Goal: Check status: Check status

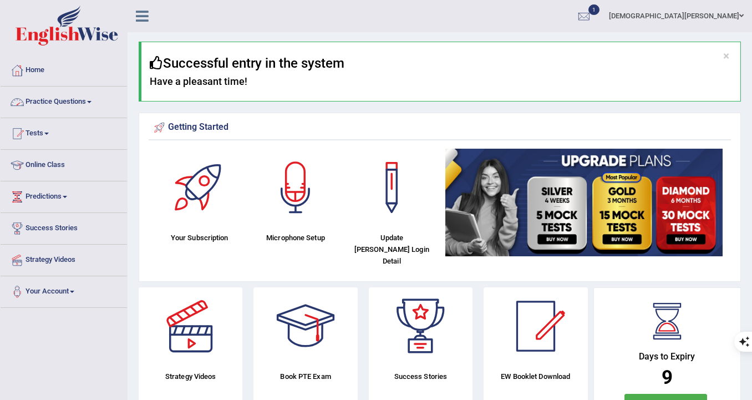
click at [45, 109] on link "Practice Questions" at bounding box center [64, 100] width 126 height 28
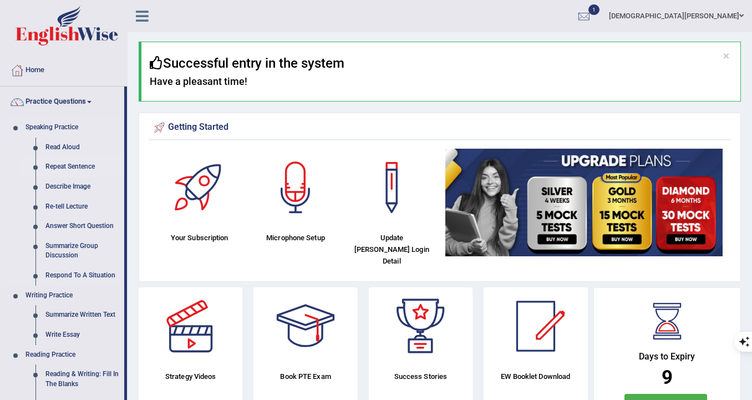
click at [58, 171] on link "Repeat Sentence" at bounding box center [82, 167] width 84 height 20
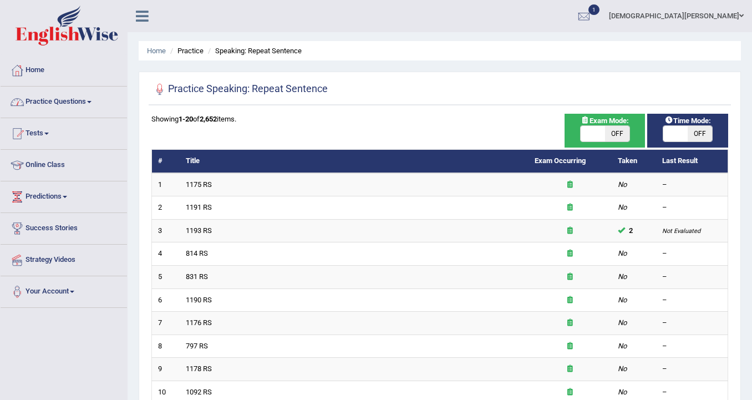
click at [72, 99] on link "Practice Questions" at bounding box center [64, 100] width 126 height 28
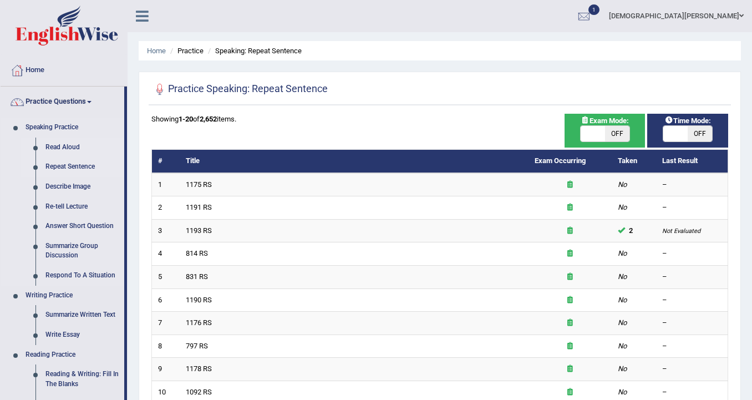
click at [55, 145] on link "Read Aloud" at bounding box center [82, 148] width 84 height 20
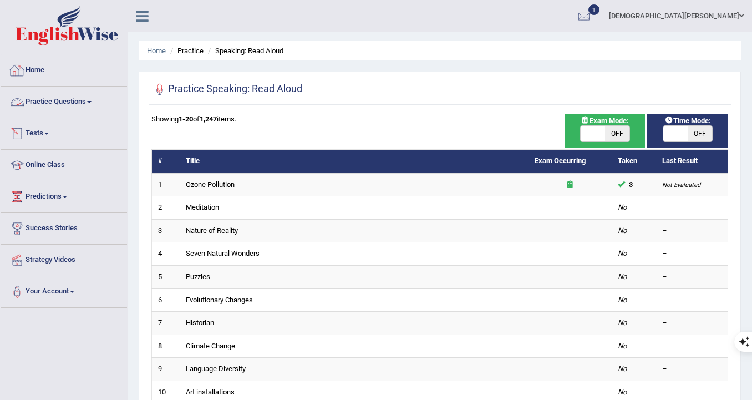
click at [62, 98] on link "Practice Questions" at bounding box center [64, 100] width 126 height 28
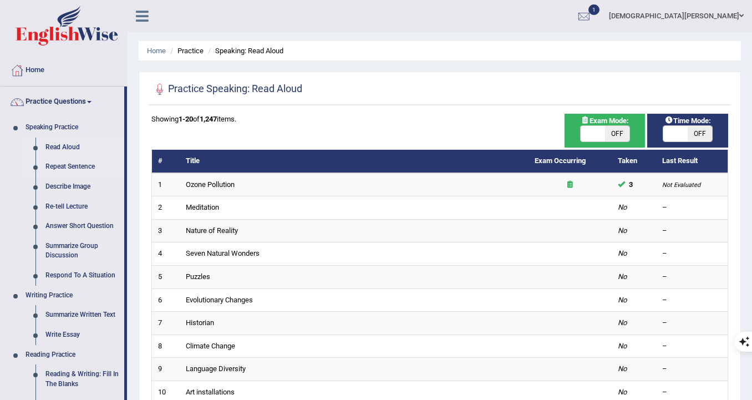
click at [73, 161] on link "Repeat Sentence" at bounding box center [82, 167] width 84 height 20
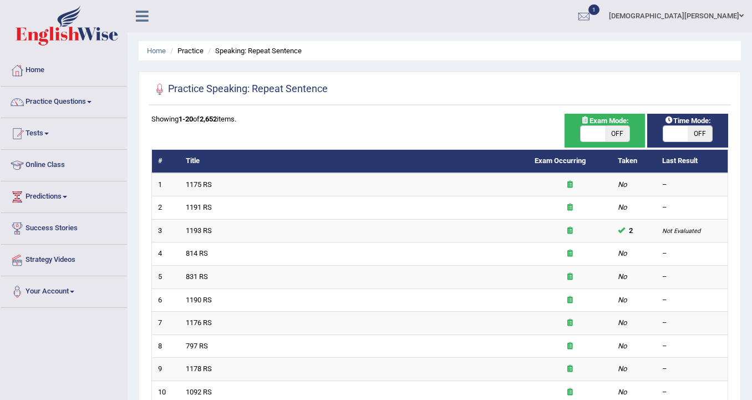
click at [590, 131] on span at bounding box center [593, 134] width 24 height 16
checkbox input "true"
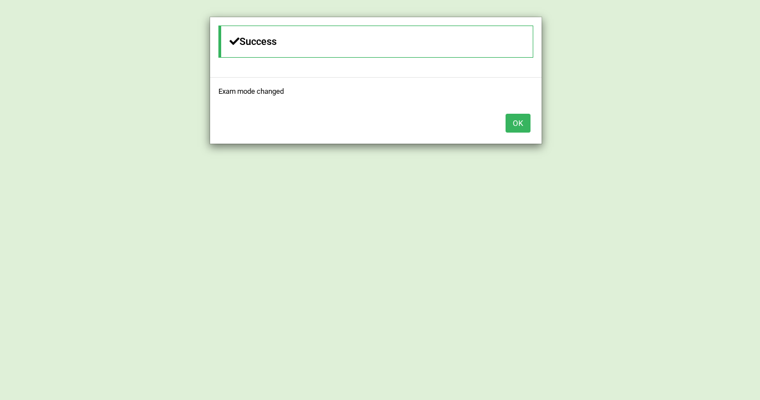
click at [522, 123] on button "OK" at bounding box center [518, 123] width 25 height 19
click at [515, 123] on button "OK" at bounding box center [518, 123] width 25 height 19
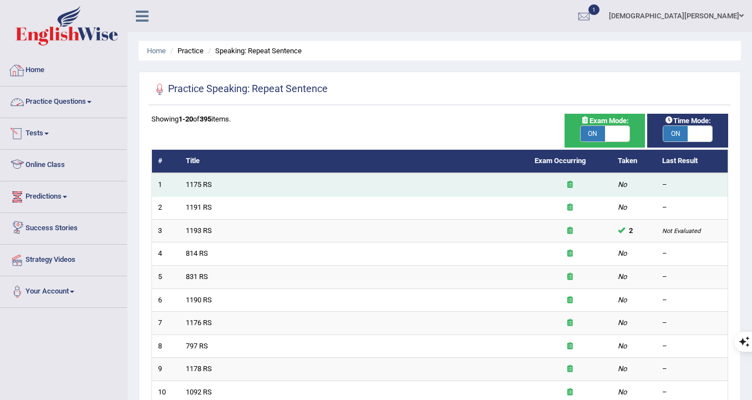
click at [214, 182] on td "1175 RS" at bounding box center [354, 184] width 349 height 23
click at [194, 184] on link "1175 RS" at bounding box center [199, 184] width 26 height 8
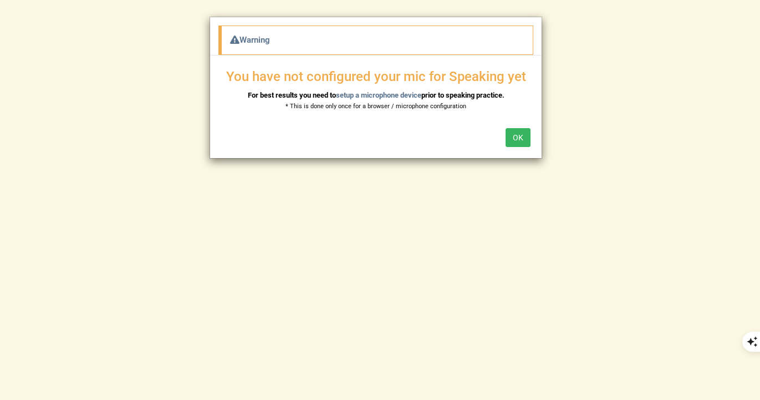
click at [522, 139] on button "OK" at bounding box center [518, 137] width 25 height 19
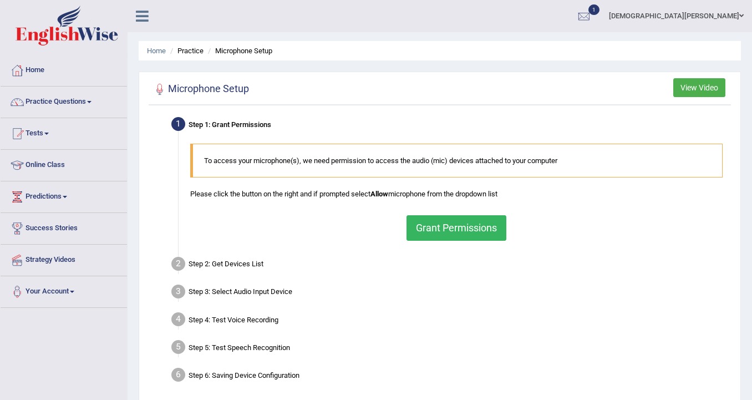
click at [425, 223] on button "Grant Permissions" at bounding box center [456, 228] width 100 height 26
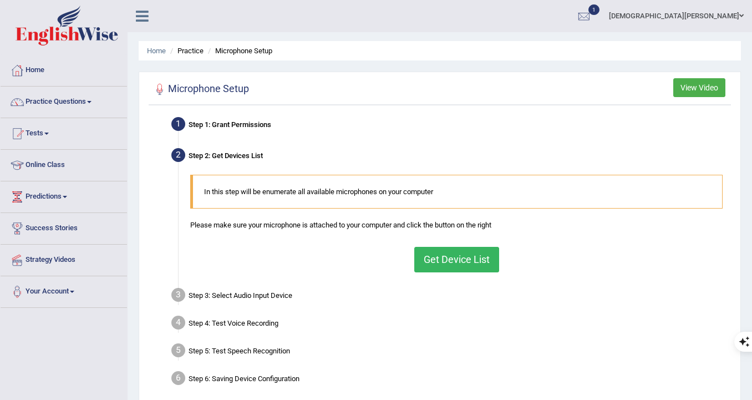
click at [432, 257] on button "Get Device List" at bounding box center [456, 260] width 85 height 26
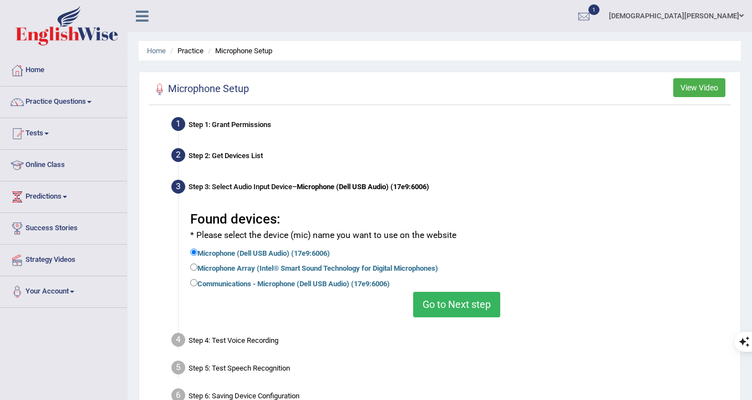
click at [458, 298] on button "Go to Next step" at bounding box center [456, 305] width 87 height 26
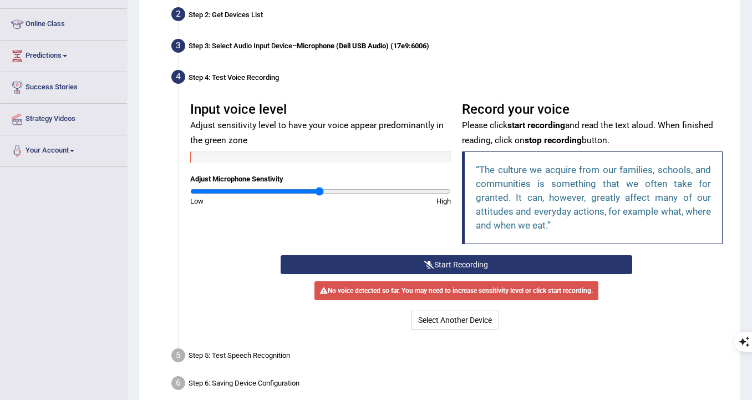
scroll to position [166, 0]
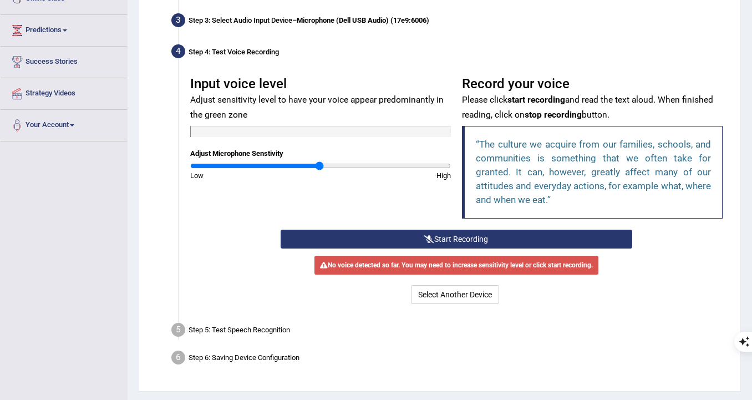
click at [459, 238] on button "Start Recording" at bounding box center [456, 239] width 351 height 19
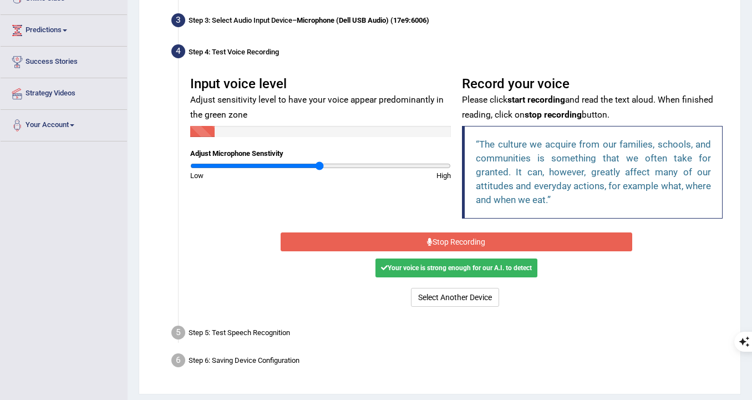
click at [459, 238] on button "Stop Recording" at bounding box center [456, 241] width 351 height 19
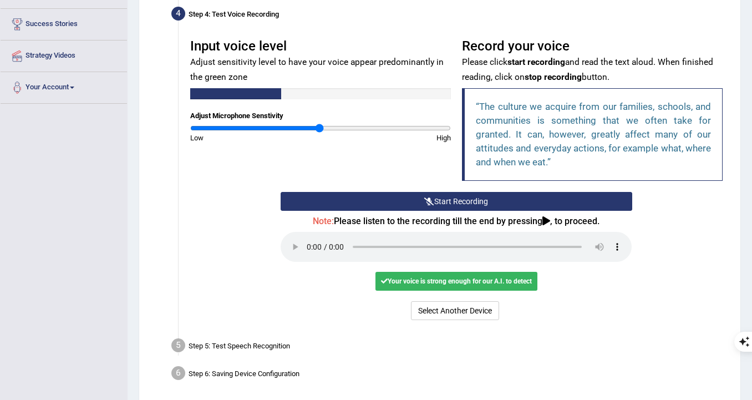
scroll to position [248, 0]
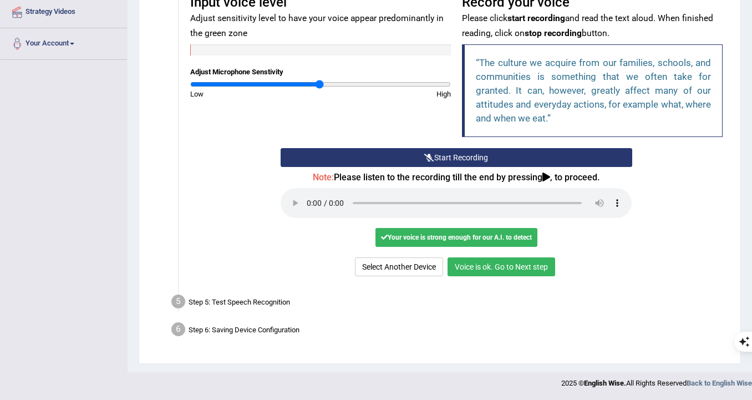
click at [519, 266] on button "Voice is ok. Go to Next step" at bounding box center [501, 266] width 108 height 19
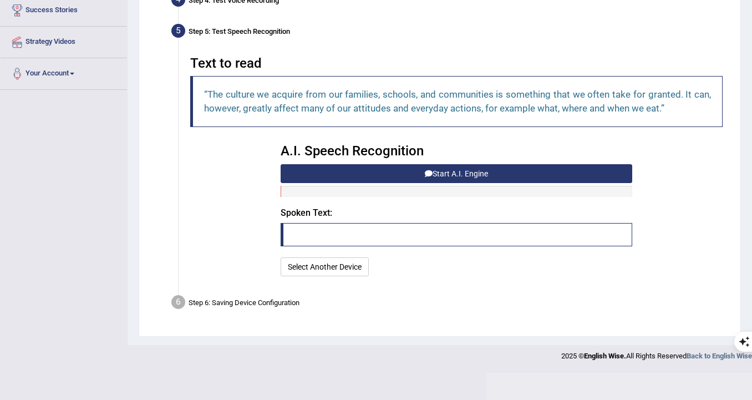
scroll to position [191, 0]
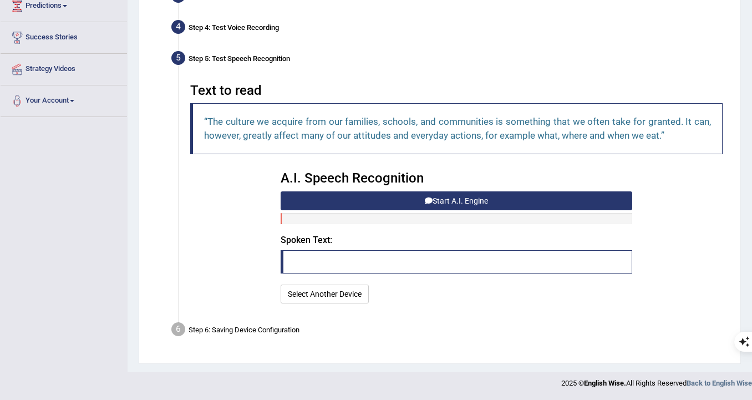
click at [421, 201] on button "Start A.I. Engine" at bounding box center [456, 200] width 351 height 19
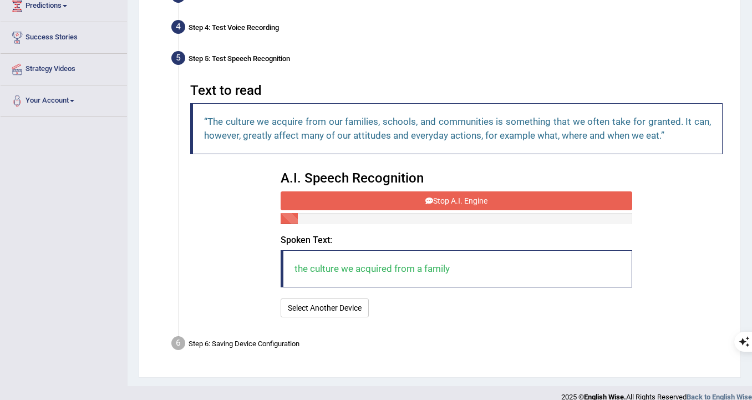
click at [421, 201] on button "Stop A.I. Engine" at bounding box center [456, 200] width 351 height 19
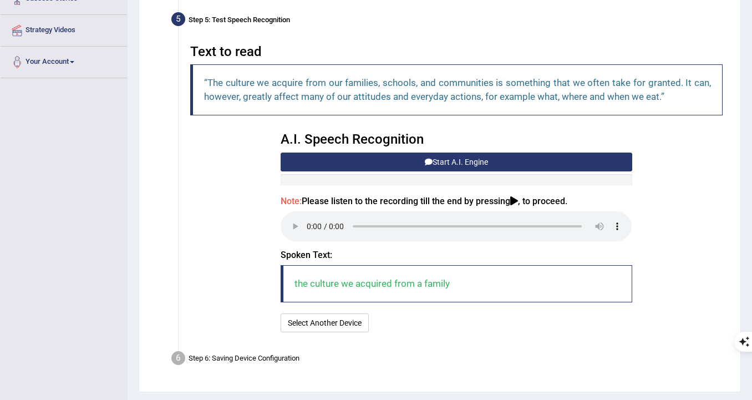
scroll to position [258, 0]
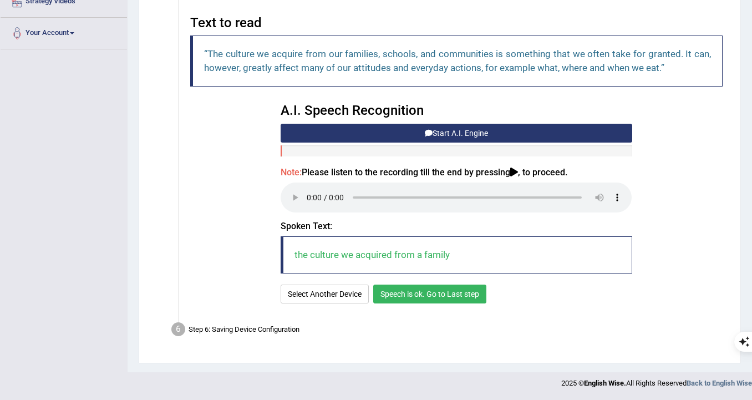
click at [433, 286] on button "Speech is ok. Go to Last step" at bounding box center [429, 293] width 113 height 19
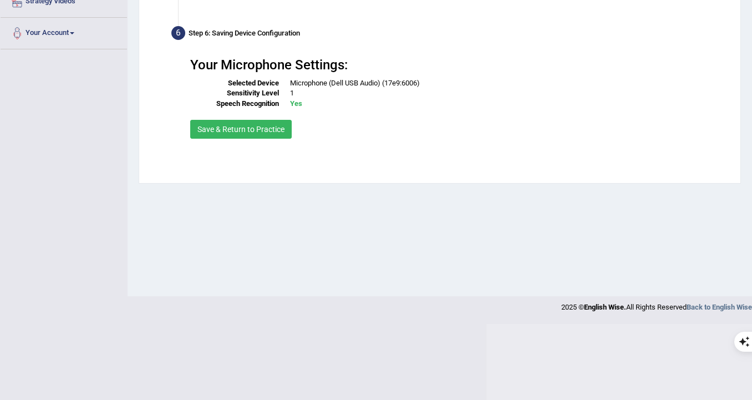
scroll to position [182, 0]
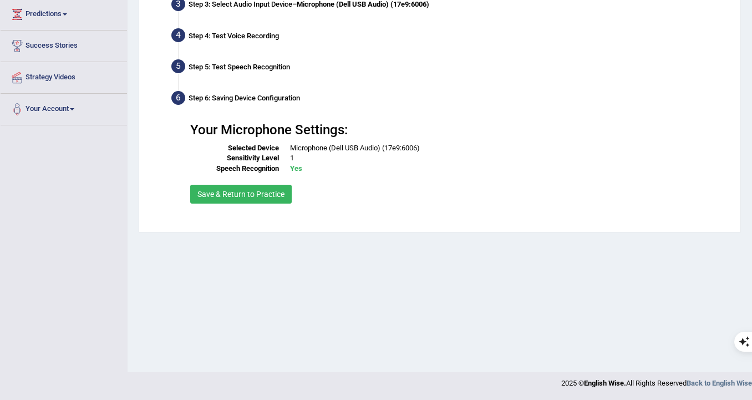
click at [267, 185] on button "Save & Return to Practice" at bounding box center [240, 194] width 101 height 19
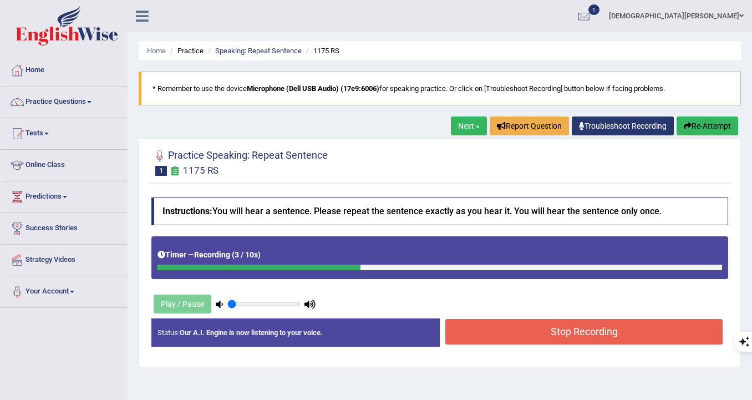
click at [497, 341] on button "Stop Recording" at bounding box center [583, 332] width 277 height 26
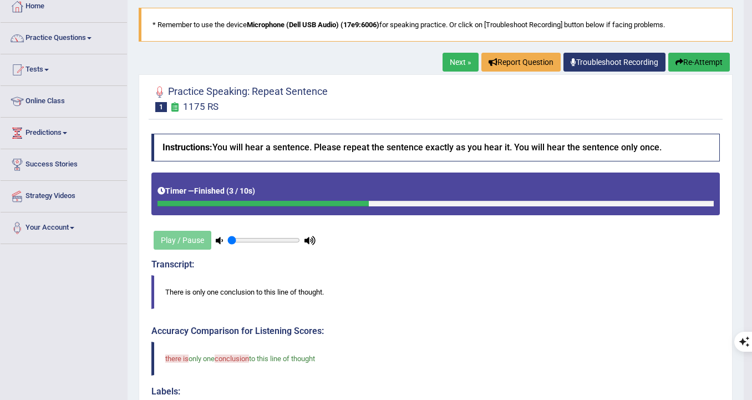
scroll to position [63, 0]
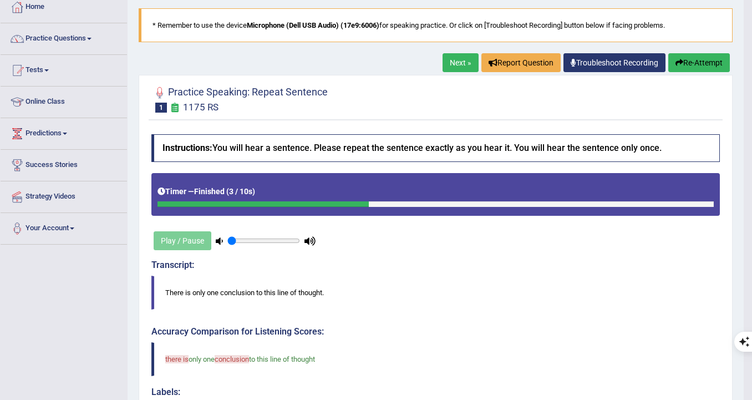
click at [688, 58] on button "Re-Attempt" at bounding box center [699, 62] width 62 height 19
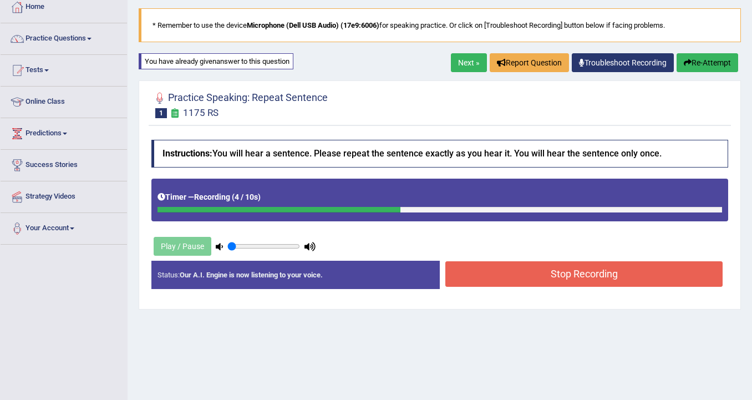
click at [513, 274] on button "Stop Recording" at bounding box center [583, 274] width 277 height 26
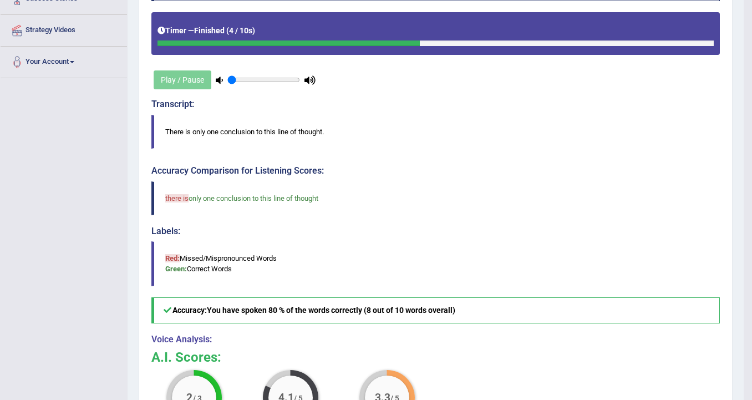
drag, startPoint x: 400, startPoint y: 245, endPoint x: 408, endPoint y: 252, distance: 10.2
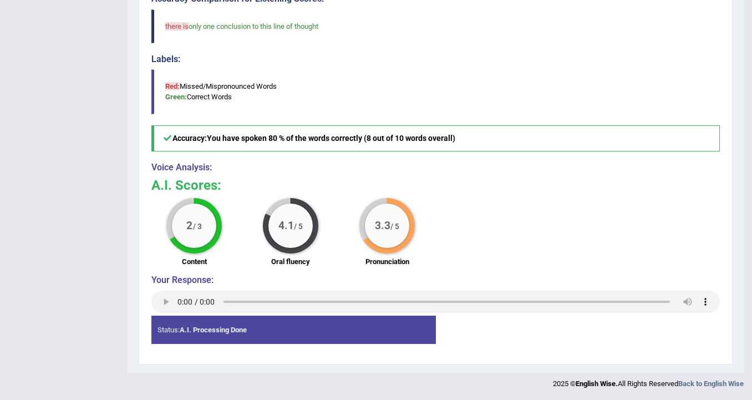
scroll to position [69, 0]
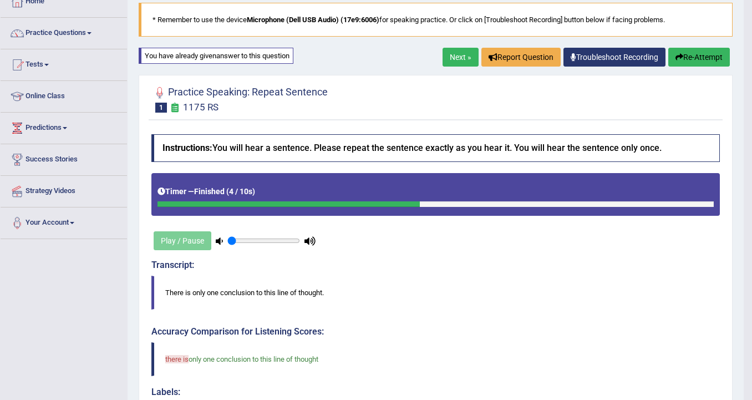
click at [454, 57] on link "Next »" at bounding box center [460, 57] width 36 height 19
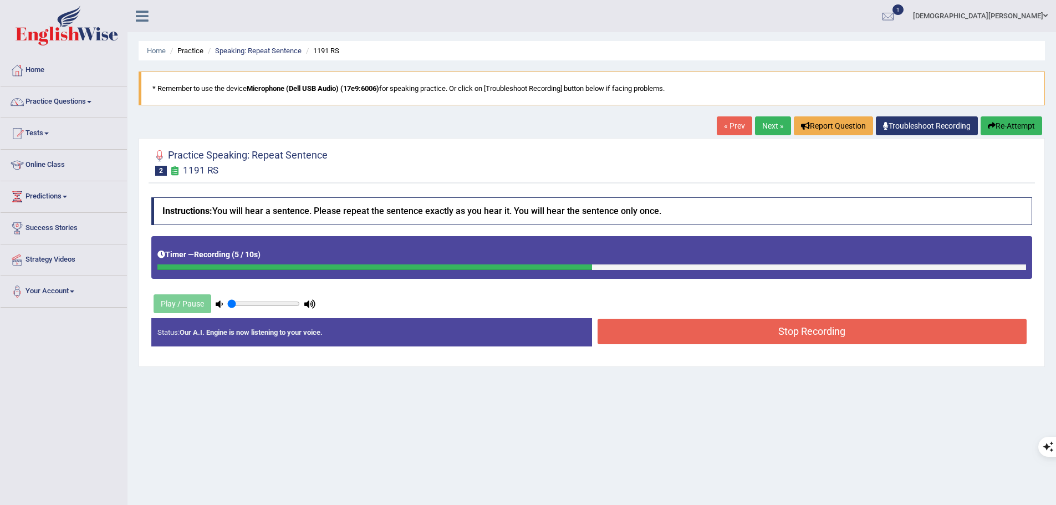
click at [690, 328] on button "Stop Recording" at bounding box center [813, 332] width 430 height 26
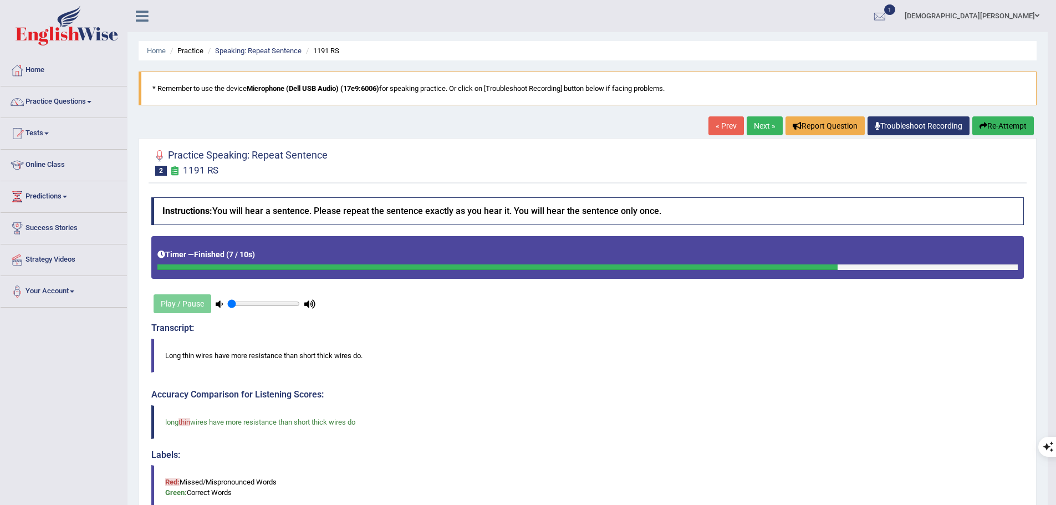
click at [1010, 121] on button "Re-Attempt" at bounding box center [1004, 125] width 62 height 19
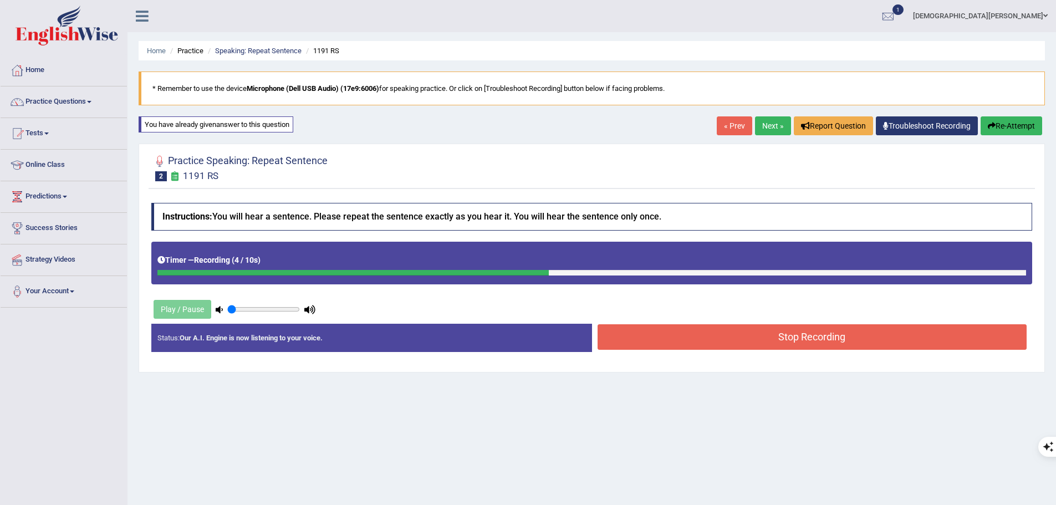
click at [661, 332] on button "Stop Recording" at bounding box center [813, 337] width 430 height 26
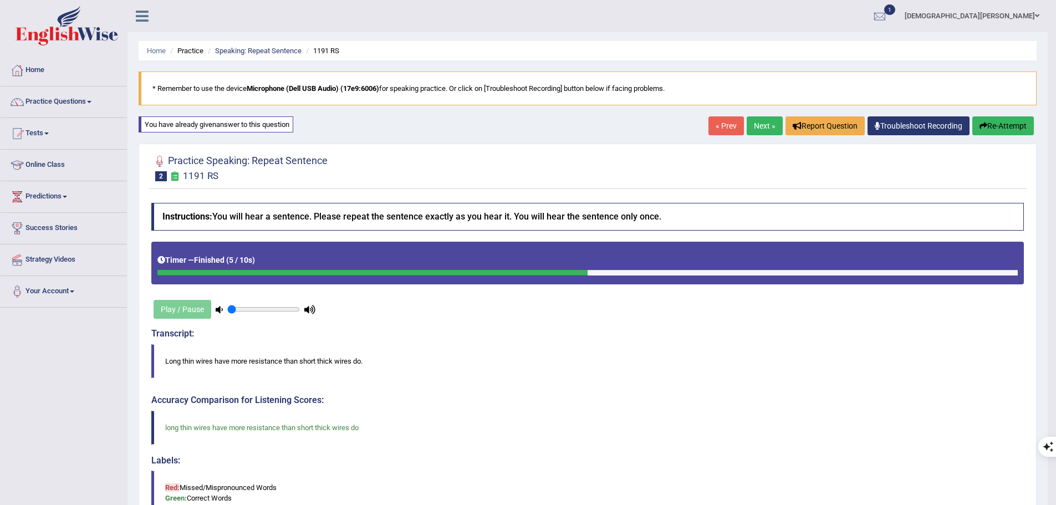
click at [762, 131] on link "Next »" at bounding box center [765, 125] width 36 height 19
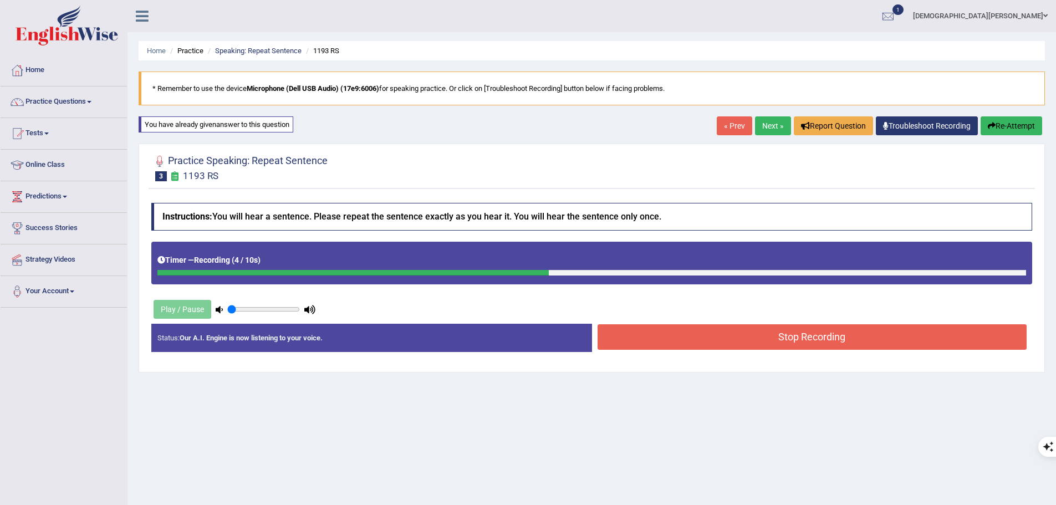
click at [737, 338] on button "Stop Recording" at bounding box center [813, 337] width 430 height 26
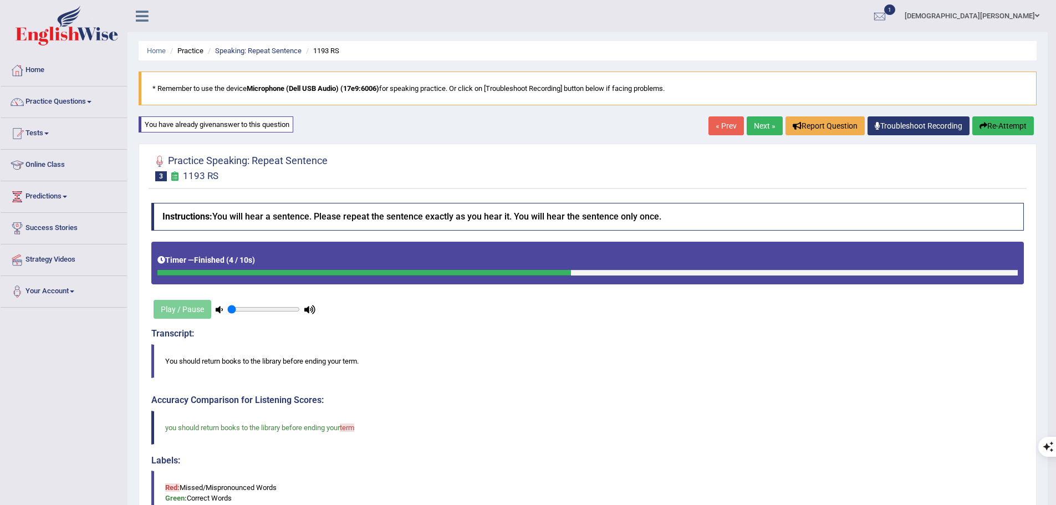
click at [765, 129] on link "Next »" at bounding box center [765, 125] width 36 height 19
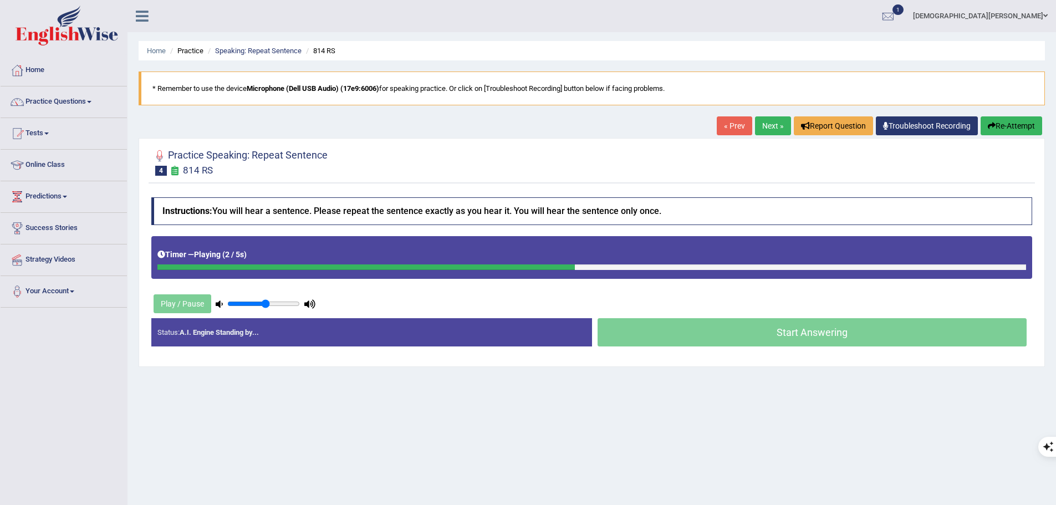
type input "0.55"
click at [265, 300] on input "range" at bounding box center [263, 303] width 73 height 9
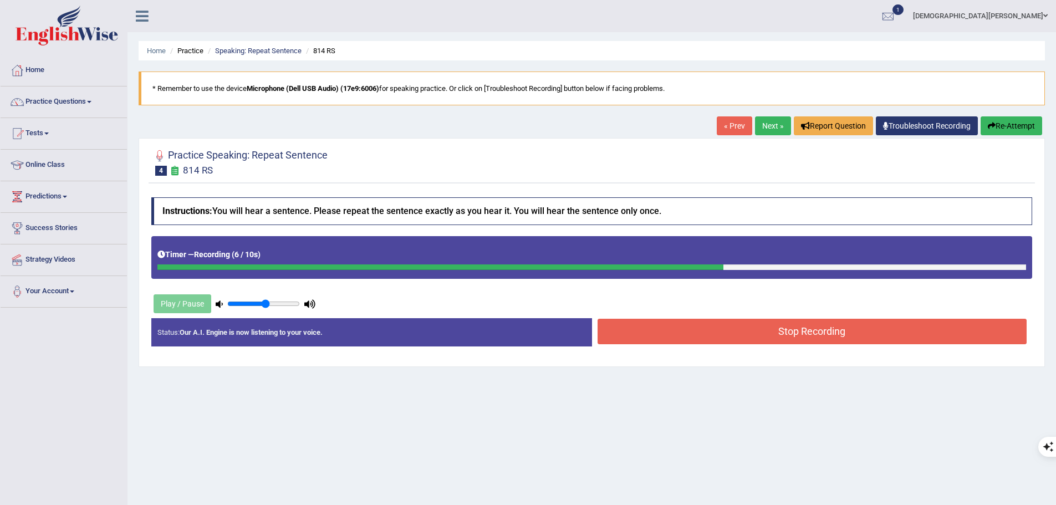
click at [720, 333] on button "Stop Recording" at bounding box center [813, 332] width 430 height 26
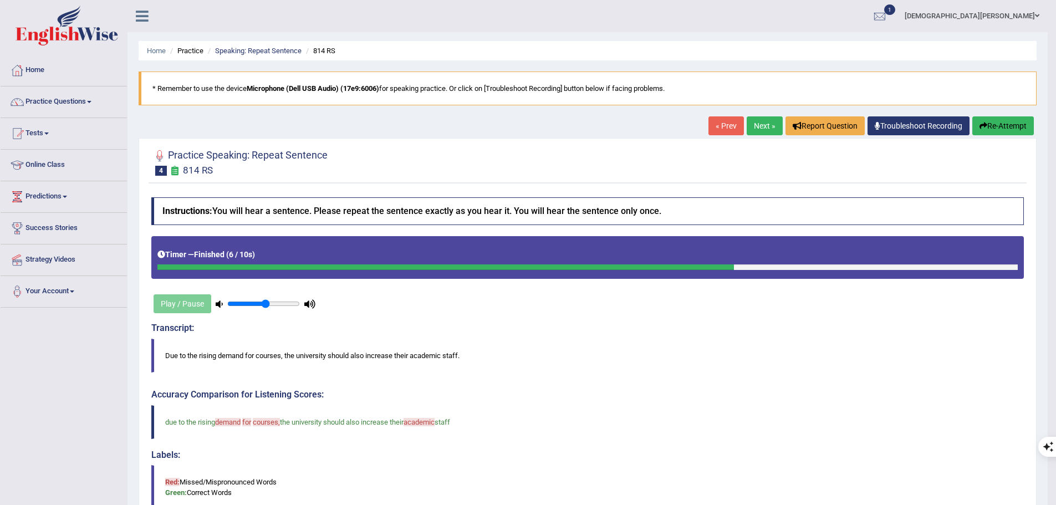
click at [1001, 128] on button "Re-Attempt" at bounding box center [1004, 125] width 62 height 19
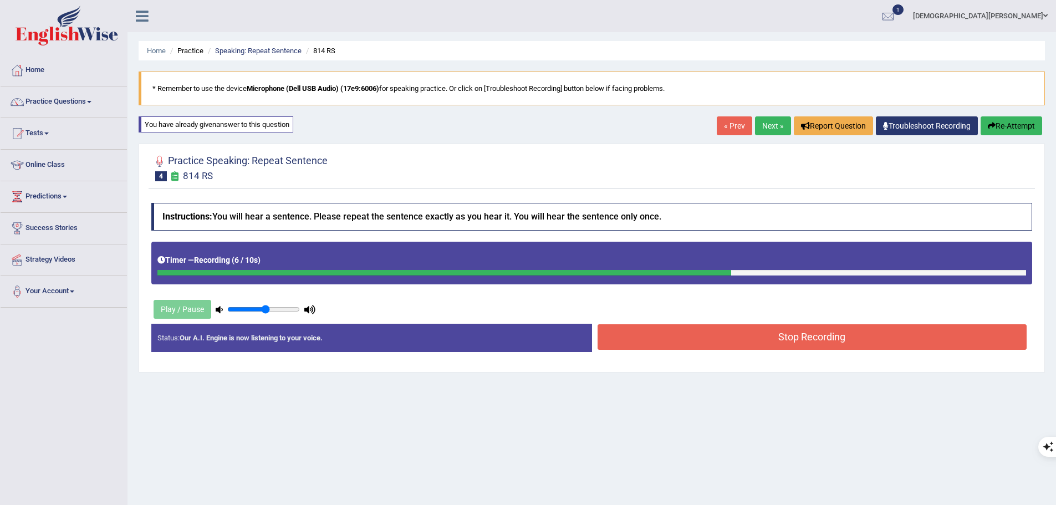
click at [739, 338] on button "Stop Recording" at bounding box center [813, 337] width 430 height 26
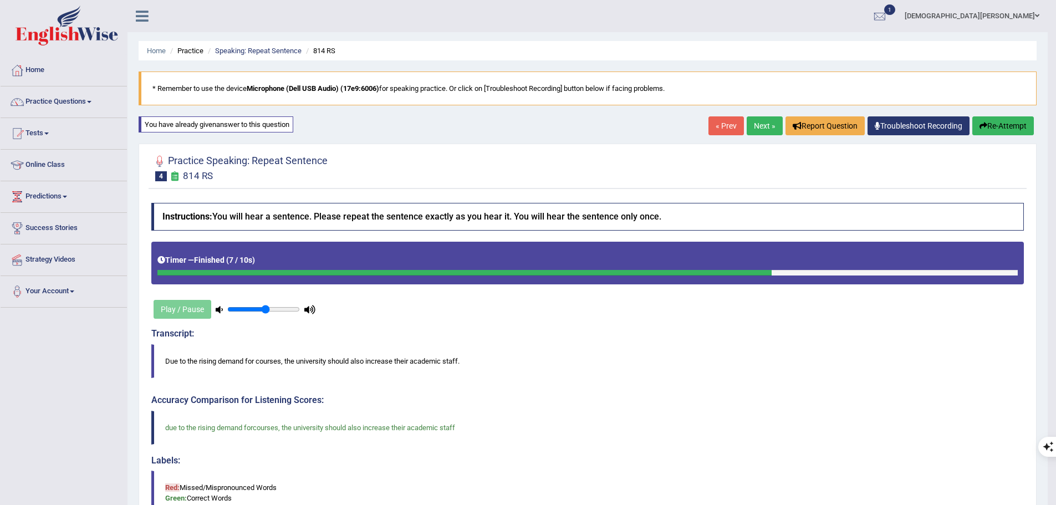
click at [763, 123] on link "Next »" at bounding box center [765, 125] width 36 height 19
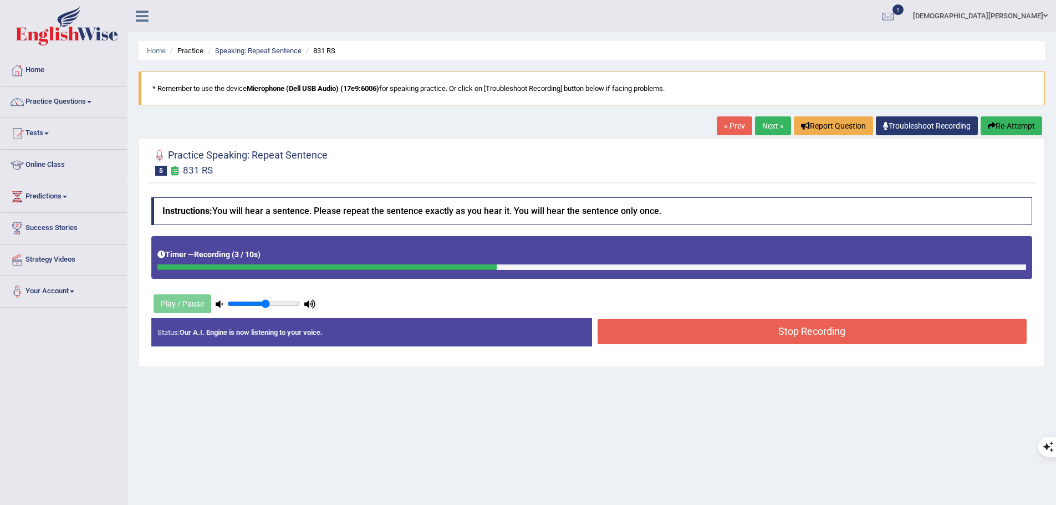
click at [747, 334] on button "Stop Recording" at bounding box center [813, 332] width 430 height 26
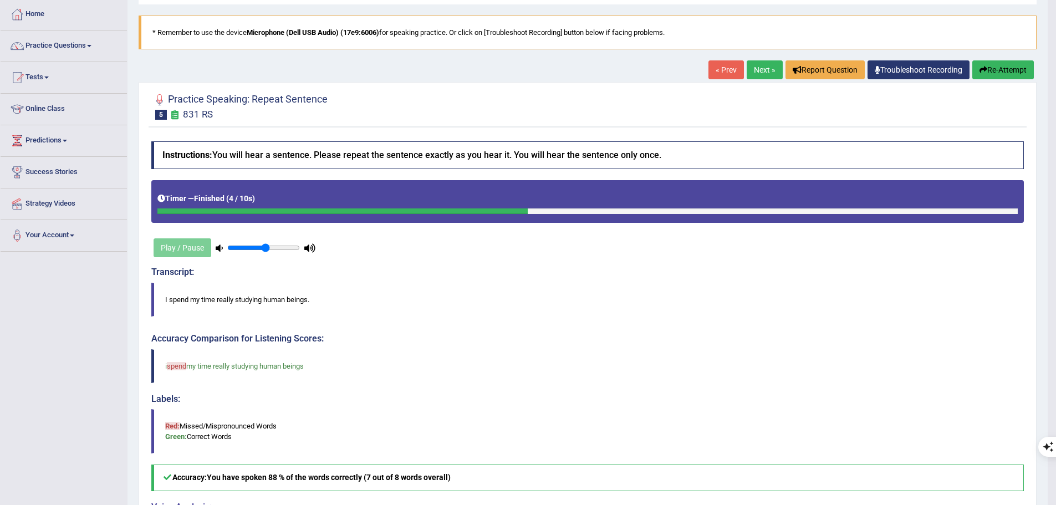
scroll to position [55, 0]
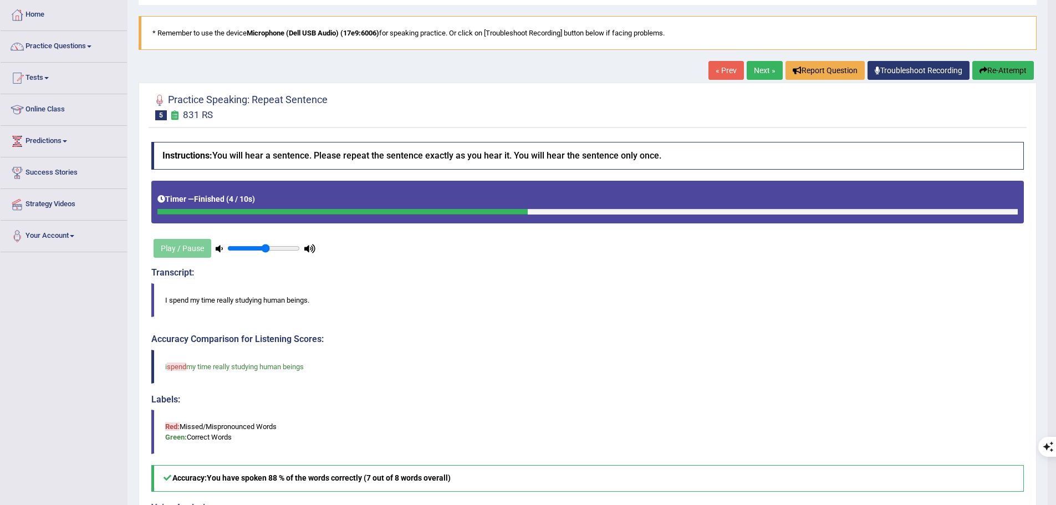
click at [1004, 65] on button "Re-Attempt" at bounding box center [1004, 70] width 62 height 19
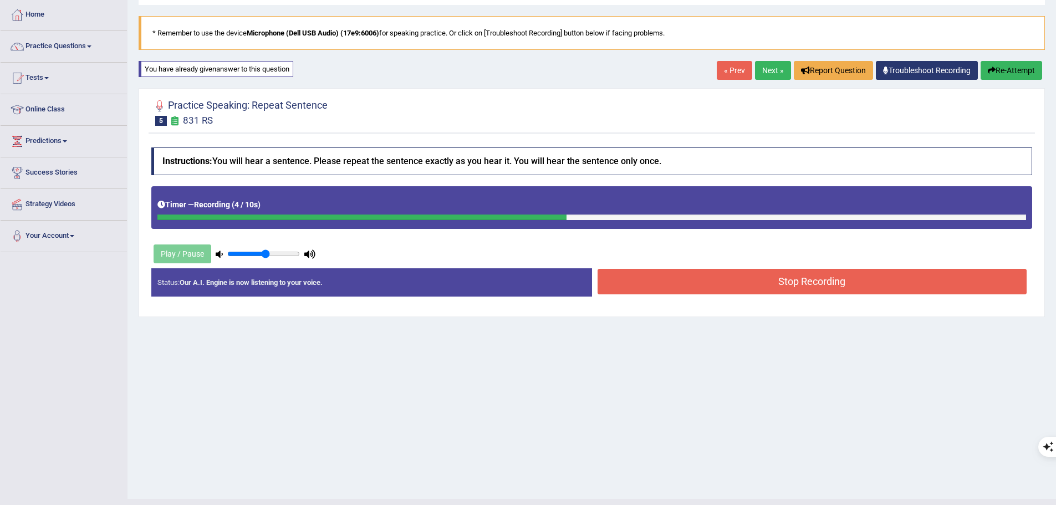
click at [722, 284] on button "Stop Recording" at bounding box center [813, 282] width 430 height 26
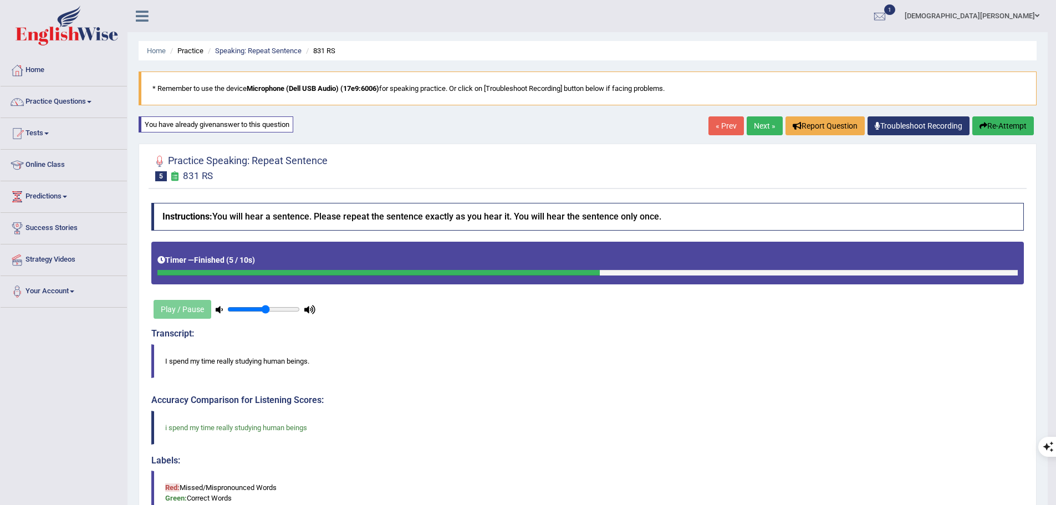
click at [990, 126] on button "Re-Attempt" at bounding box center [1004, 125] width 62 height 19
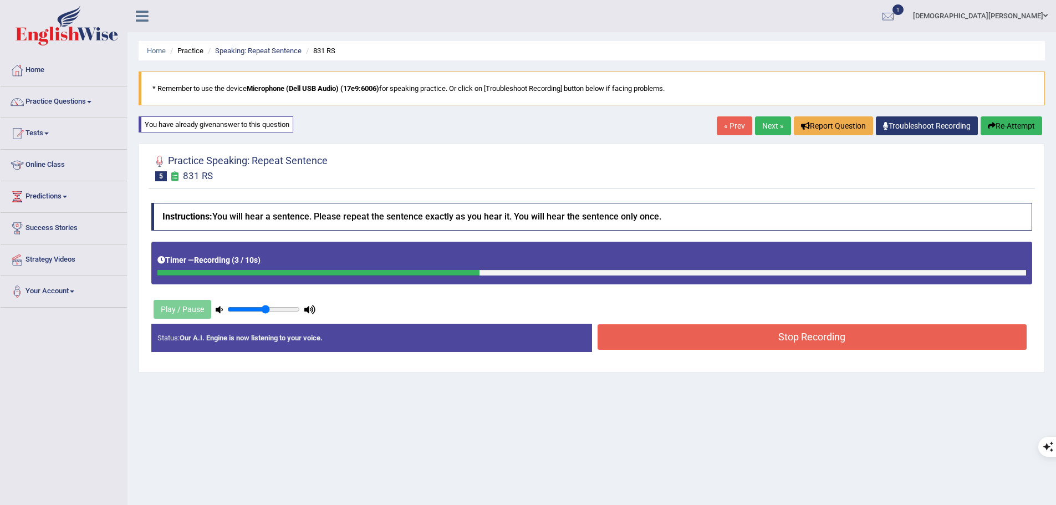
click at [651, 329] on button "Stop Recording" at bounding box center [813, 337] width 430 height 26
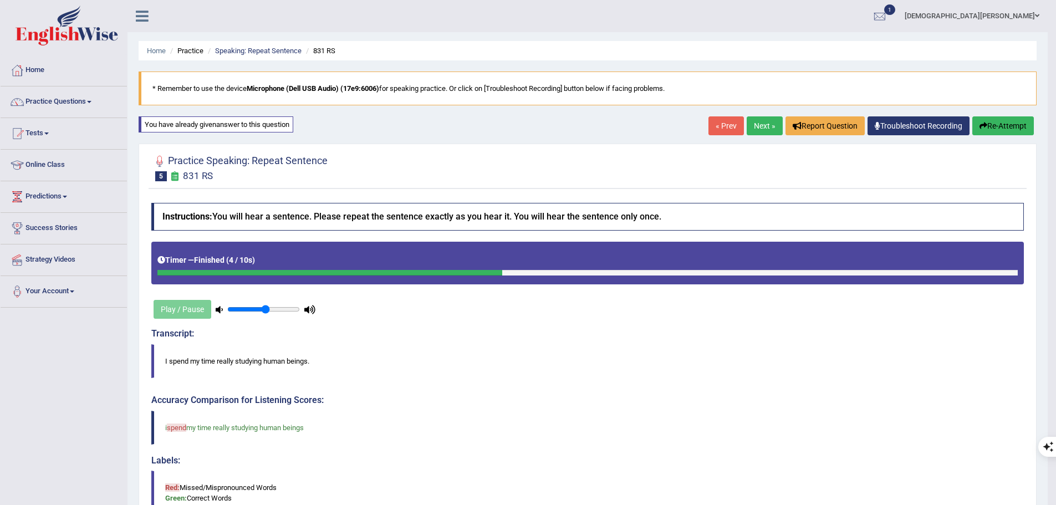
click at [758, 120] on link "Next »" at bounding box center [765, 125] width 36 height 19
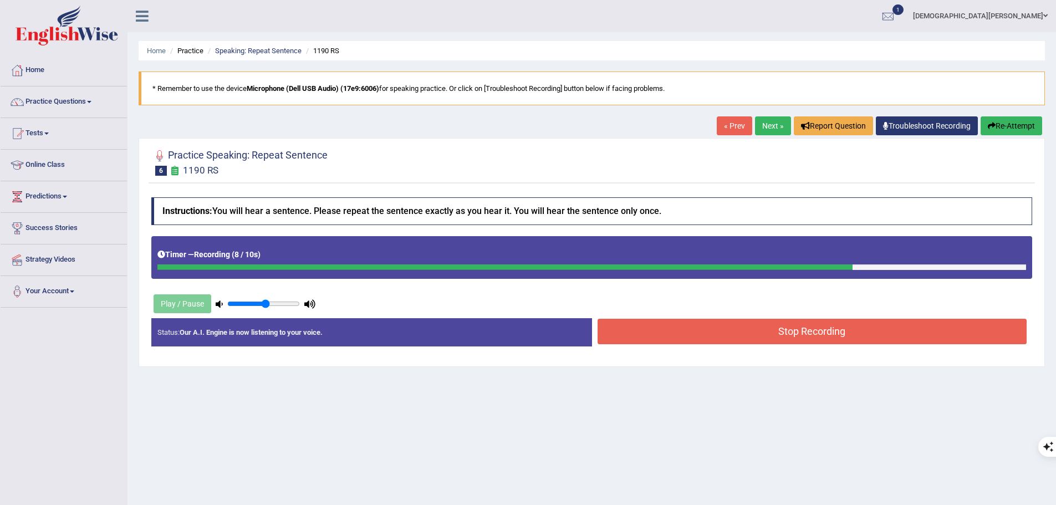
click at [757, 329] on button "Stop Recording" at bounding box center [813, 332] width 430 height 26
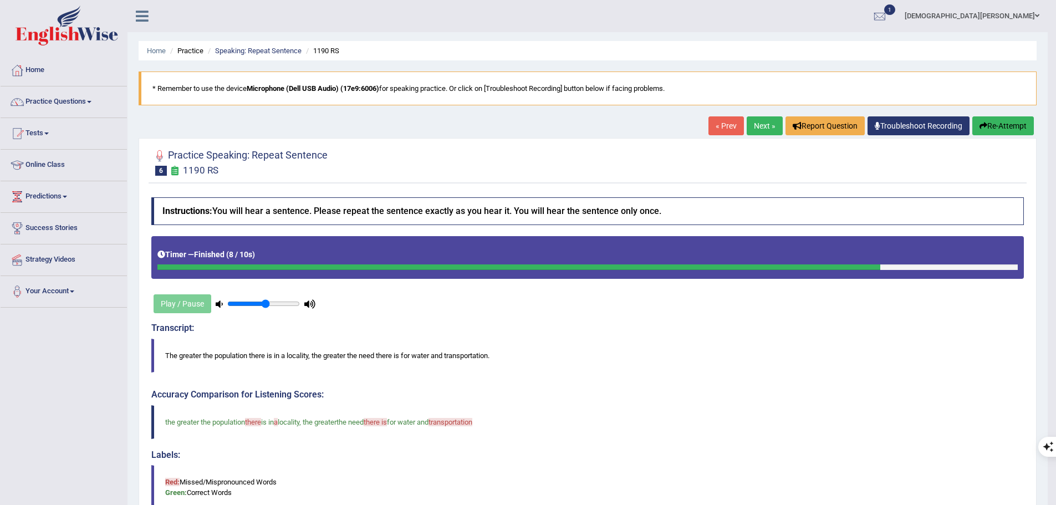
click at [763, 127] on link "Next »" at bounding box center [765, 125] width 36 height 19
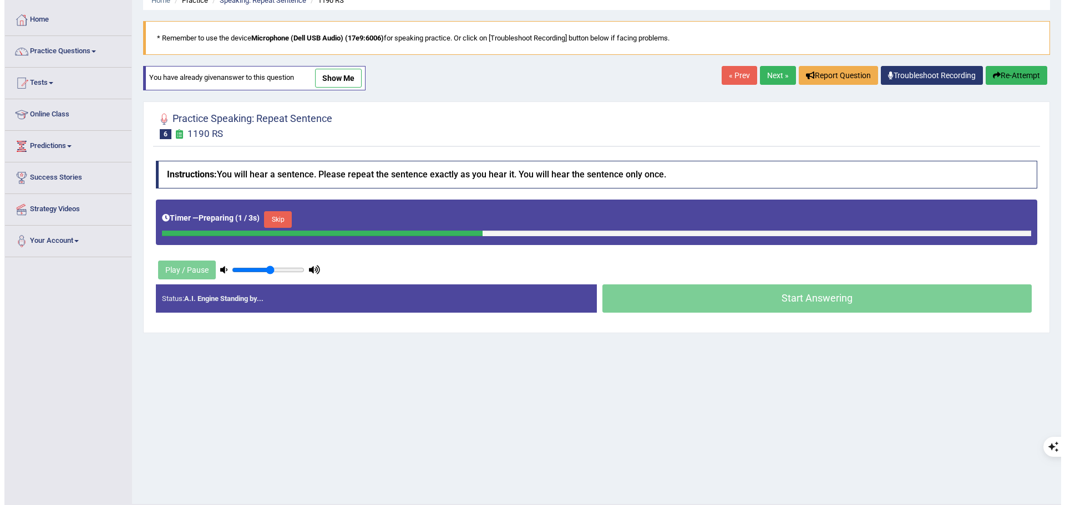
scroll to position [55, 0]
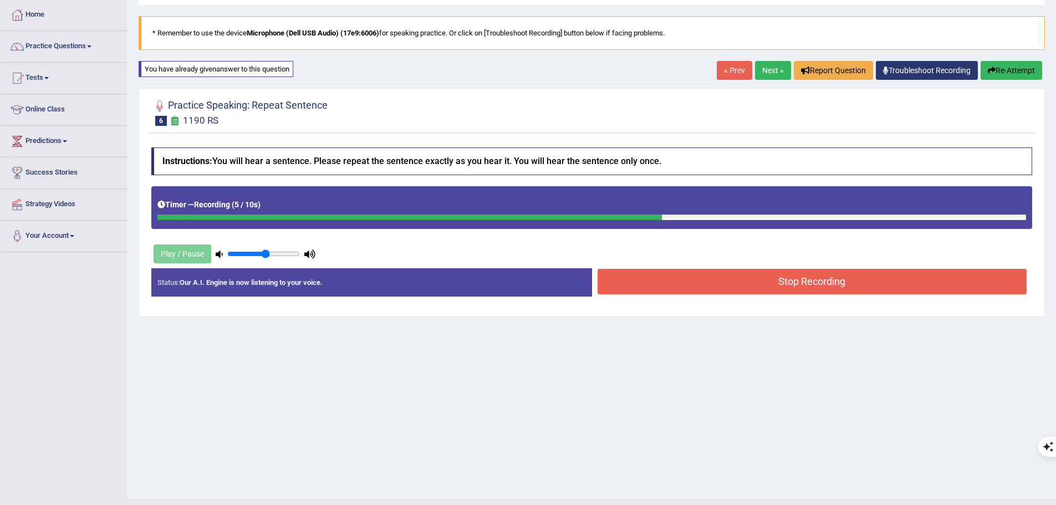
click at [694, 283] on button "Stop Recording" at bounding box center [813, 282] width 430 height 26
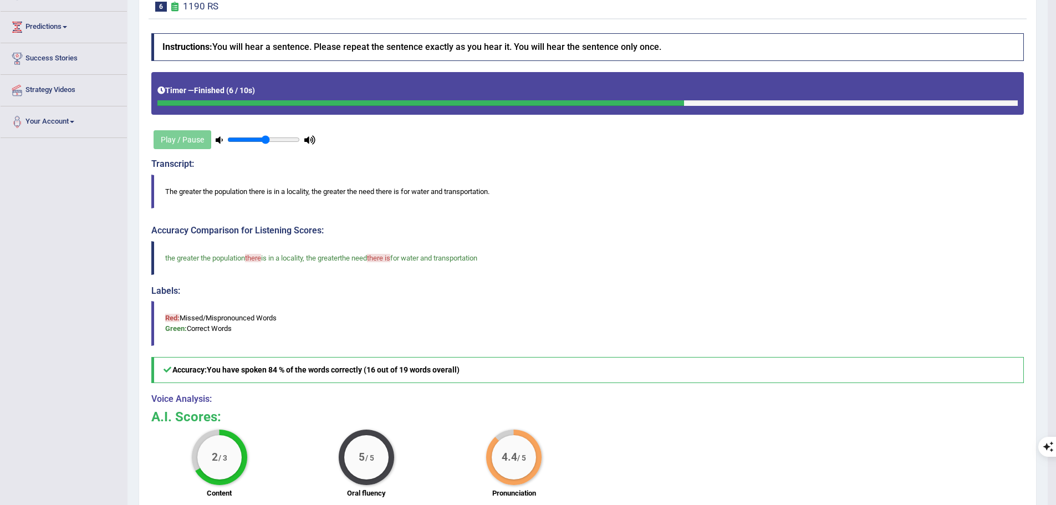
scroll to position [0, 0]
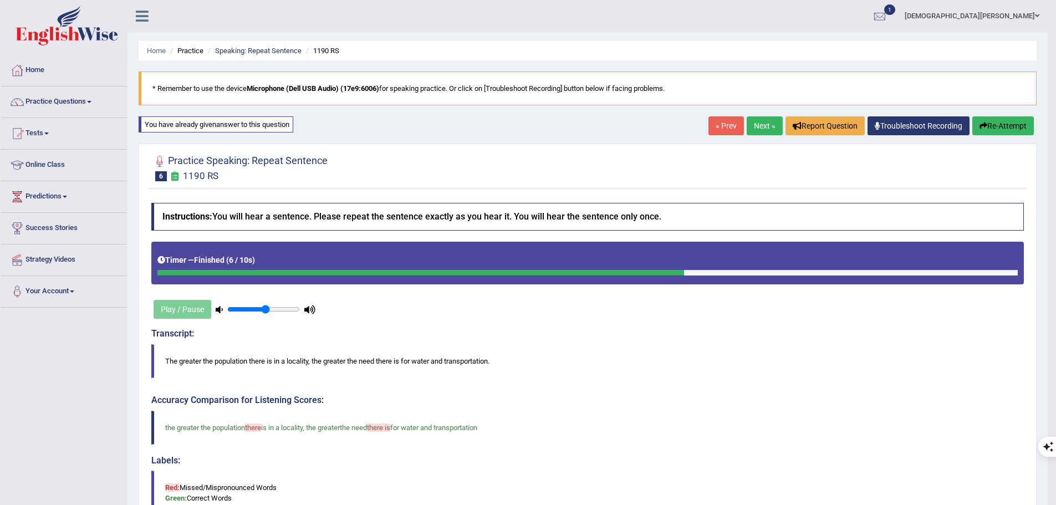
click at [763, 129] on link "Next »" at bounding box center [765, 125] width 36 height 19
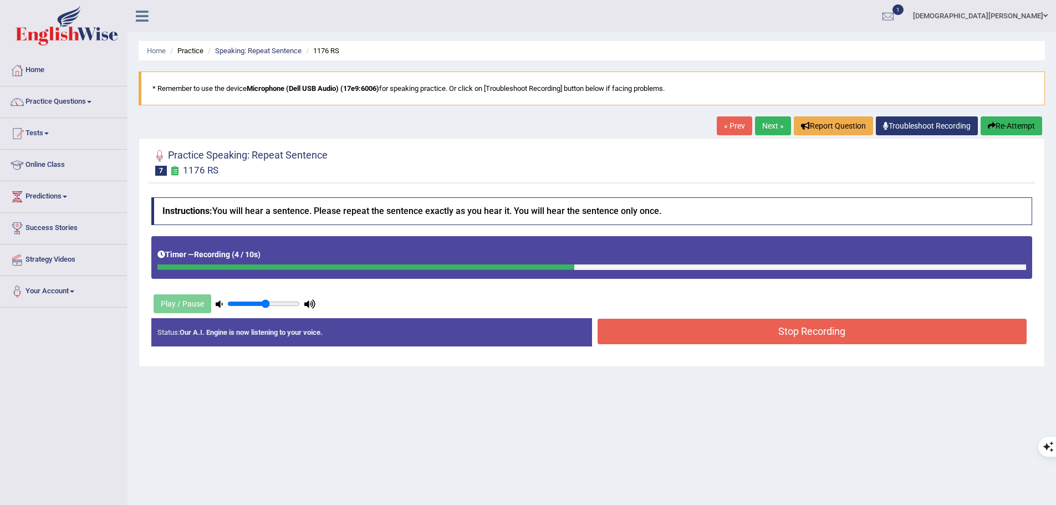
click at [706, 336] on button "Stop Recording" at bounding box center [813, 332] width 430 height 26
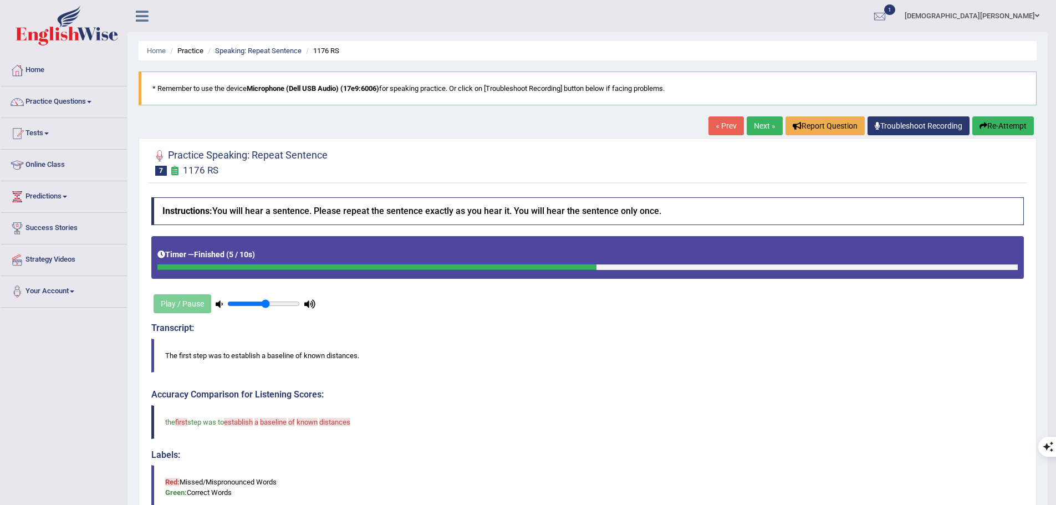
click at [987, 123] on button "Re-Attempt" at bounding box center [1004, 125] width 62 height 19
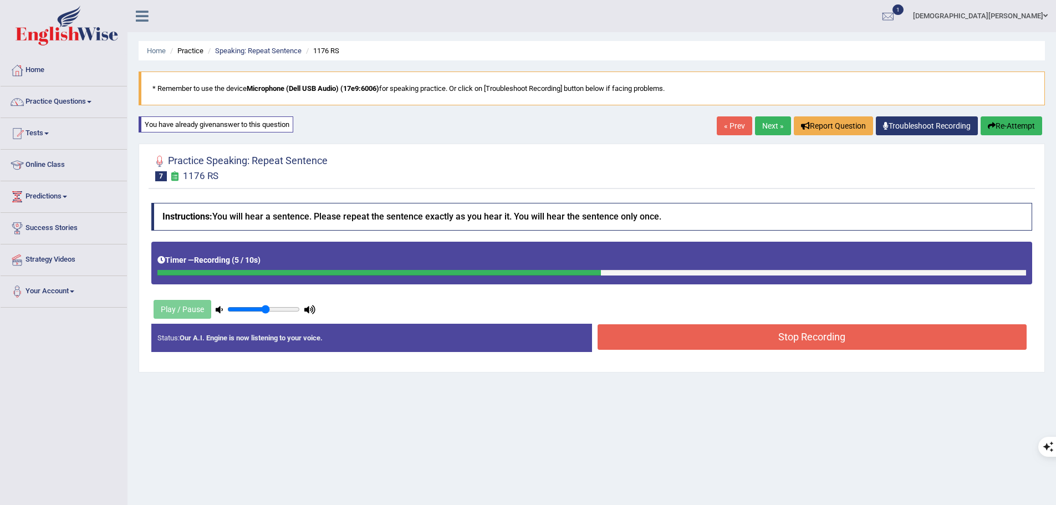
click at [678, 328] on button "Stop Recording" at bounding box center [813, 337] width 430 height 26
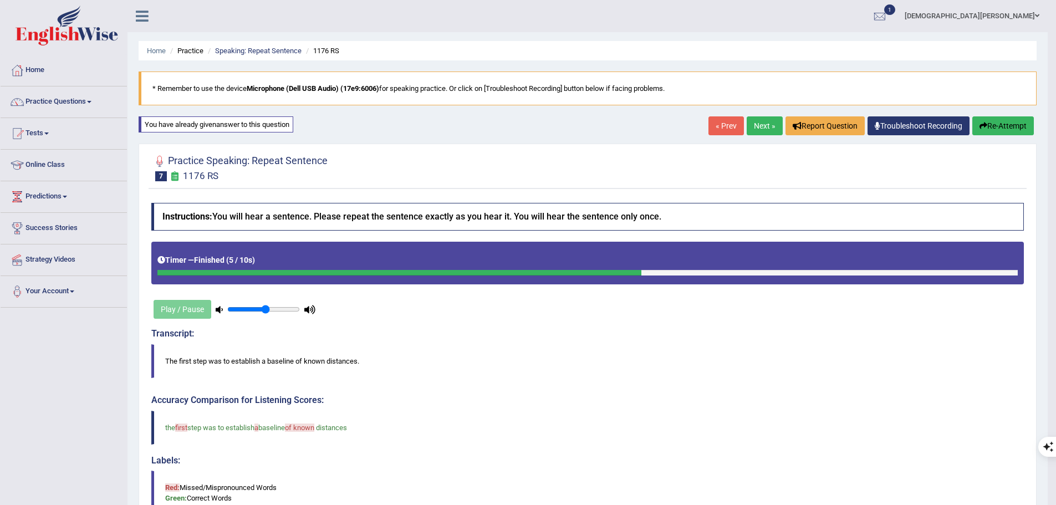
click at [991, 119] on button "Re-Attempt" at bounding box center [1004, 125] width 62 height 19
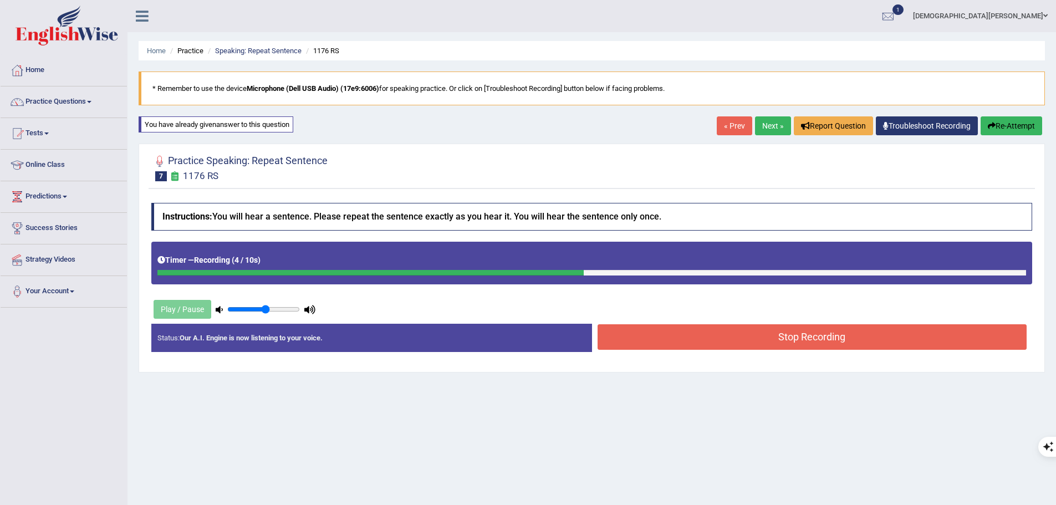
click at [740, 331] on button "Stop Recording" at bounding box center [813, 337] width 430 height 26
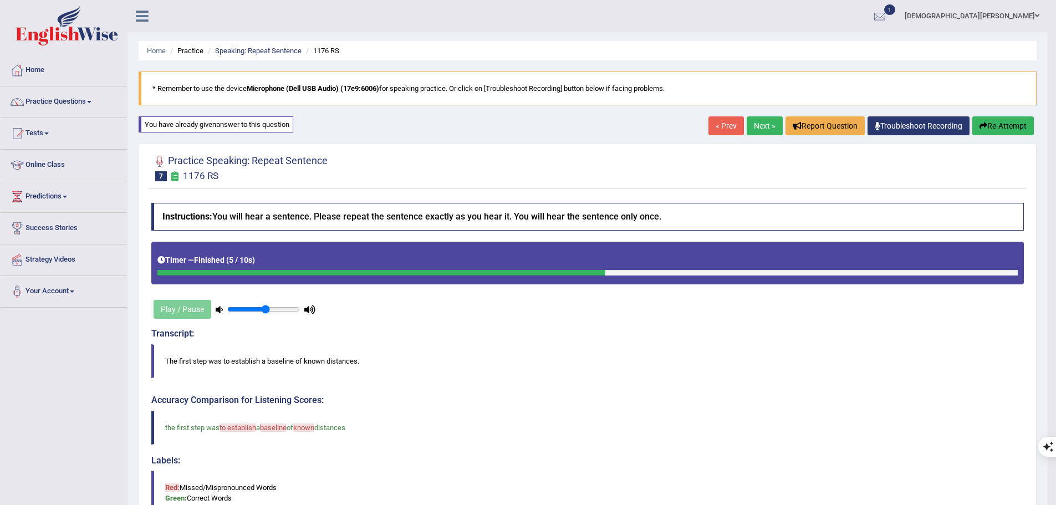
click at [977, 129] on button "Re-Attempt" at bounding box center [1004, 125] width 62 height 19
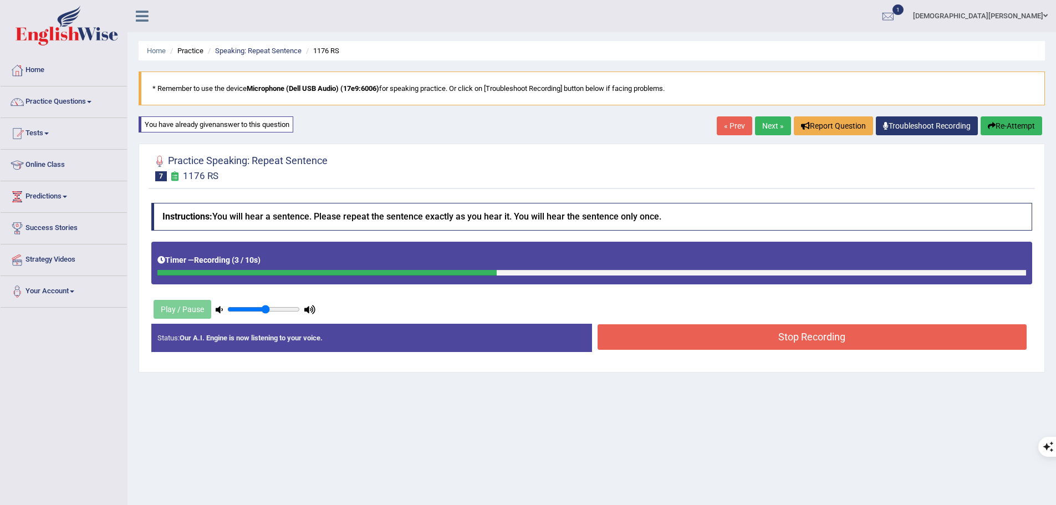
click at [765, 339] on button "Stop Recording" at bounding box center [813, 337] width 430 height 26
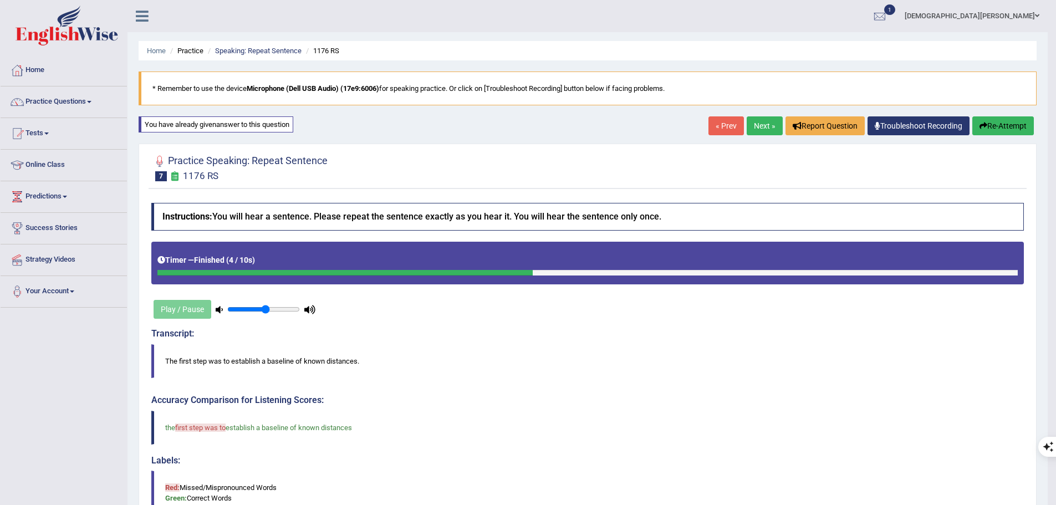
click at [1012, 129] on button "Re-Attempt" at bounding box center [1004, 125] width 62 height 19
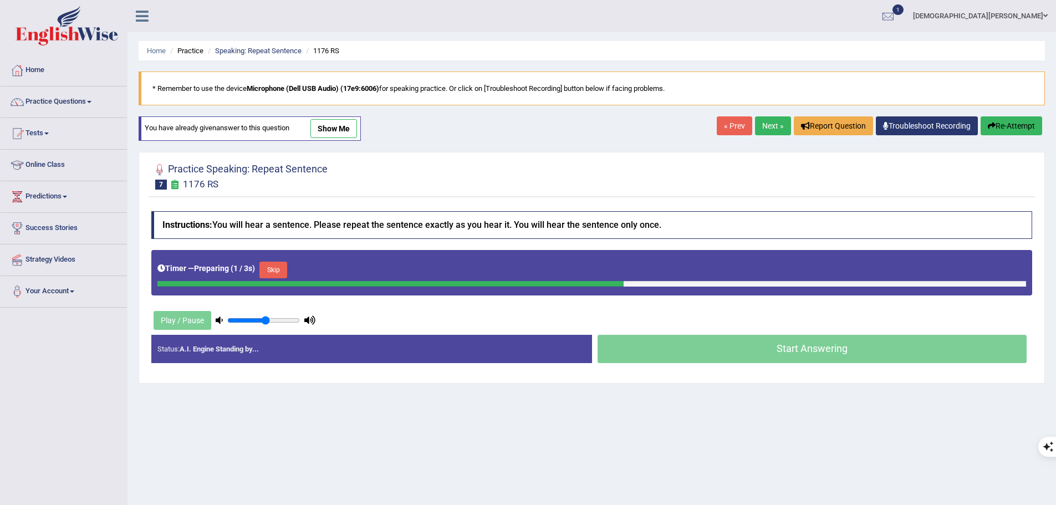
click at [287, 269] on button "Skip" at bounding box center [273, 270] width 28 height 17
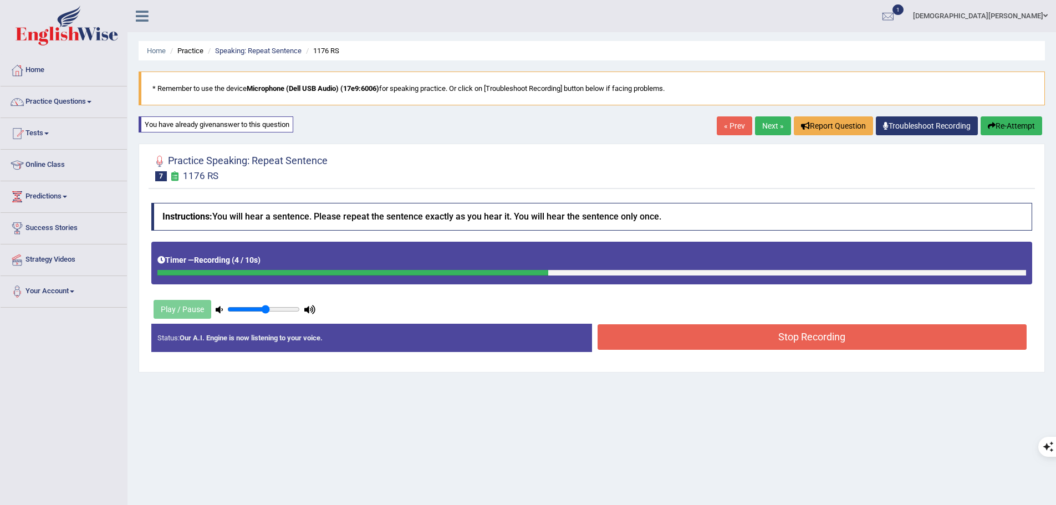
click at [765, 337] on button "Stop Recording" at bounding box center [813, 337] width 430 height 26
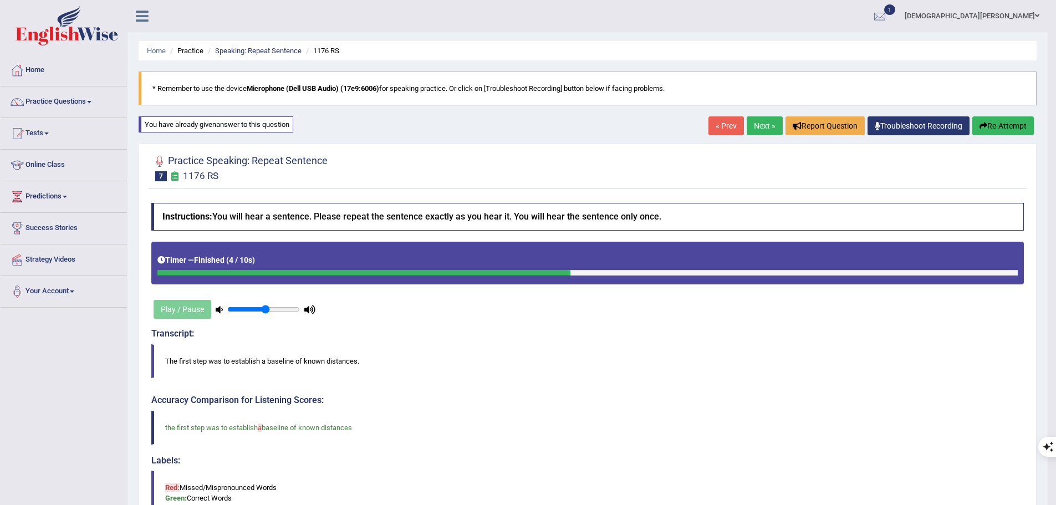
click at [1006, 126] on button "Re-Attempt" at bounding box center [1004, 125] width 62 height 19
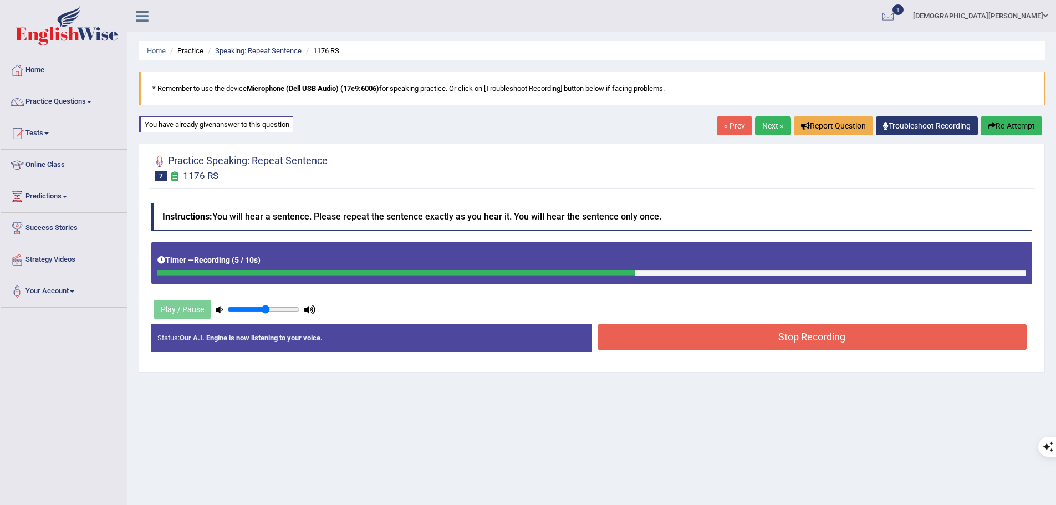
click at [730, 338] on button "Stop Recording" at bounding box center [813, 337] width 430 height 26
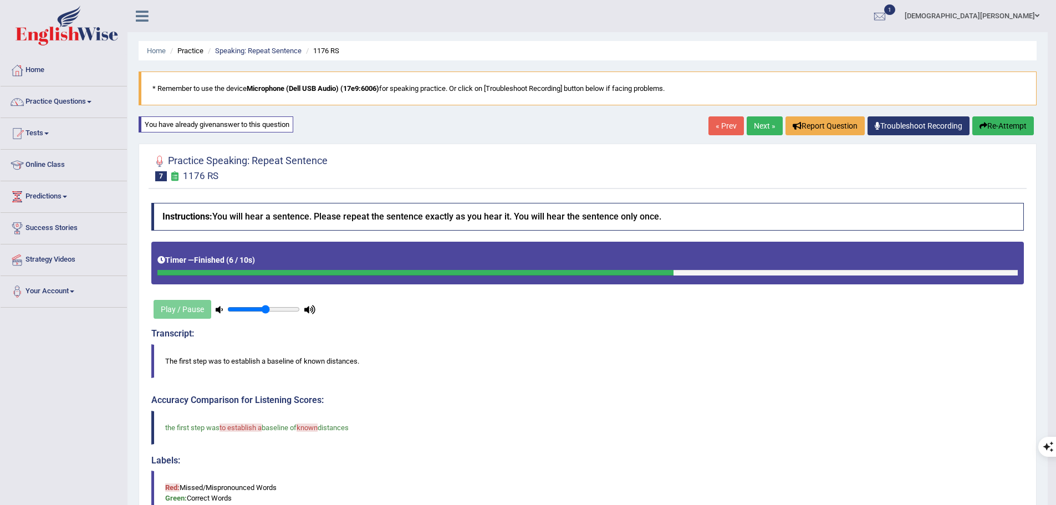
click at [1017, 121] on button "Re-Attempt" at bounding box center [1004, 125] width 62 height 19
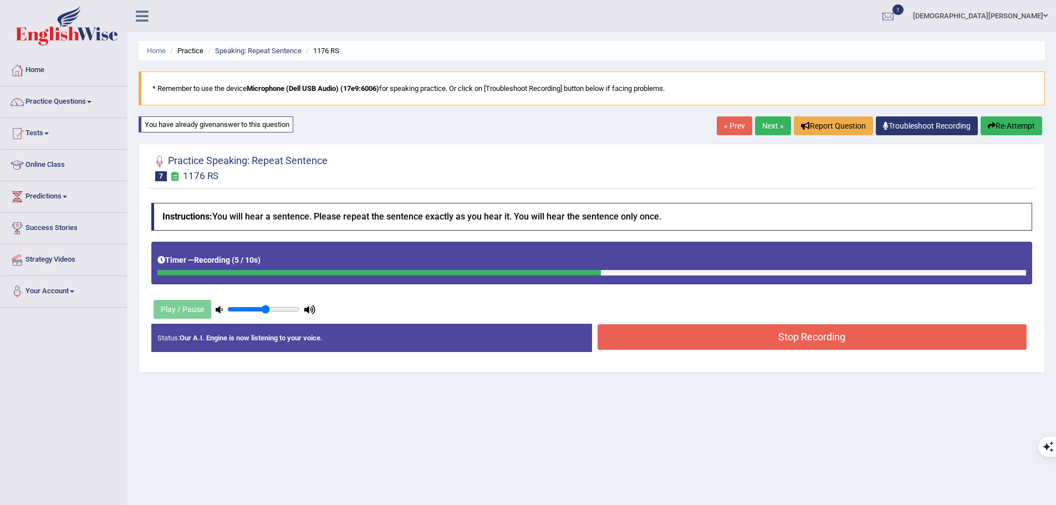
click at [769, 338] on button "Stop Recording" at bounding box center [813, 337] width 430 height 26
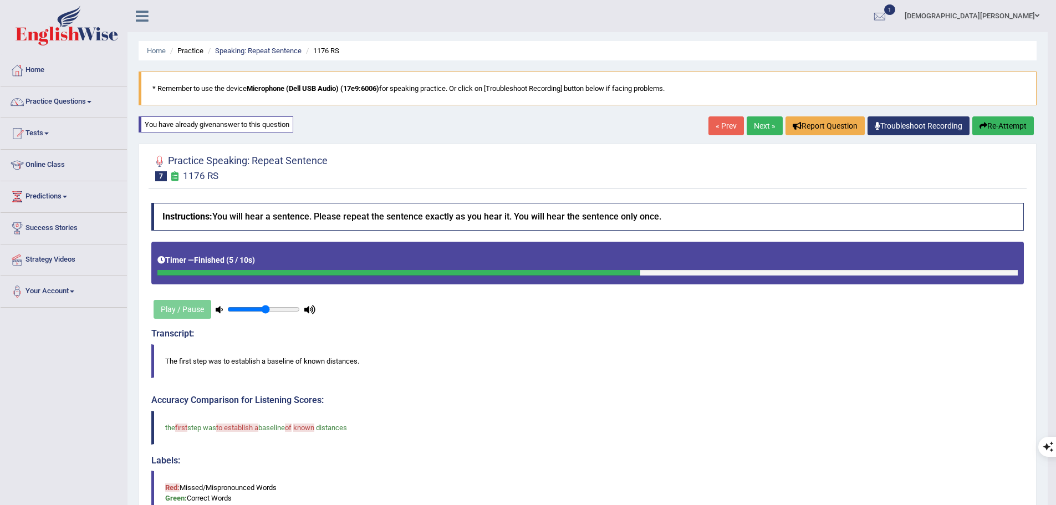
click at [999, 121] on button "Re-Attempt" at bounding box center [1004, 125] width 62 height 19
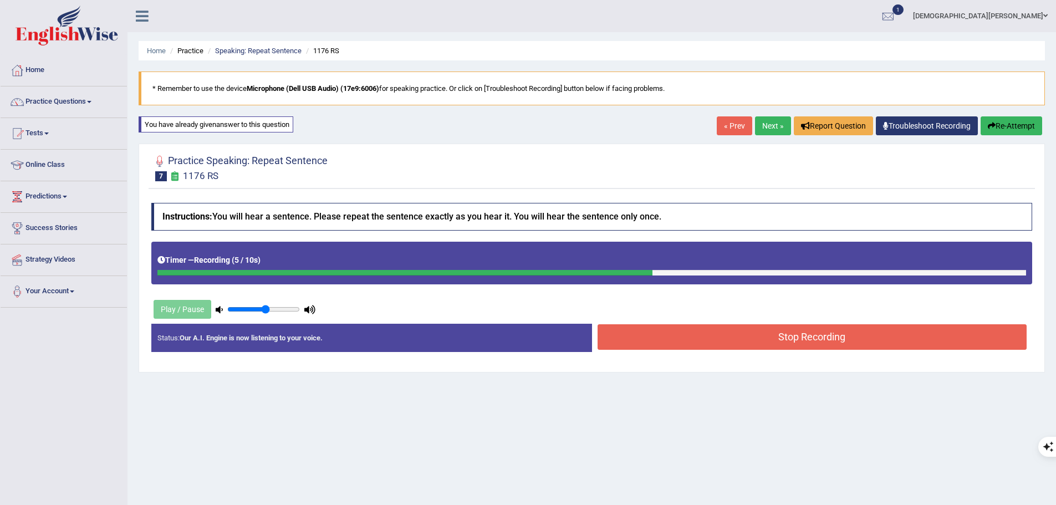
click at [725, 338] on button "Stop Recording" at bounding box center [813, 337] width 430 height 26
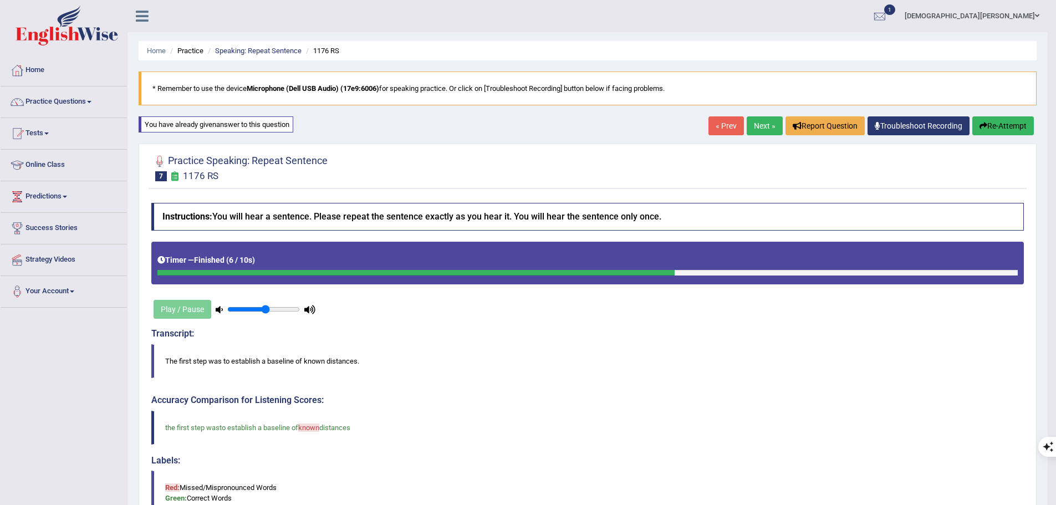
click at [1001, 126] on button "Re-Attempt" at bounding box center [1004, 125] width 62 height 19
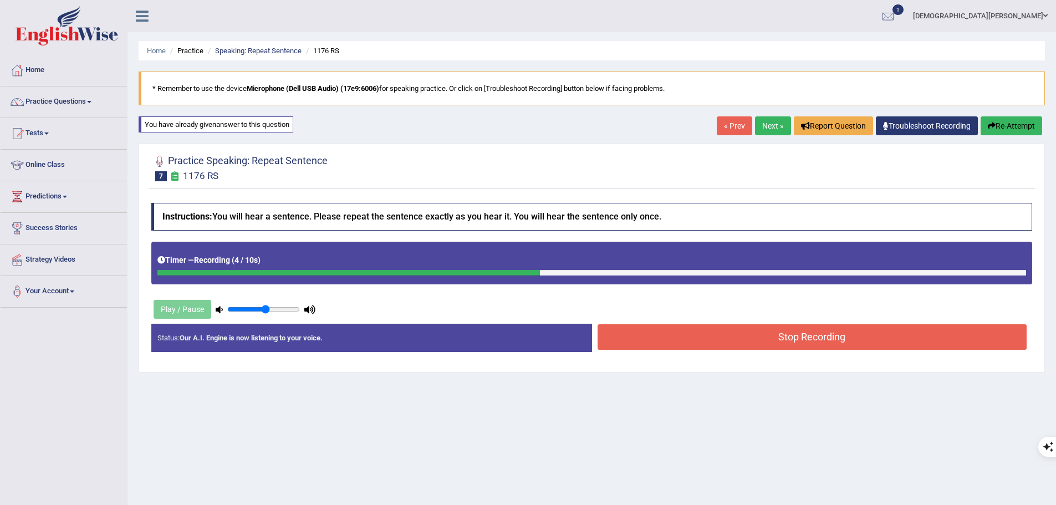
click at [795, 336] on button "Stop Recording" at bounding box center [813, 337] width 430 height 26
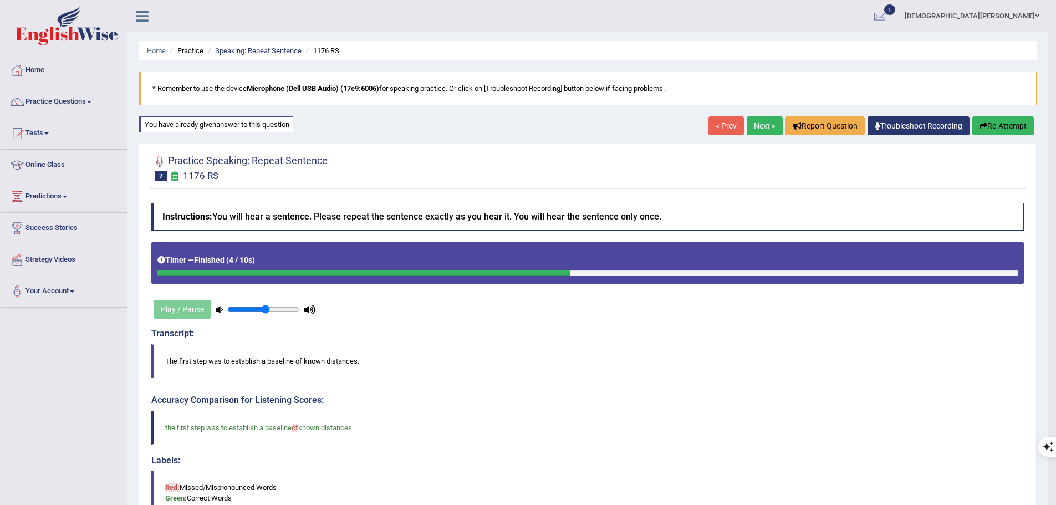
click at [1006, 120] on button "Re-Attempt" at bounding box center [1004, 125] width 62 height 19
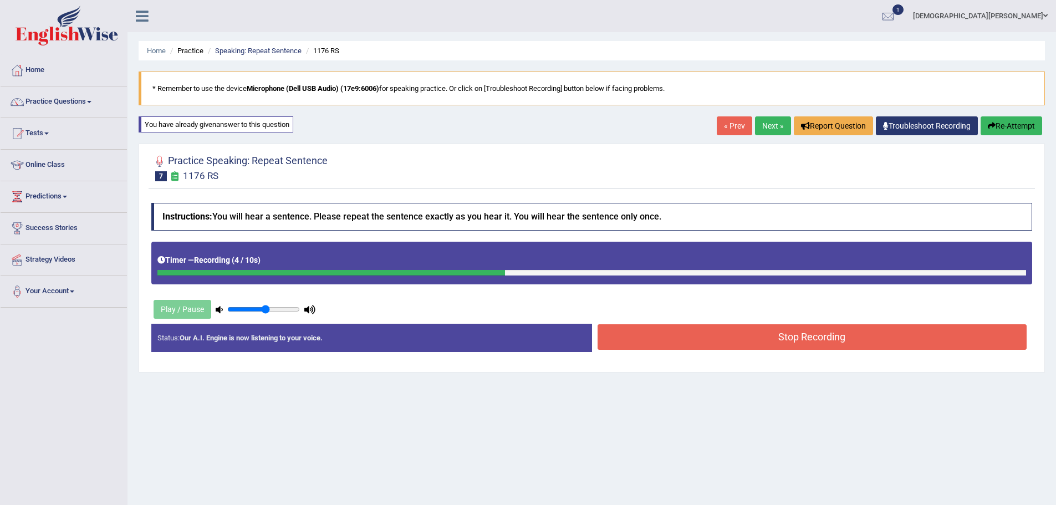
click at [731, 340] on button "Stop Recording" at bounding box center [813, 337] width 430 height 26
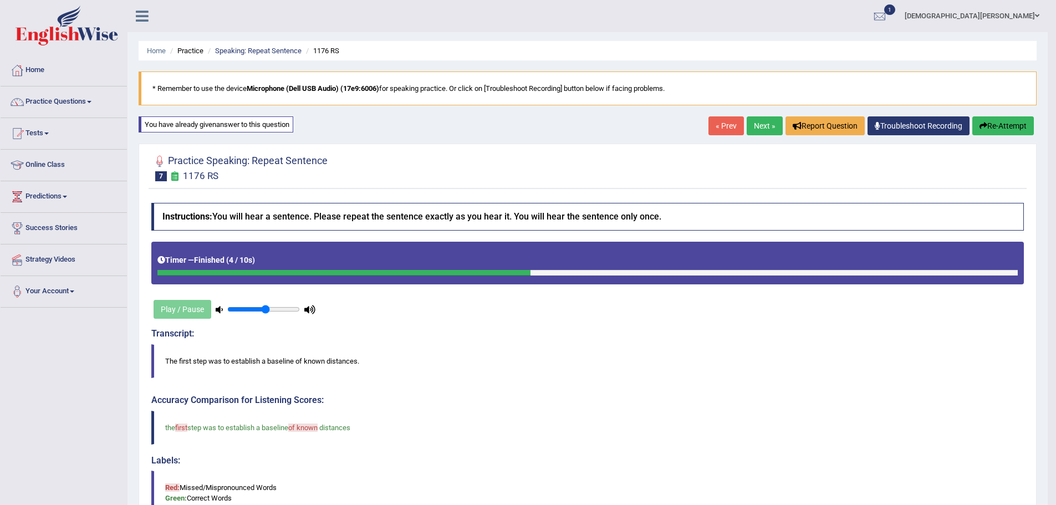
click at [989, 127] on button "Re-Attempt" at bounding box center [1004, 125] width 62 height 19
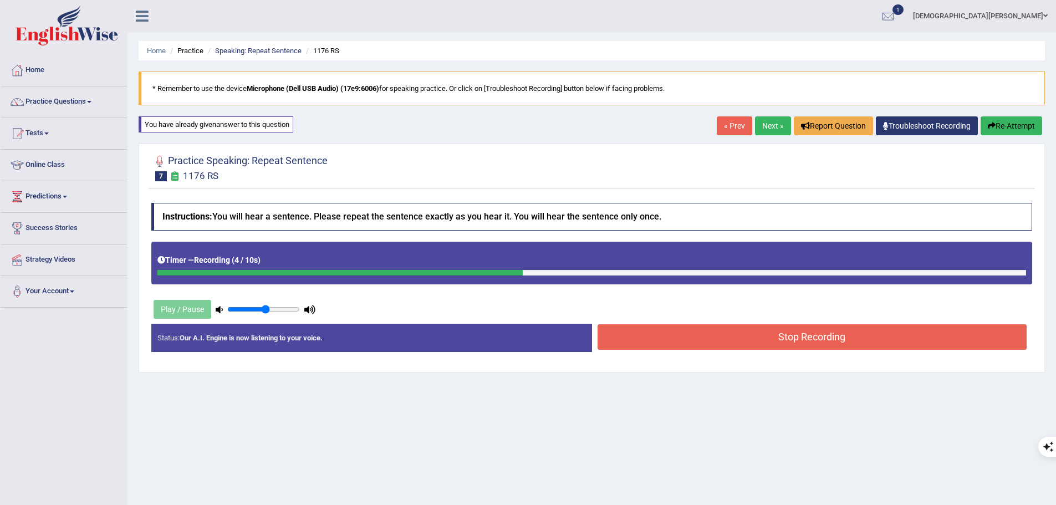
click at [772, 337] on button "Stop Recording" at bounding box center [813, 337] width 430 height 26
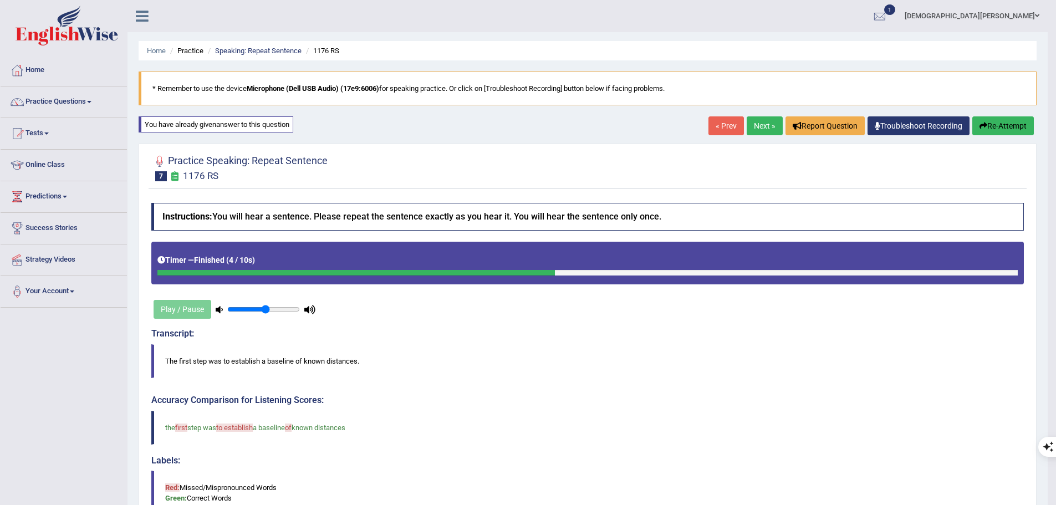
click at [756, 124] on link "Next »" at bounding box center [765, 125] width 36 height 19
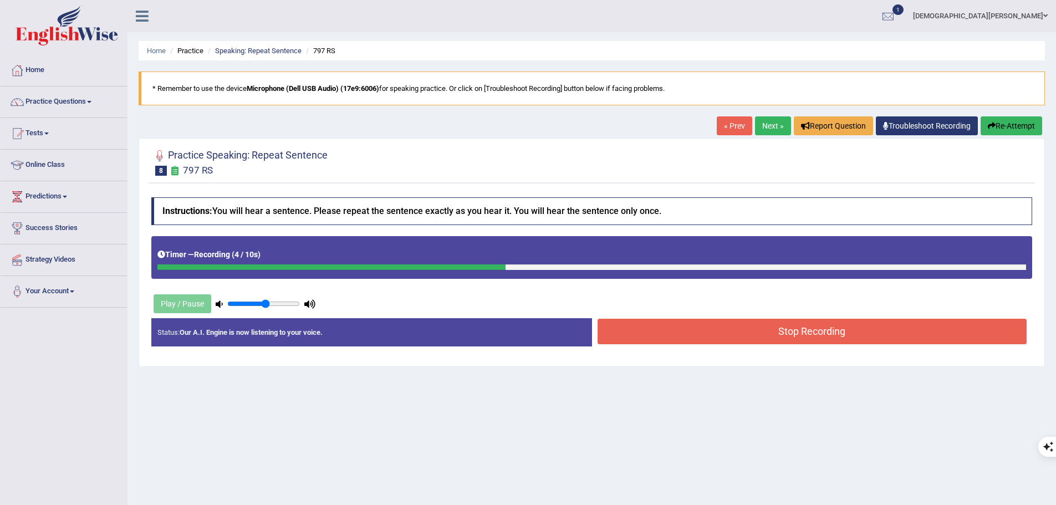
click at [715, 329] on button "Stop Recording" at bounding box center [813, 332] width 430 height 26
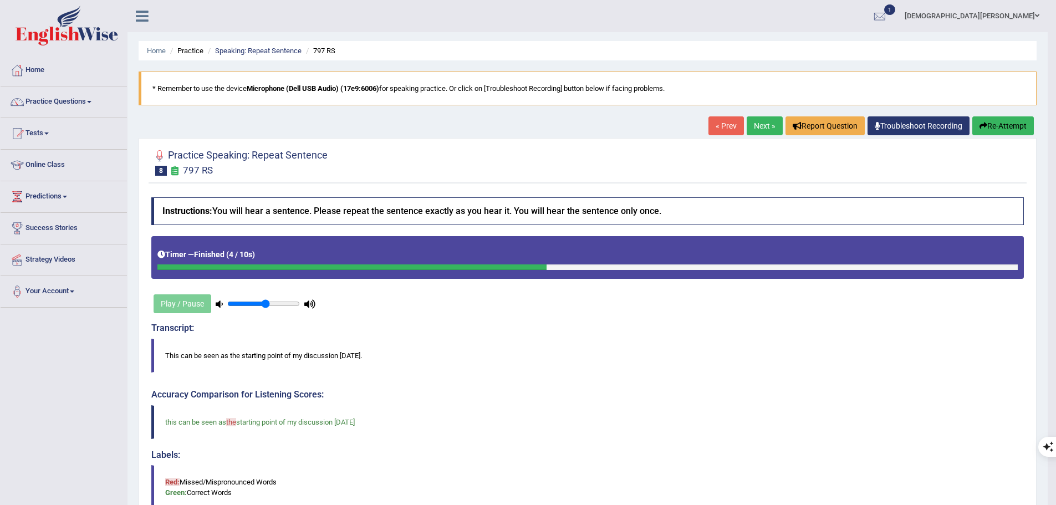
click at [765, 128] on link "Next »" at bounding box center [765, 125] width 36 height 19
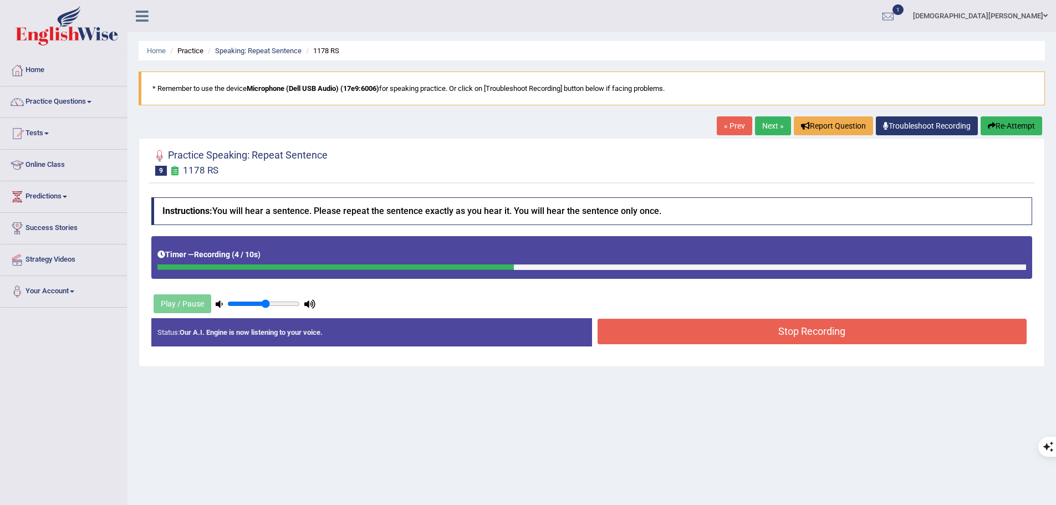
click at [782, 326] on button "Stop Recording" at bounding box center [813, 332] width 430 height 26
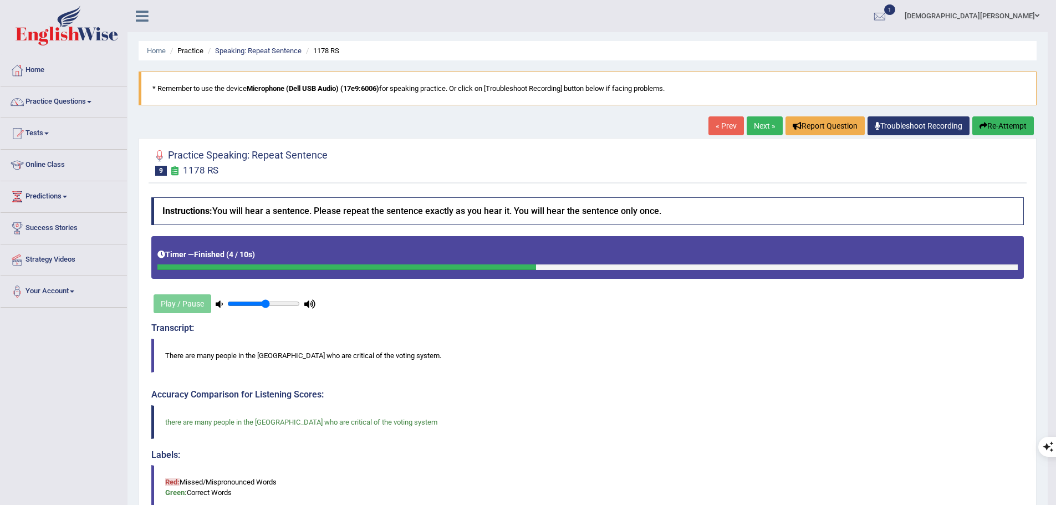
click at [762, 125] on link "Next »" at bounding box center [765, 125] width 36 height 19
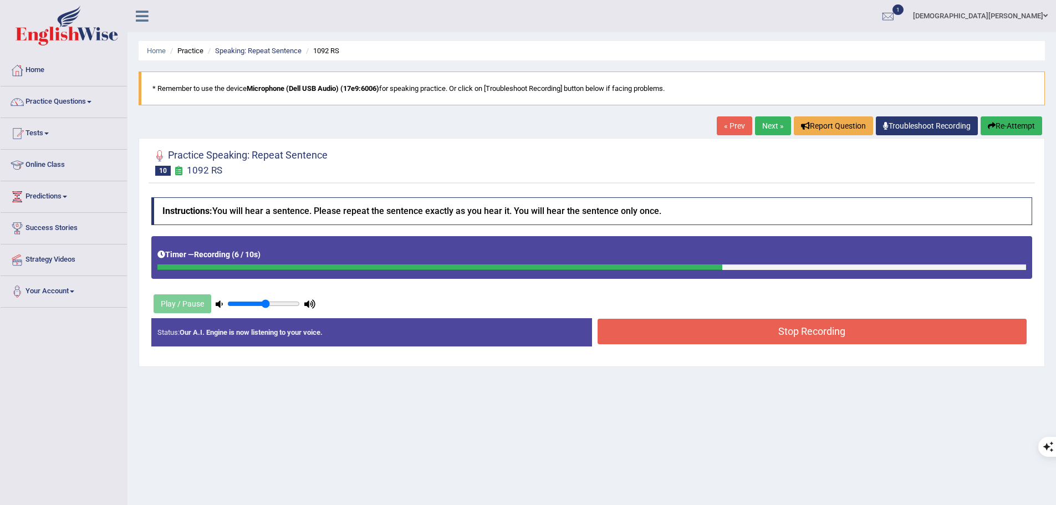
click at [783, 332] on button "Stop Recording" at bounding box center [813, 332] width 430 height 26
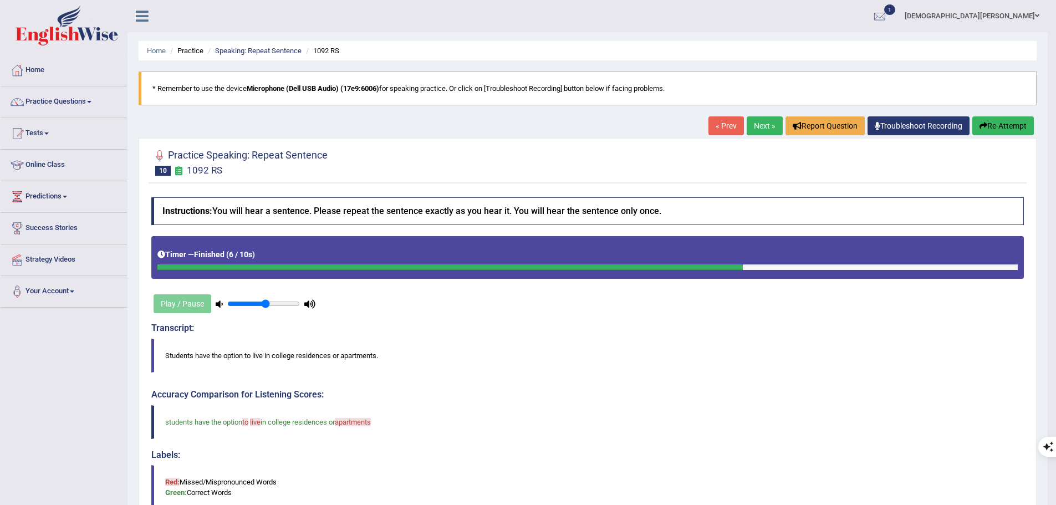
click at [987, 126] on button "Re-Attempt" at bounding box center [1004, 125] width 62 height 19
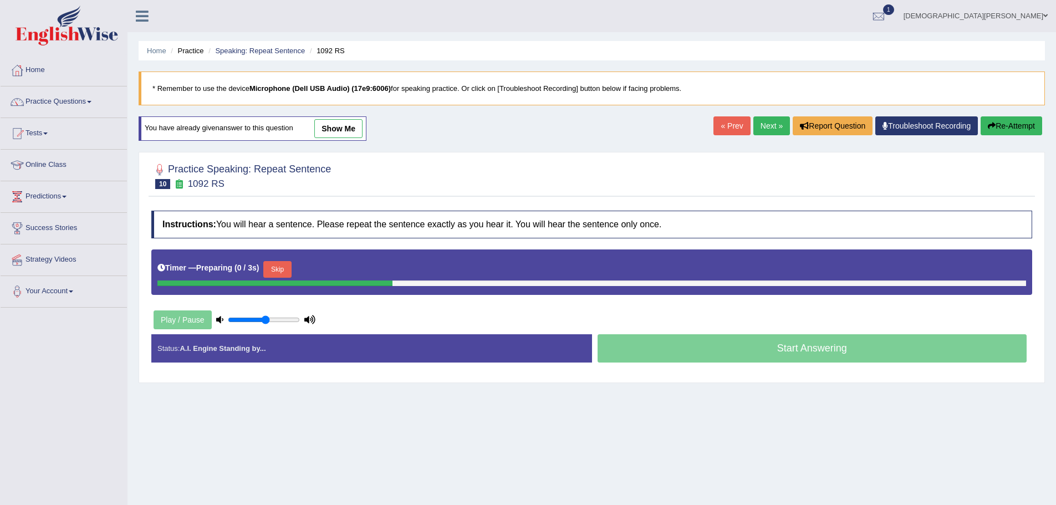
click at [288, 270] on button "Skip" at bounding box center [277, 269] width 28 height 17
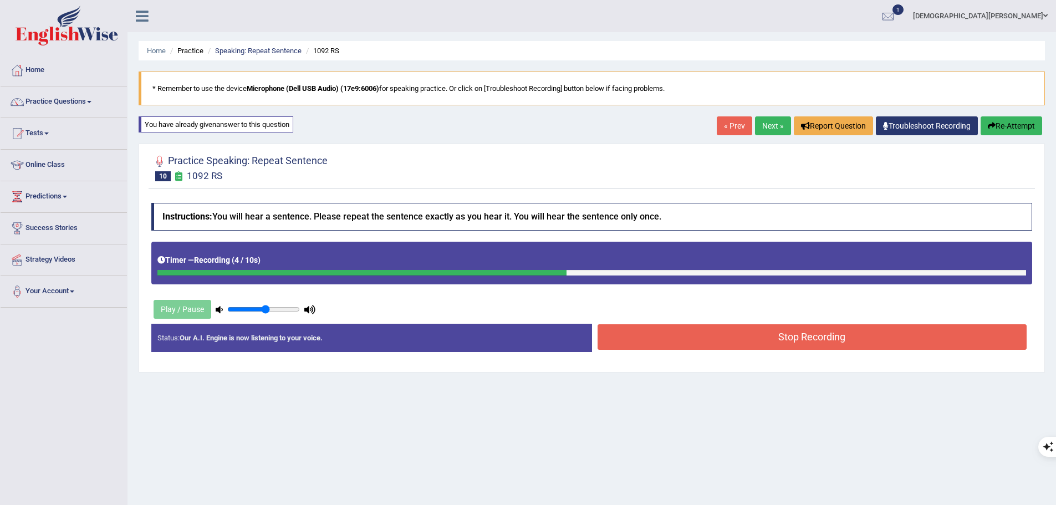
click at [690, 341] on button "Stop Recording" at bounding box center [813, 337] width 430 height 26
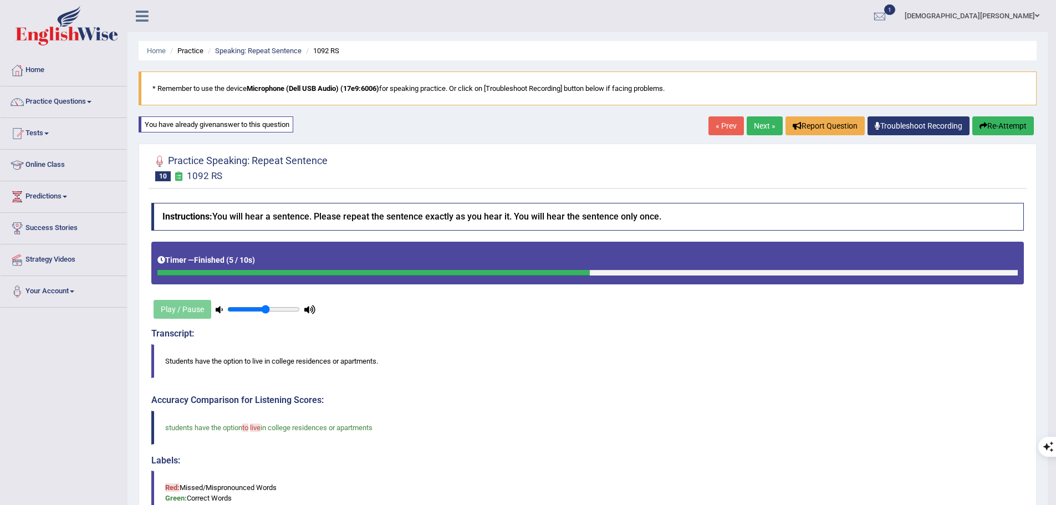
click at [988, 131] on button "Re-Attempt" at bounding box center [1004, 125] width 62 height 19
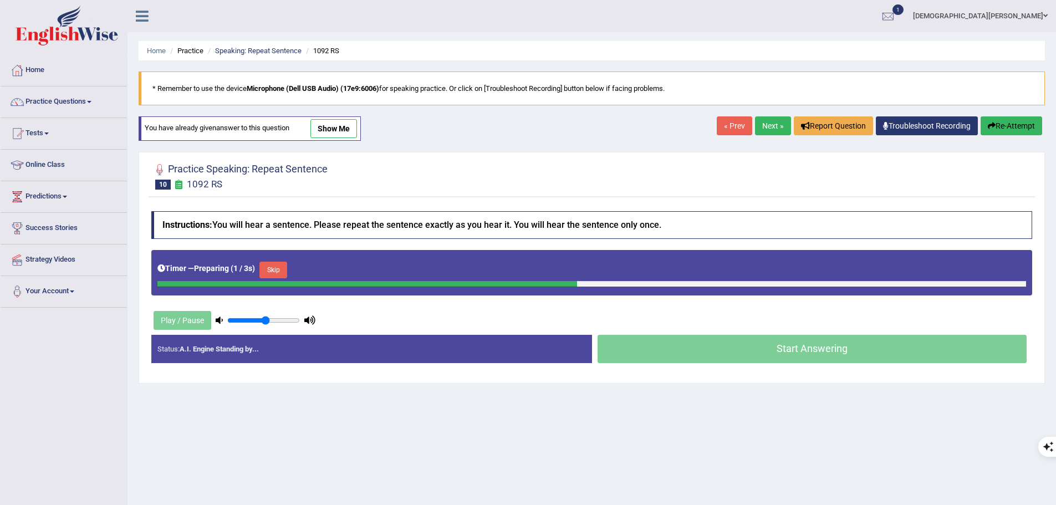
click at [274, 274] on button "Skip" at bounding box center [273, 270] width 28 height 17
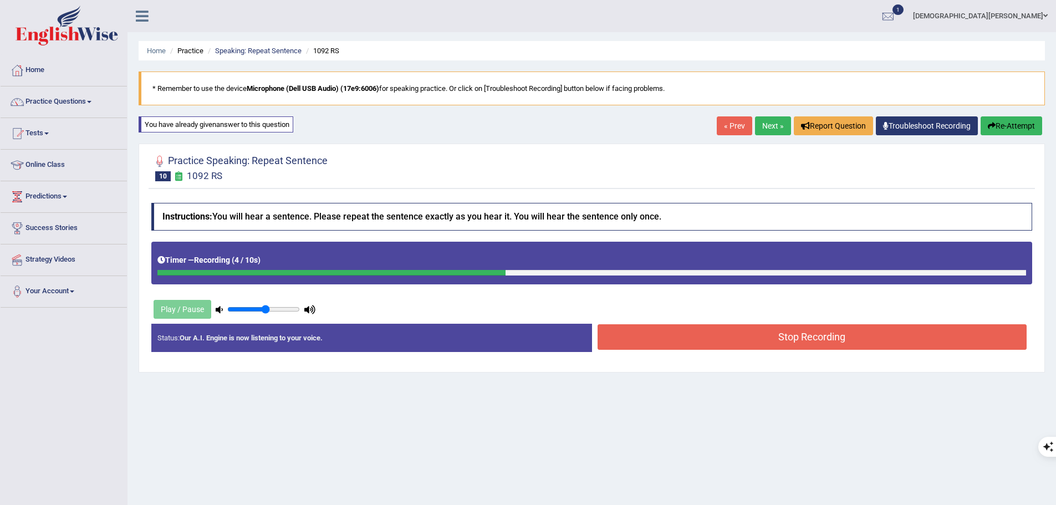
click at [744, 337] on button "Stop Recording" at bounding box center [813, 337] width 430 height 26
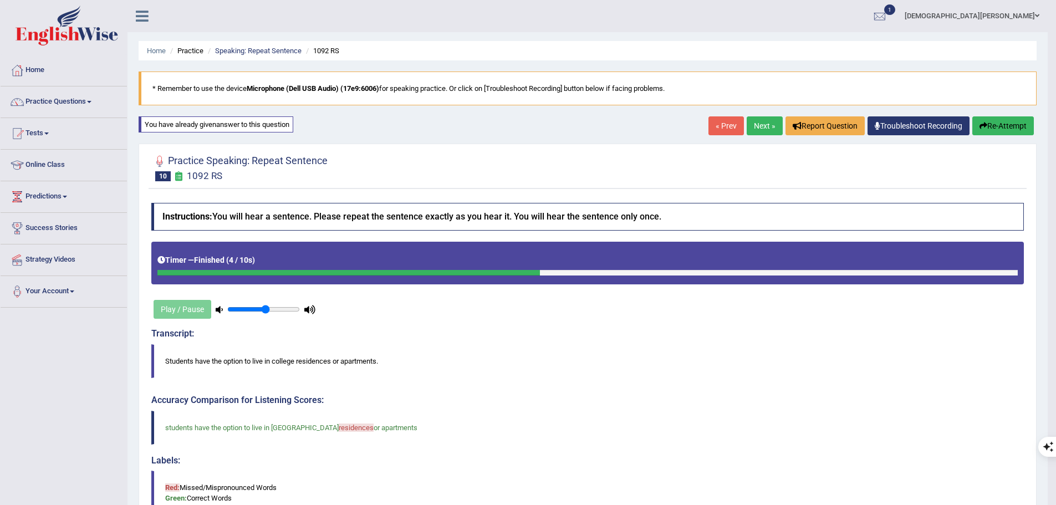
click at [757, 129] on link "Next »" at bounding box center [765, 125] width 36 height 19
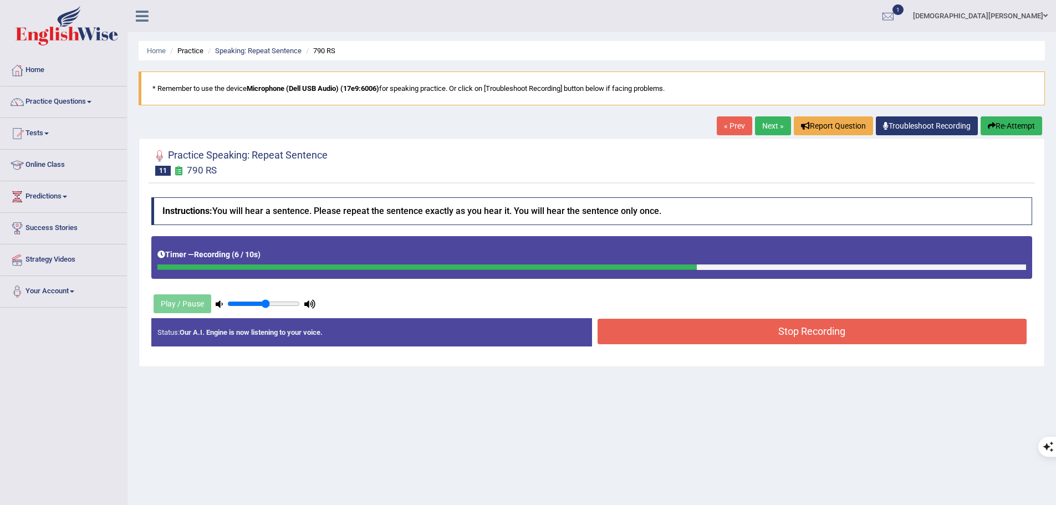
click at [768, 328] on button "Stop Recording" at bounding box center [813, 332] width 430 height 26
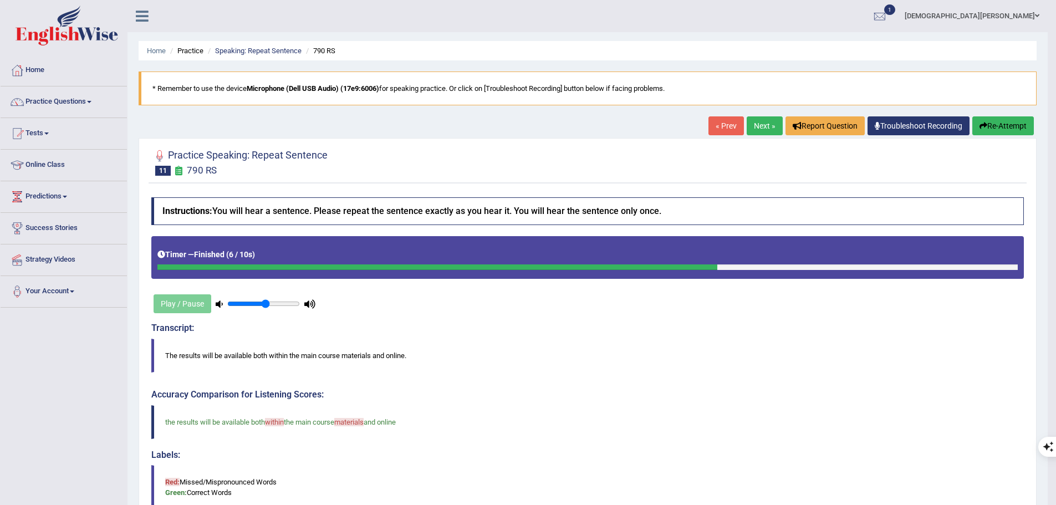
click at [987, 125] on button "Re-Attempt" at bounding box center [1004, 125] width 62 height 19
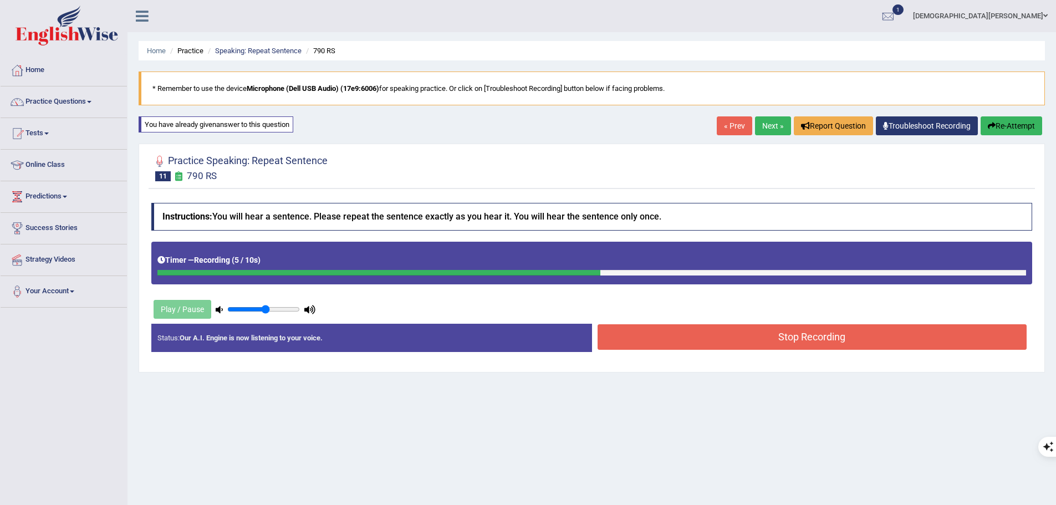
click at [785, 343] on button "Stop Recording" at bounding box center [813, 337] width 430 height 26
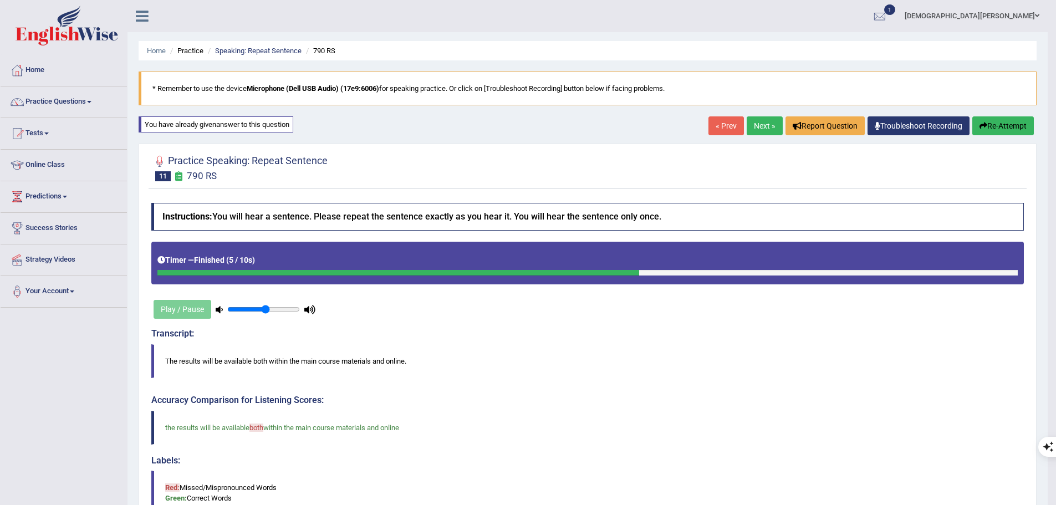
click at [988, 125] on button "Re-Attempt" at bounding box center [1004, 125] width 62 height 19
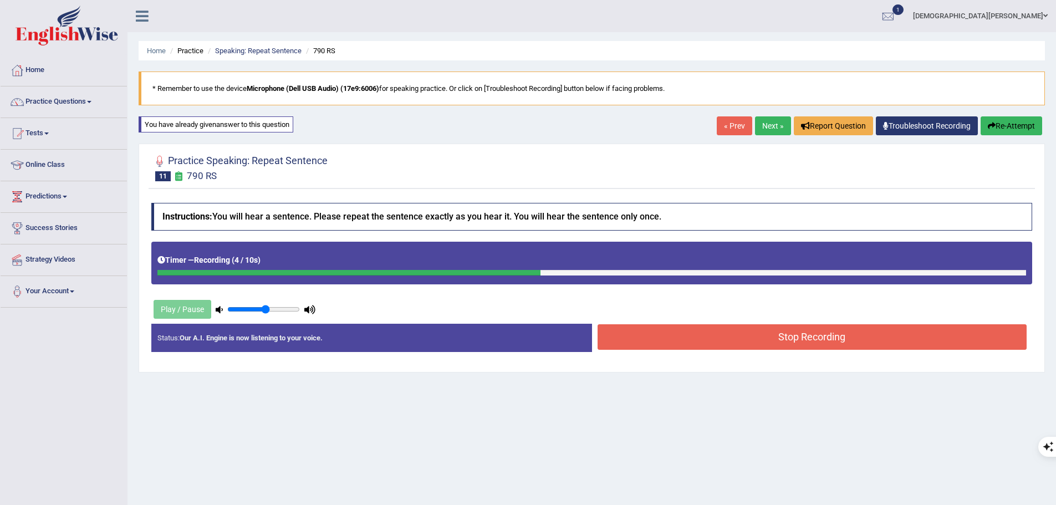
click at [734, 345] on button "Stop Recording" at bounding box center [813, 337] width 430 height 26
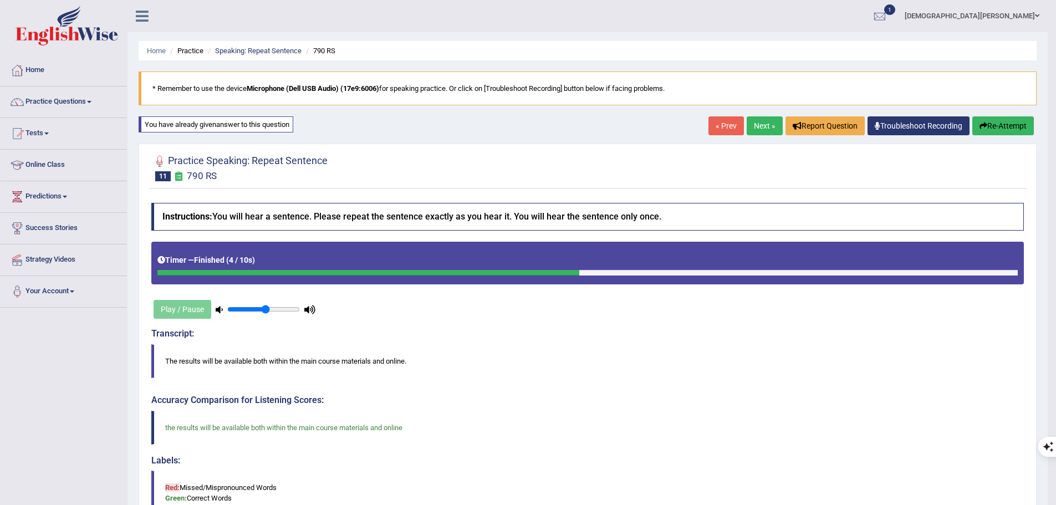
click at [754, 131] on link "Next »" at bounding box center [765, 125] width 36 height 19
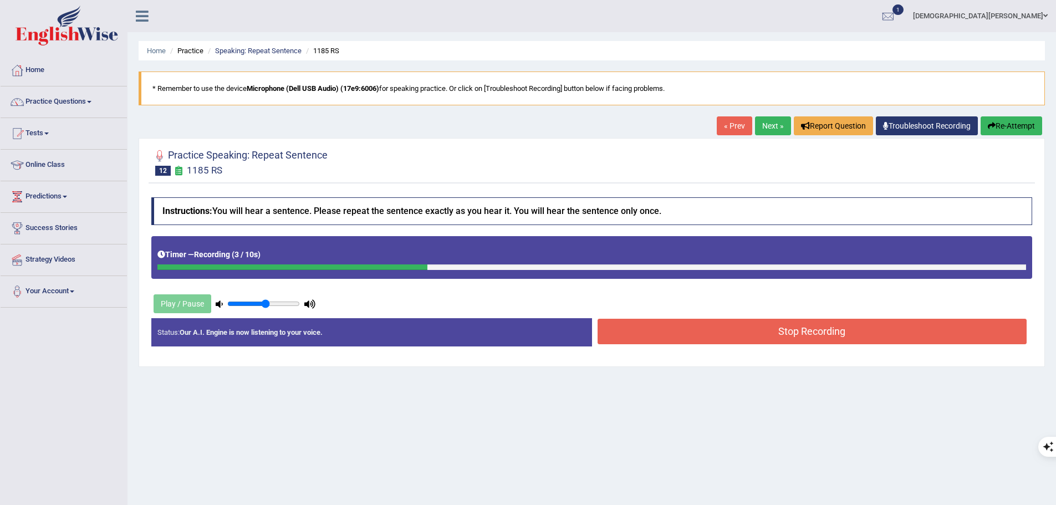
click at [639, 330] on button "Stop Recording" at bounding box center [813, 332] width 430 height 26
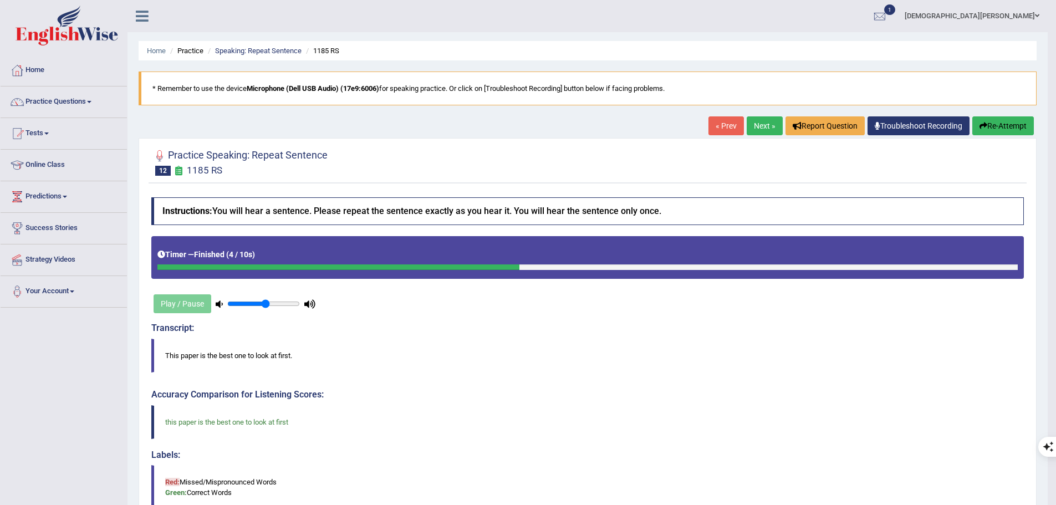
click at [770, 127] on link "Next »" at bounding box center [765, 125] width 36 height 19
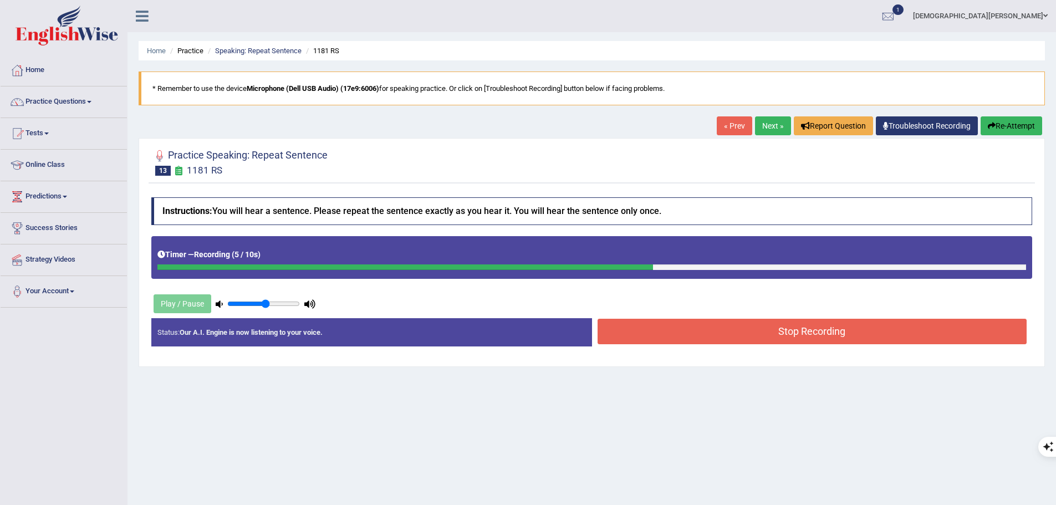
click at [707, 335] on button "Stop Recording" at bounding box center [813, 332] width 430 height 26
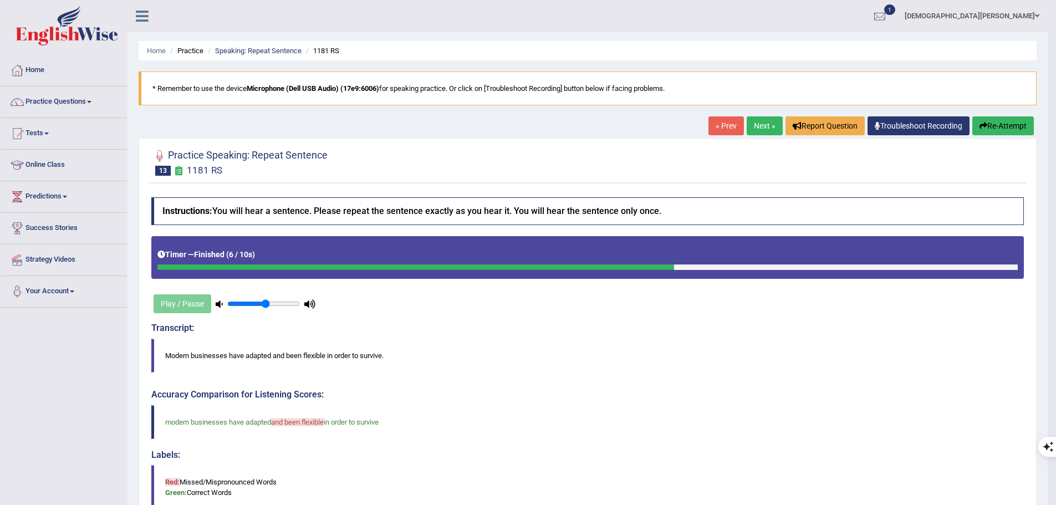
click at [975, 131] on button "Re-Attempt" at bounding box center [1004, 125] width 62 height 19
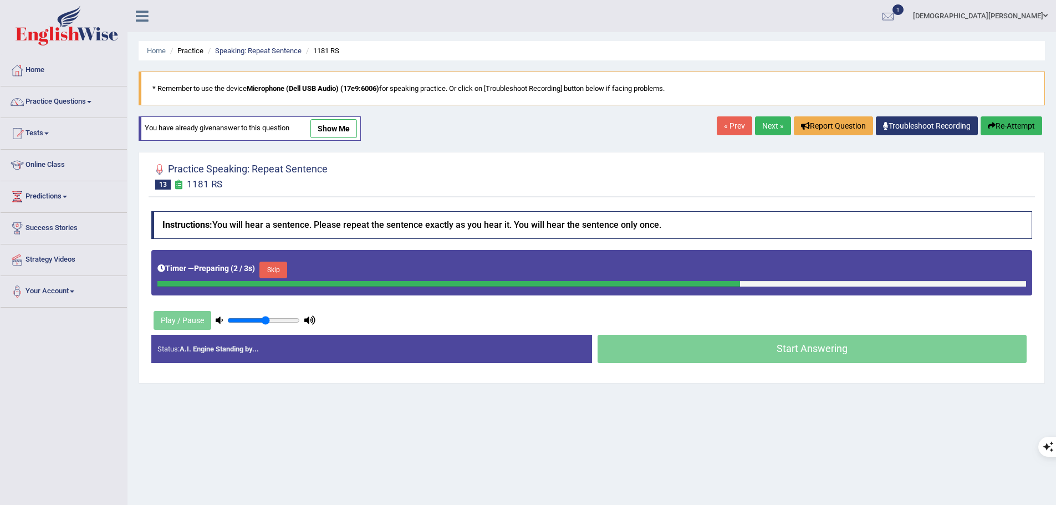
click at [264, 267] on button "Skip" at bounding box center [273, 270] width 28 height 17
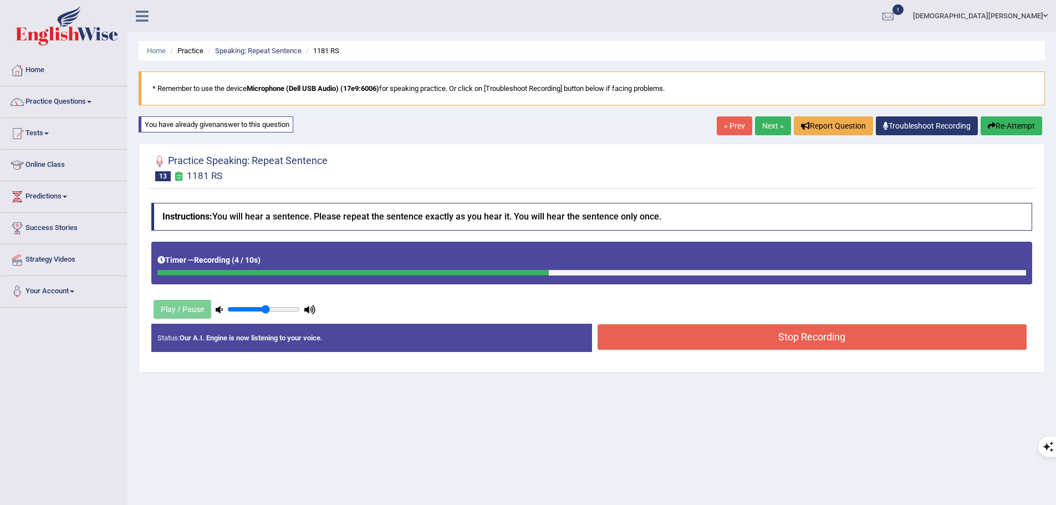
click at [736, 342] on button "Stop Recording" at bounding box center [813, 337] width 430 height 26
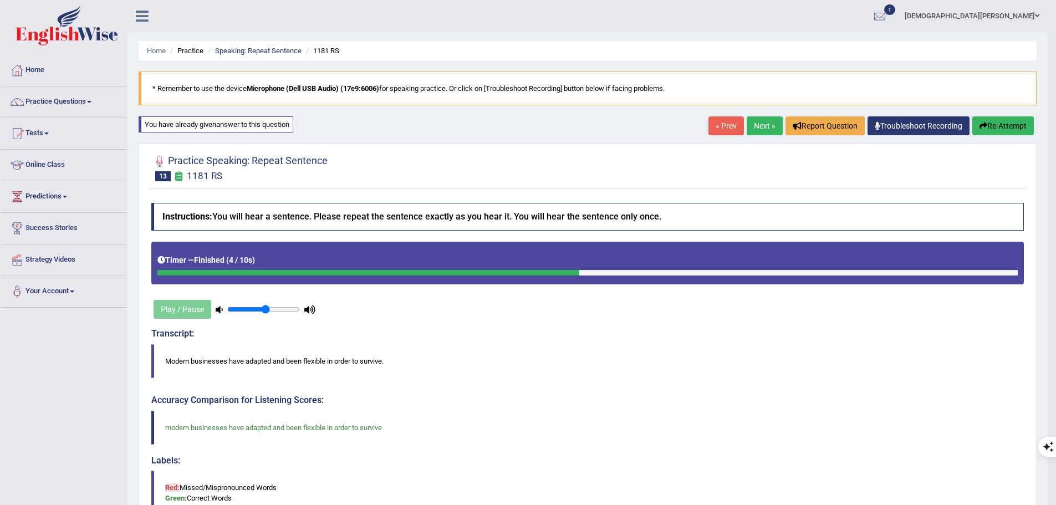
click at [768, 120] on link "Next »" at bounding box center [765, 125] width 36 height 19
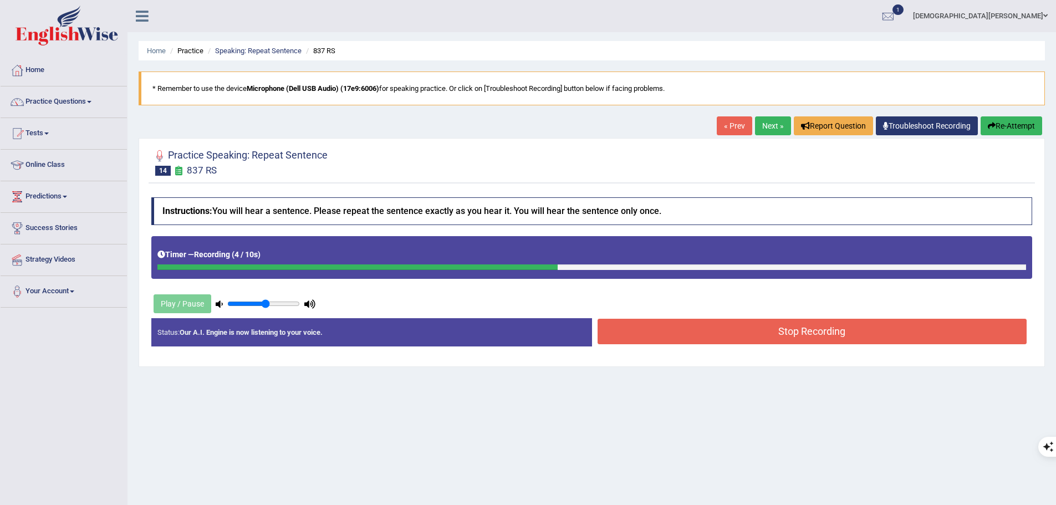
click at [738, 339] on button "Stop Recording" at bounding box center [813, 332] width 430 height 26
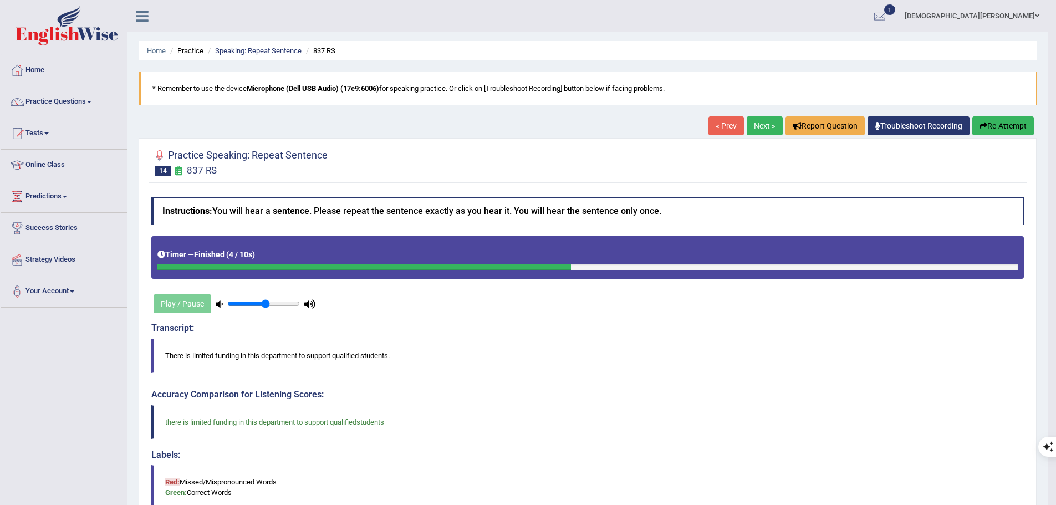
click at [760, 128] on link "Next »" at bounding box center [765, 125] width 36 height 19
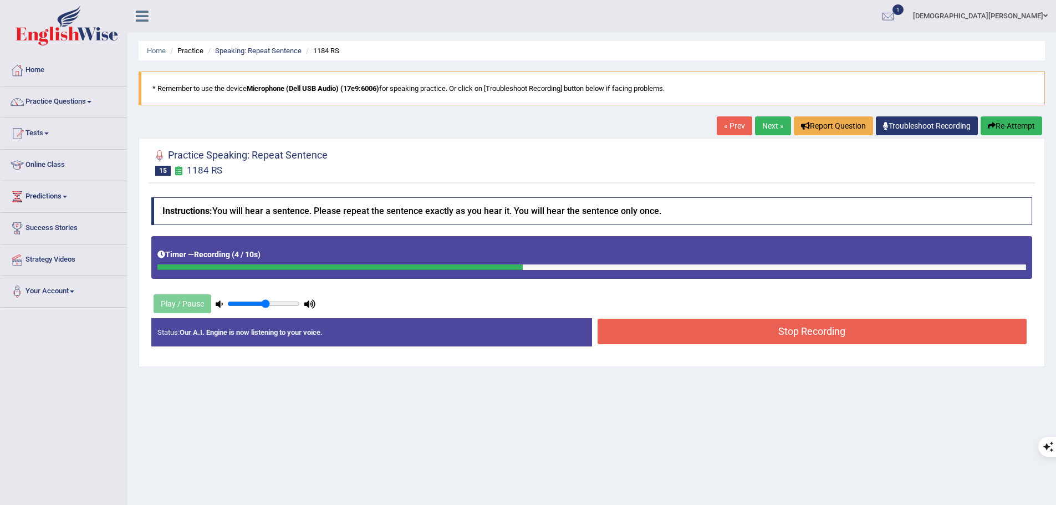
click at [762, 337] on button "Stop Recording" at bounding box center [813, 332] width 430 height 26
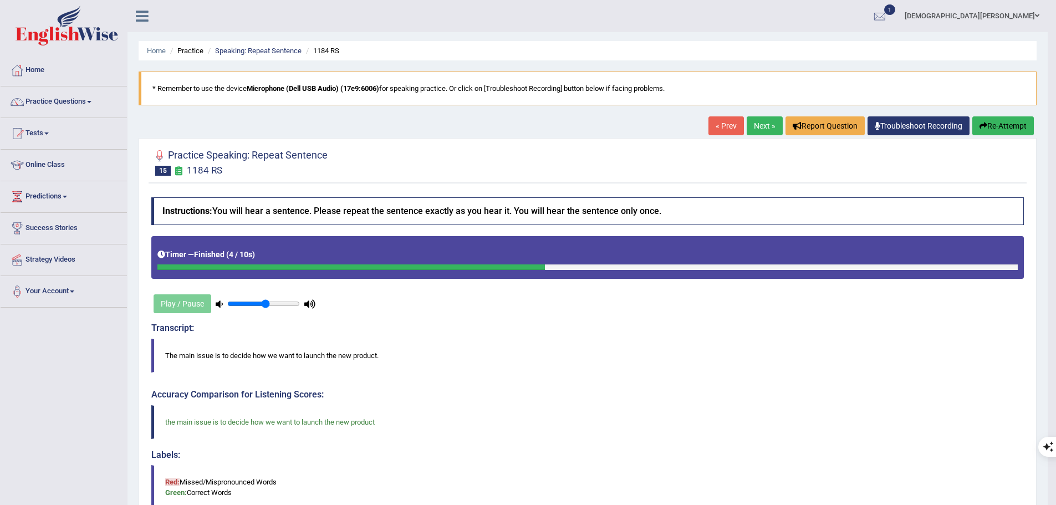
click at [766, 129] on link "Next »" at bounding box center [765, 125] width 36 height 19
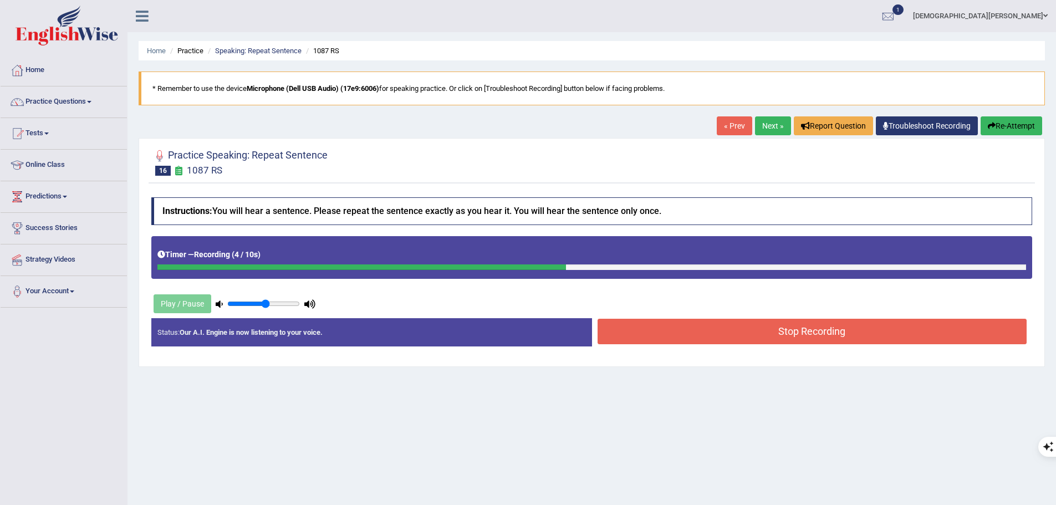
click at [747, 335] on button "Stop Recording" at bounding box center [813, 332] width 430 height 26
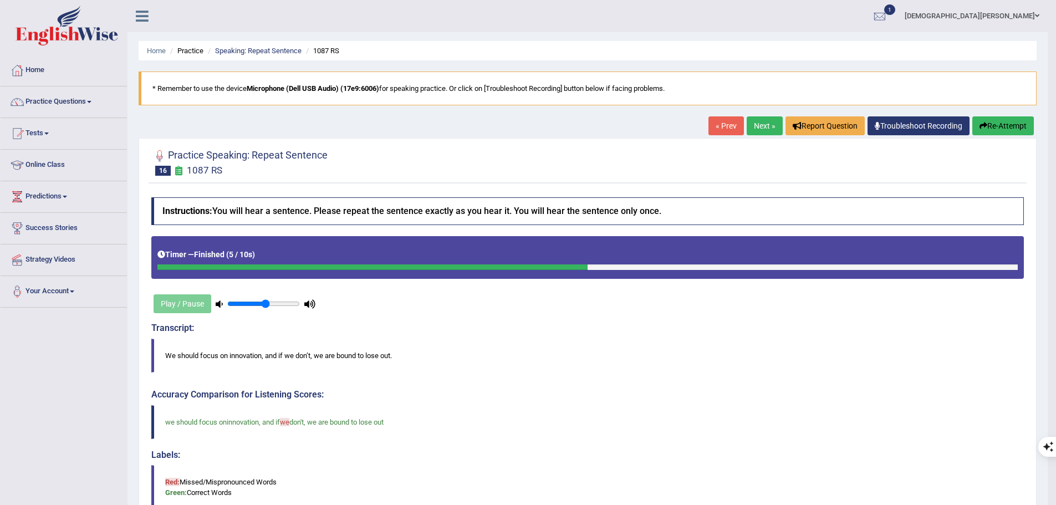
click at [754, 130] on link "Next »" at bounding box center [765, 125] width 36 height 19
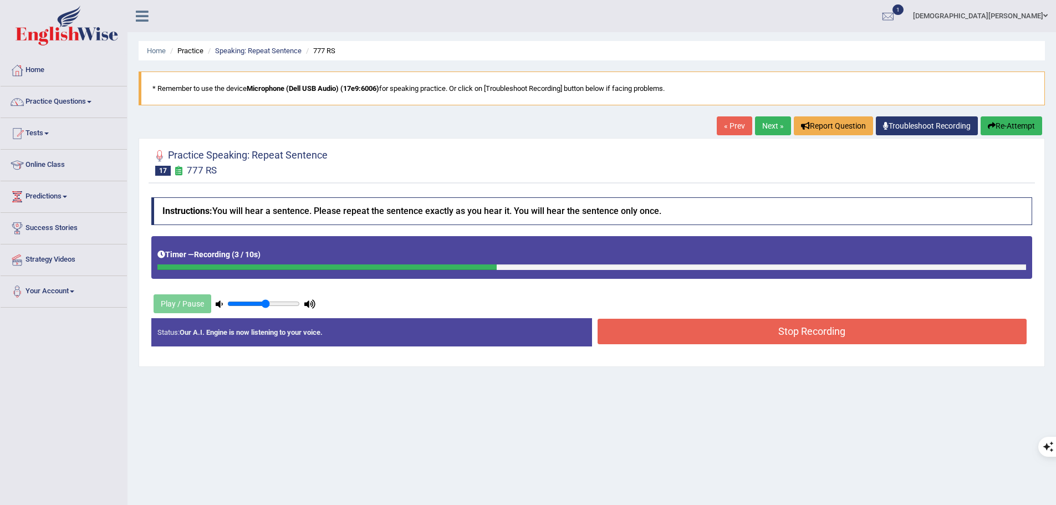
click at [719, 331] on button "Stop Recording" at bounding box center [813, 332] width 430 height 26
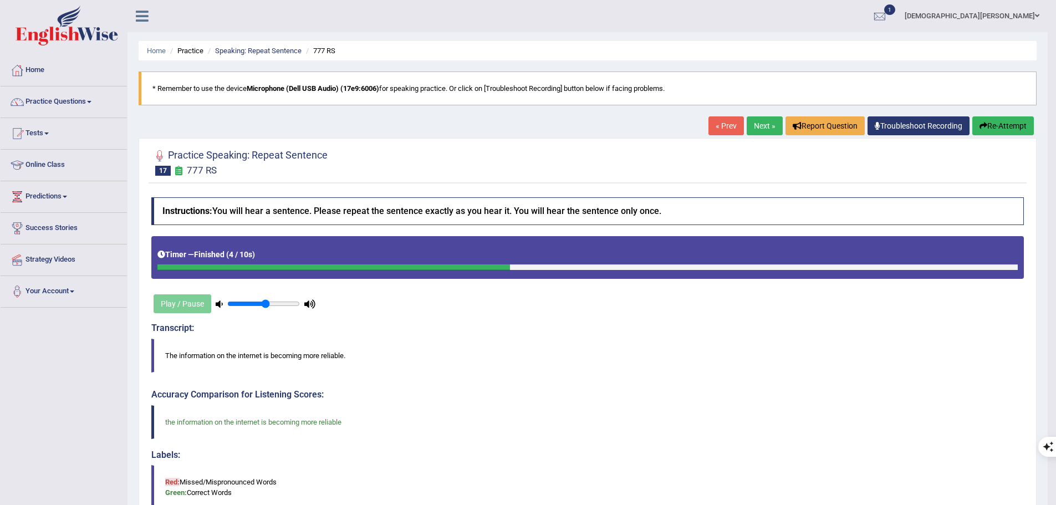
click at [755, 123] on link "Next »" at bounding box center [765, 125] width 36 height 19
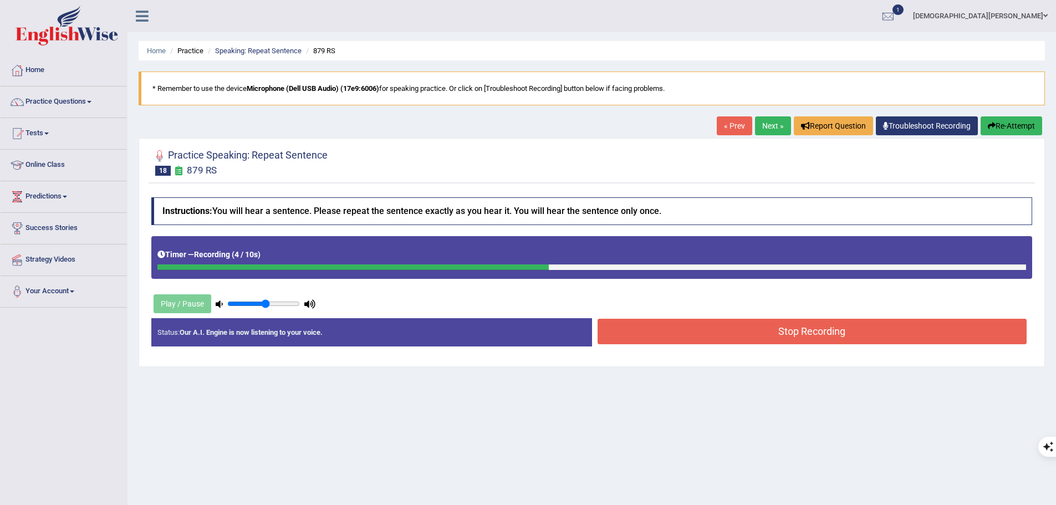
click at [731, 336] on button "Stop Recording" at bounding box center [813, 332] width 430 height 26
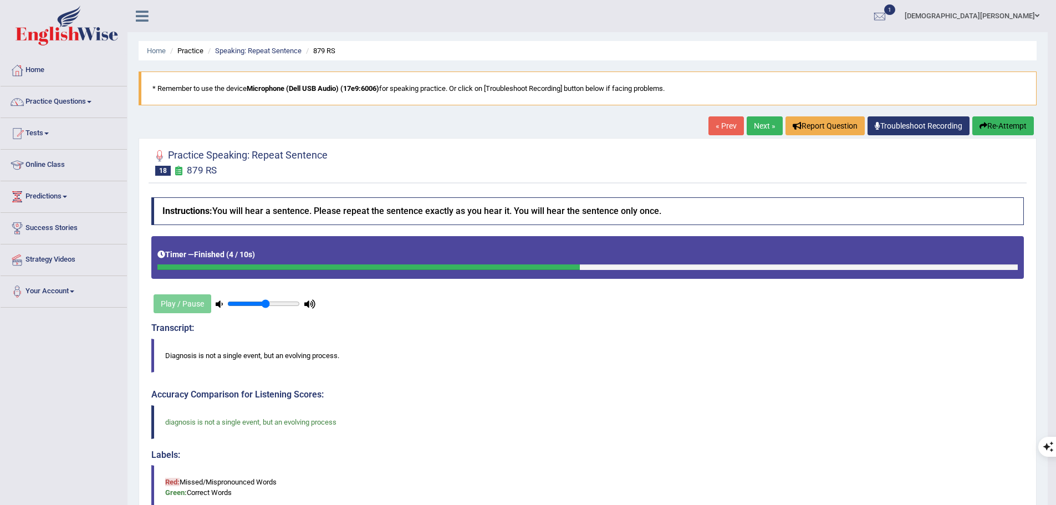
click at [995, 130] on button "Re-Attempt" at bounding box center [1004, 125] width 62 height 19
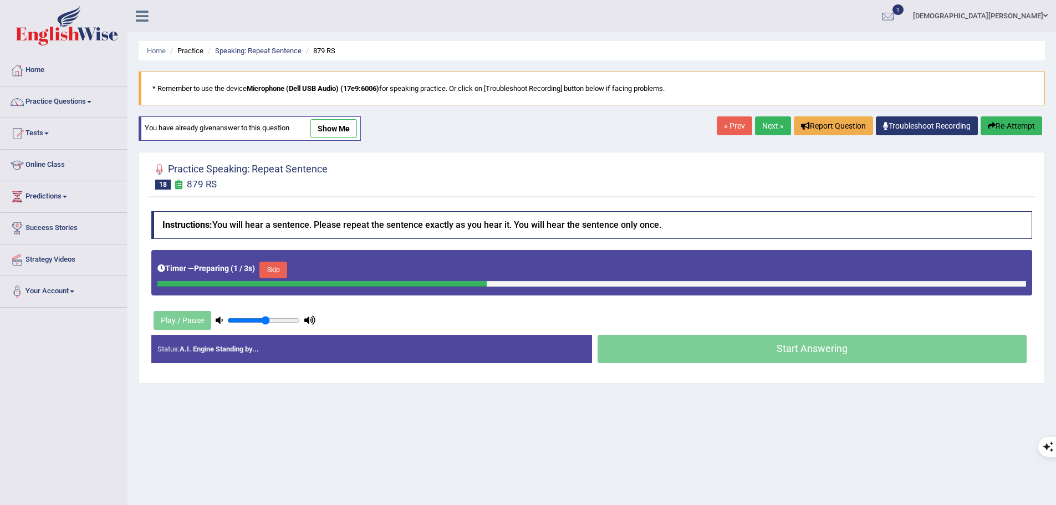
click at [285, 265] on button "Skip" at bounding box center [273, 270] width 28 height 17
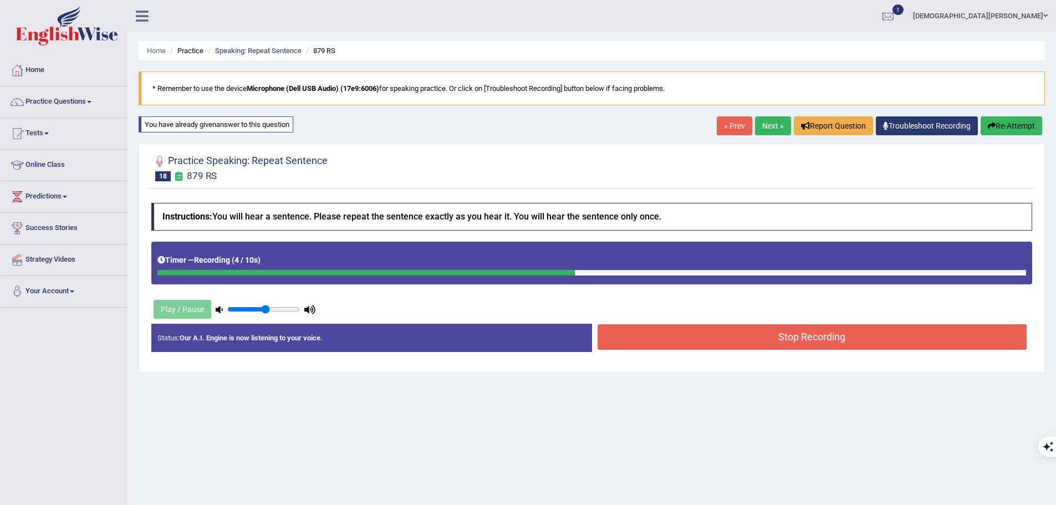
click at [747, 333] on button "Stop Recording" at bounding box center [813, 337] width 430 height 26
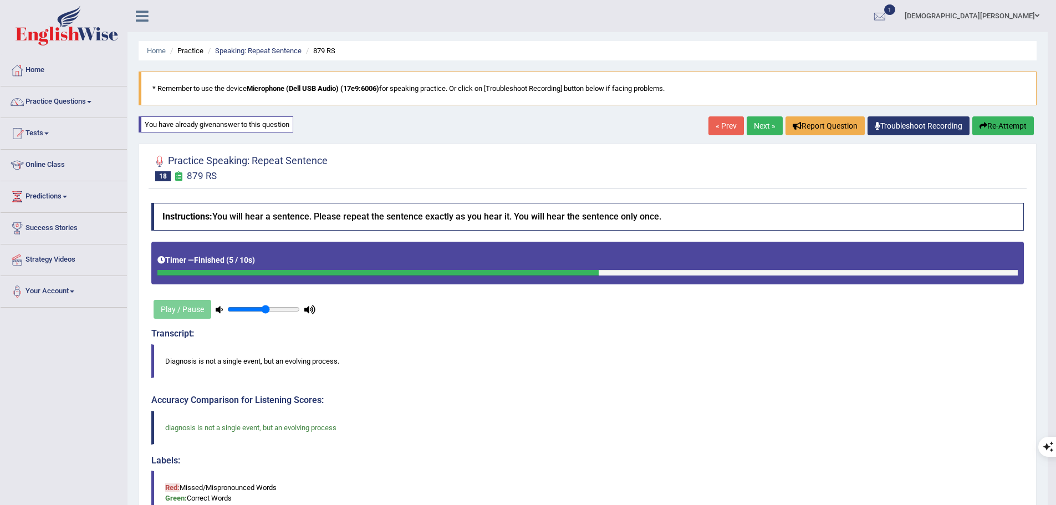
click at [753, 125] on link "Next »" at bounding box center [765, 125] width 36 height 19
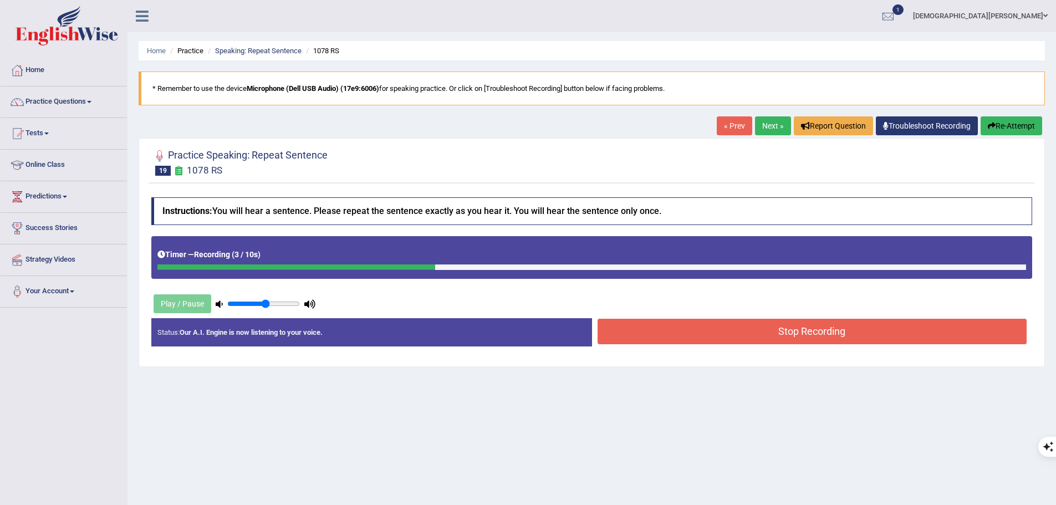
click at [715, 333] on button "Stop Recording" at bounding box center [813, 332] width 430 height 26
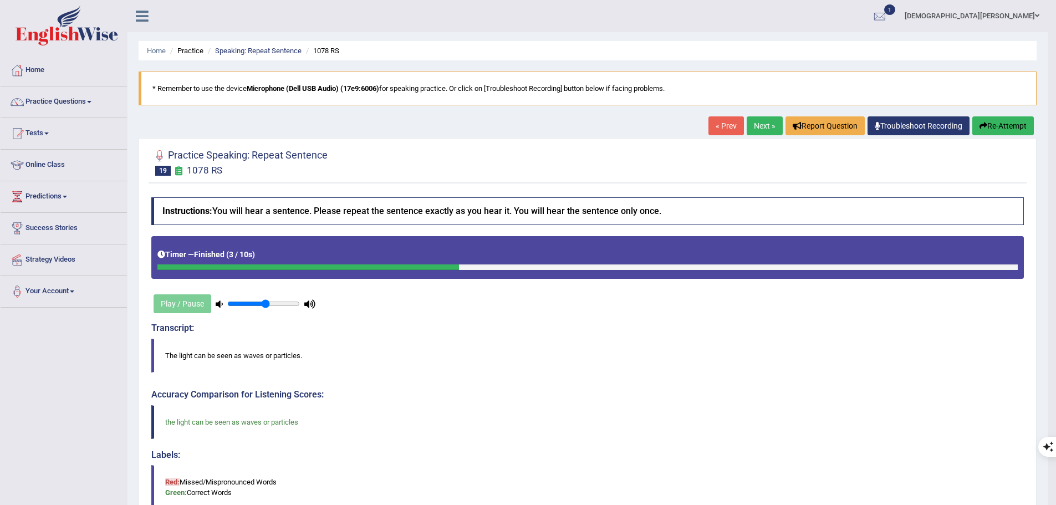
click at [980, 123] on icon "button" at bounding box center [984, 126] width 8 height 8
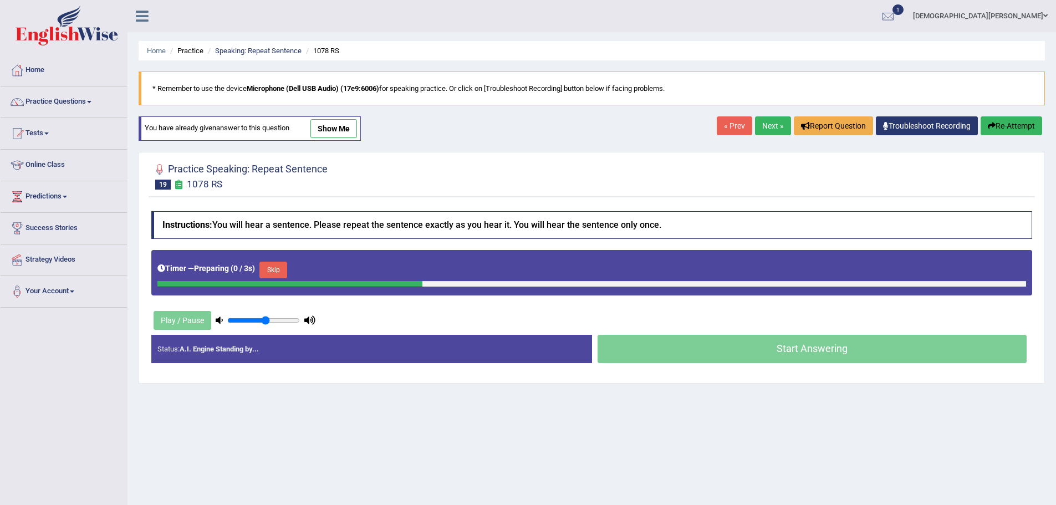
click at [285, 271] on button "Skip" at bounding box center [273, 270] width 28 height 17
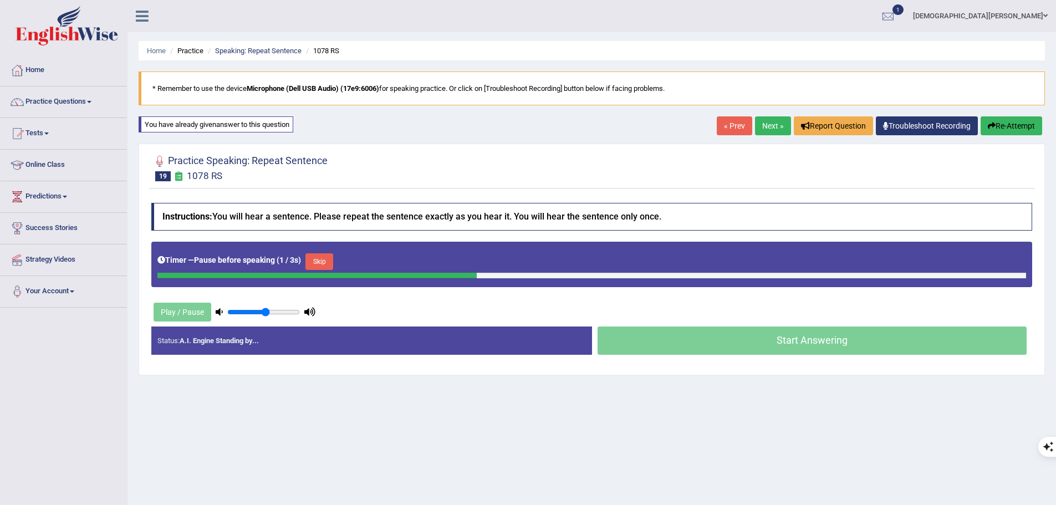
click at [328, 259] on button "Skip" at bounding box center [320, 261] width 28 height 17
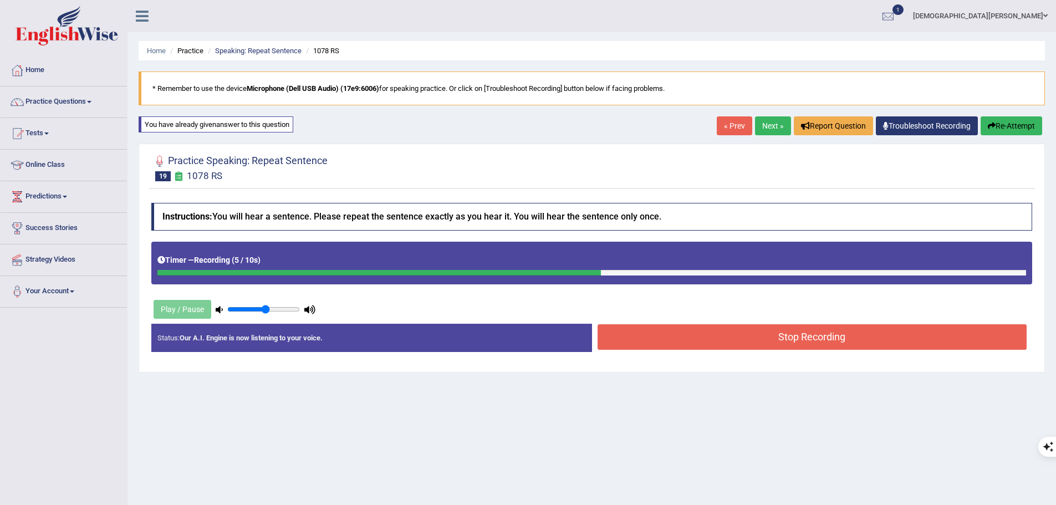
click at [699, 337] on button "Stop Recording" at bounding box center [813, 337] width 430 height 26
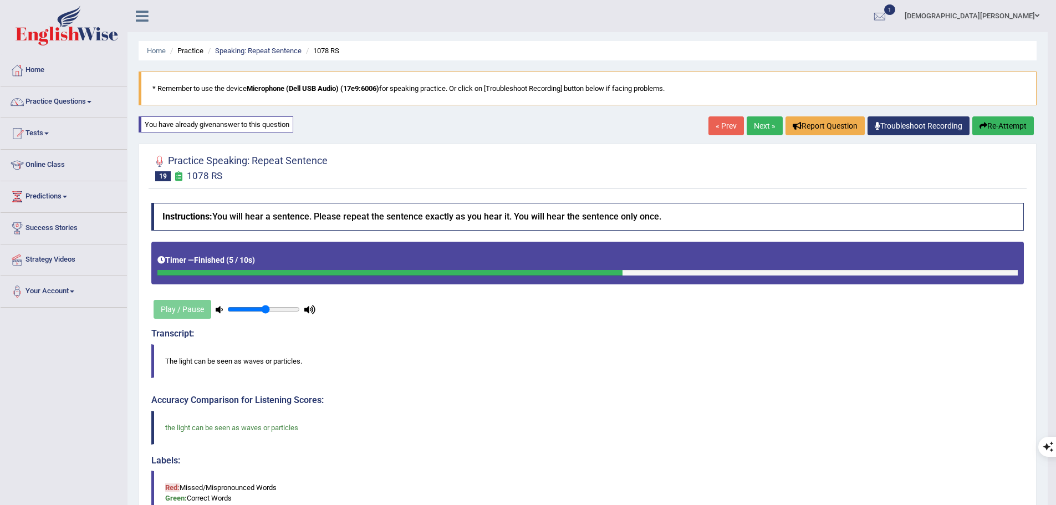
click at [754, 116] on div "Home Practice Speaking: Repeat Sentence 1078 RS * Remember to use the device Mi…" at bounding box center [588, 387] width 920 height 774
click at [752, 127] on link "Next »" at bounding box center [765, 125] width 36 height 19
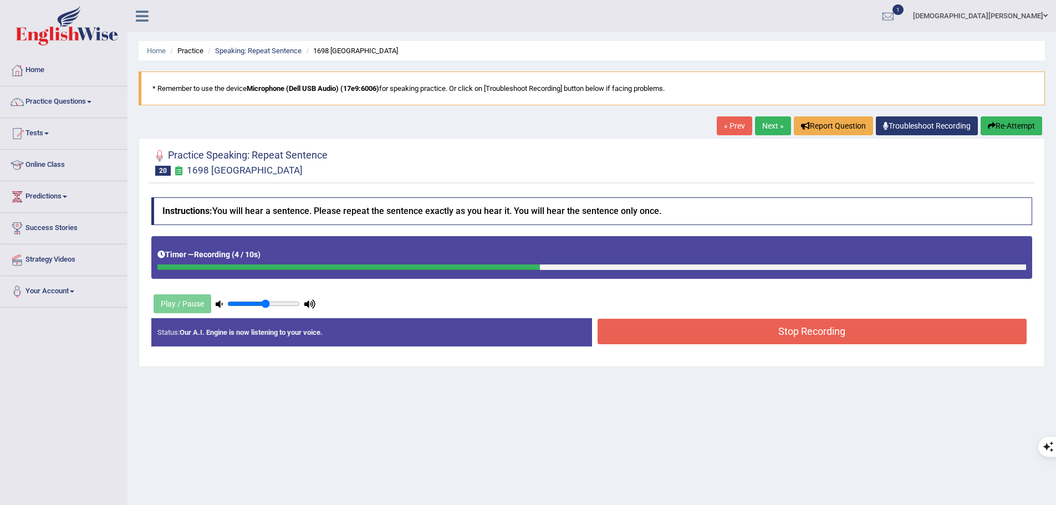
click at [721, 342] on button "Stop Recording" at bounding box center [813, 332] width 430 height 26
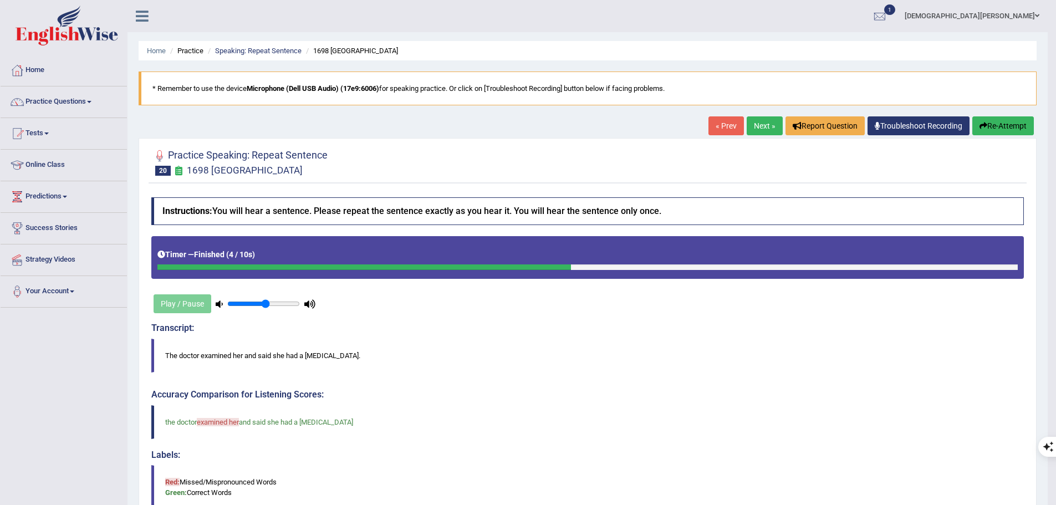
click at [1014, 121] on button "Re-Attempt" at bounding box center [1004, 125] width 62 height 19
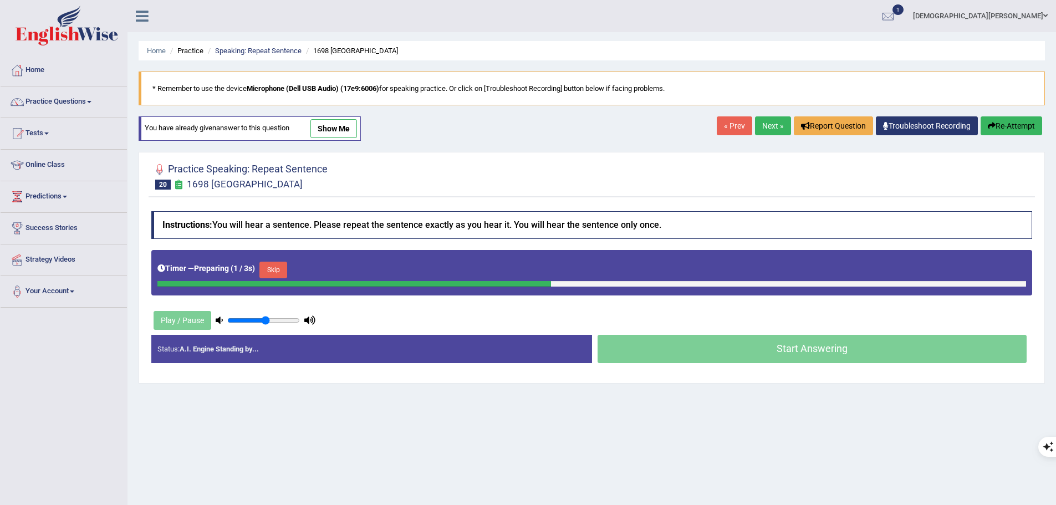
click at [273, 272] on button "Skip" at bounding box center [273, 270] width 28 height 17
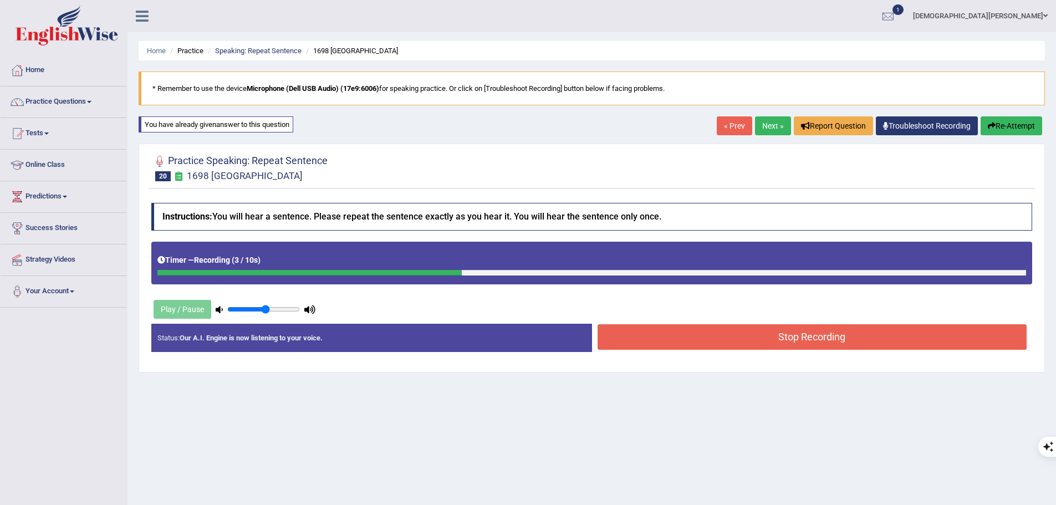
click at [790, 333] on button "Stop Recording" at bounding box center [813, 337] width 430 height 26
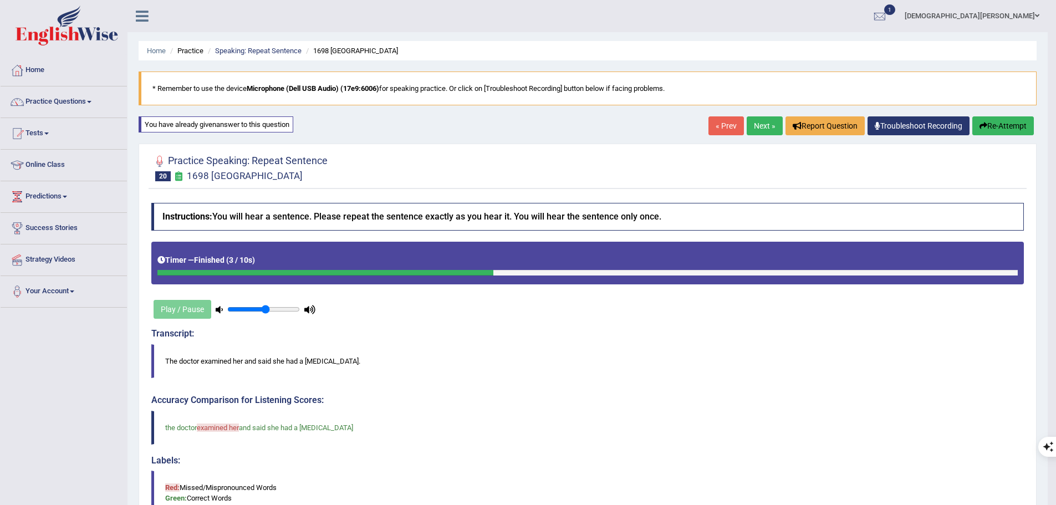
click at [987, 126] on button "Re-Attempt" at bounding box center [1004, 125] width 62 height 19
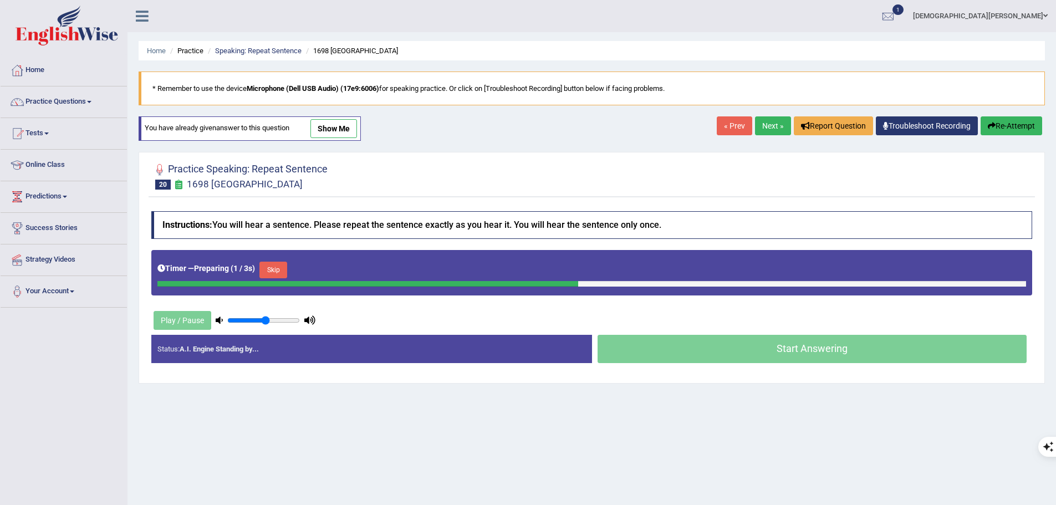
click at [287, 267] on button "Skip" at bounding box center [273, 270] width 28 height 17
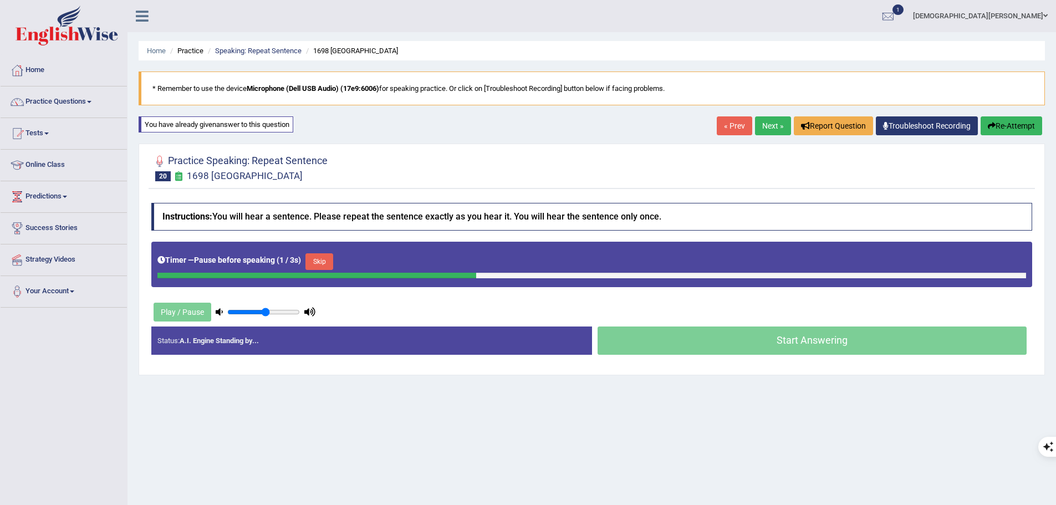
click at [328, 253] on button "Skip" at bounding box center [320, 261] width 28 height 17
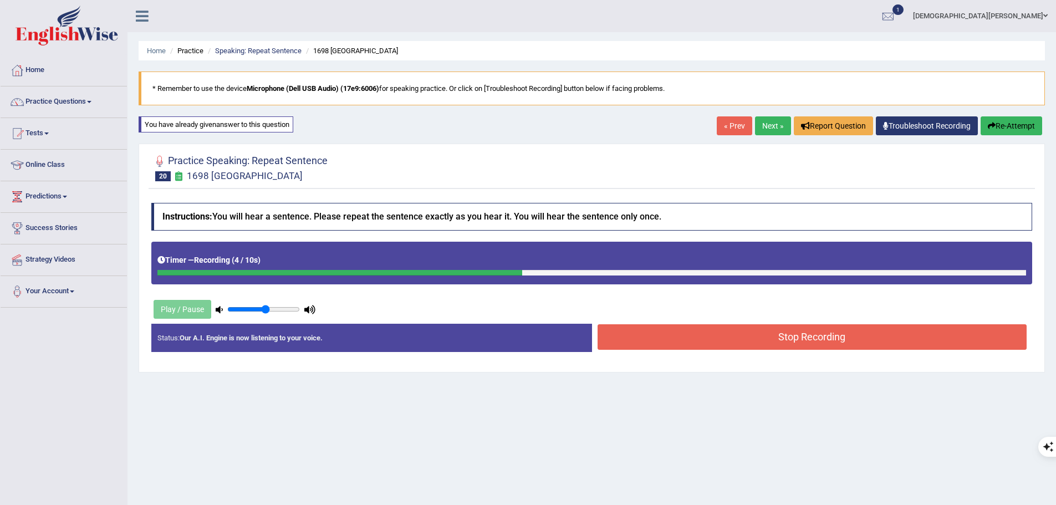
click at [694, 337] on button "Stop Recording" at bounding box center [813, 337] width 430 height 26
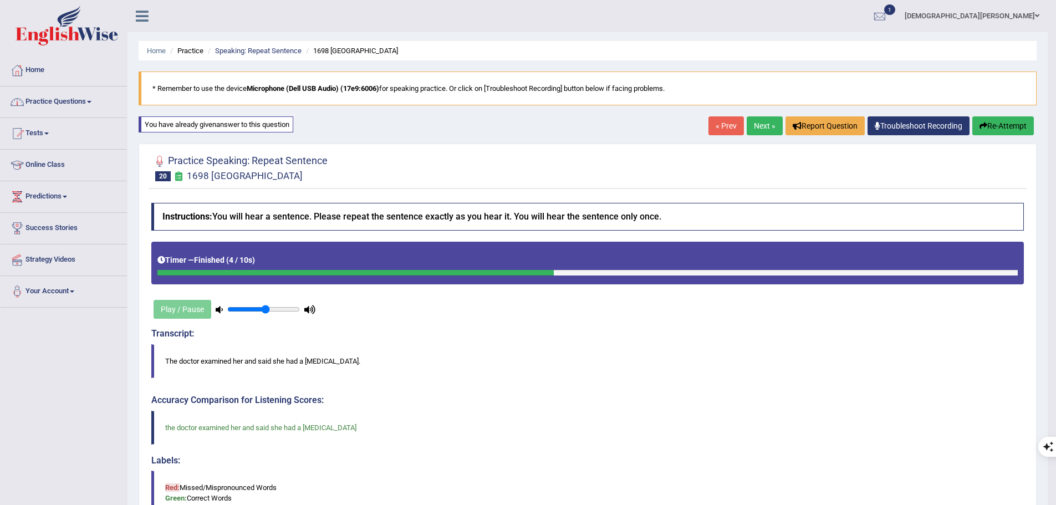
click at [68, 102] on link "Practice Questions" at bounding box center [64, 100] width 126 height 28
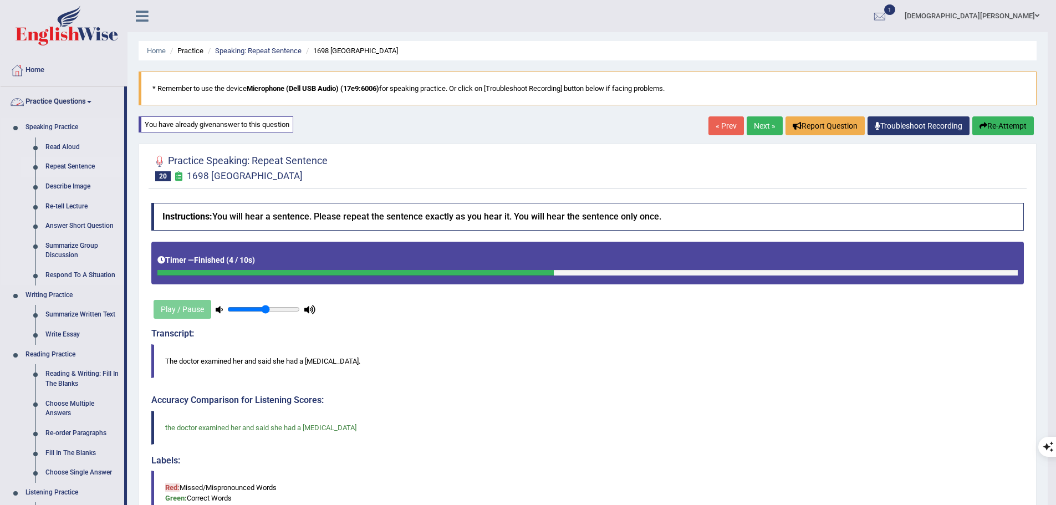
click at [54, 169] on link "Repeat Sentence" at bounding box center [82, 167] width 84 height 20
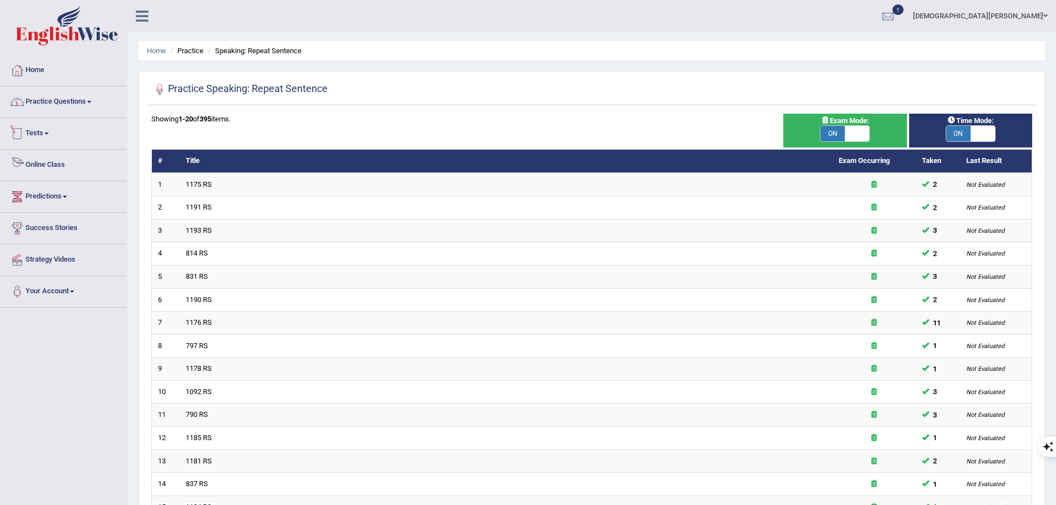
click at [52, 104] on link "Practice Questions" at bounding box center [64, 100] width 126 height 28
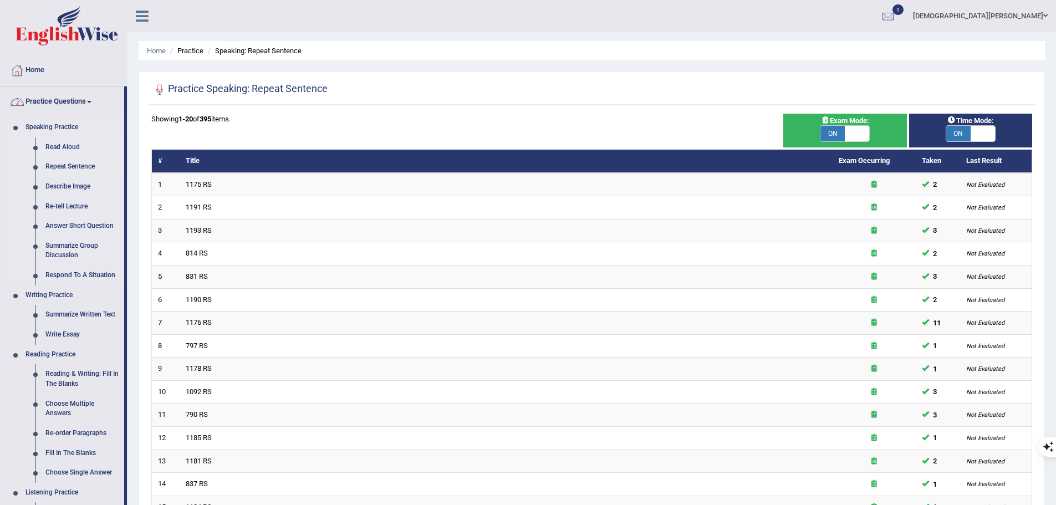
click at [57, 148] on link "Read Aloud" at bounding box center [82, 148] width 84 height 20
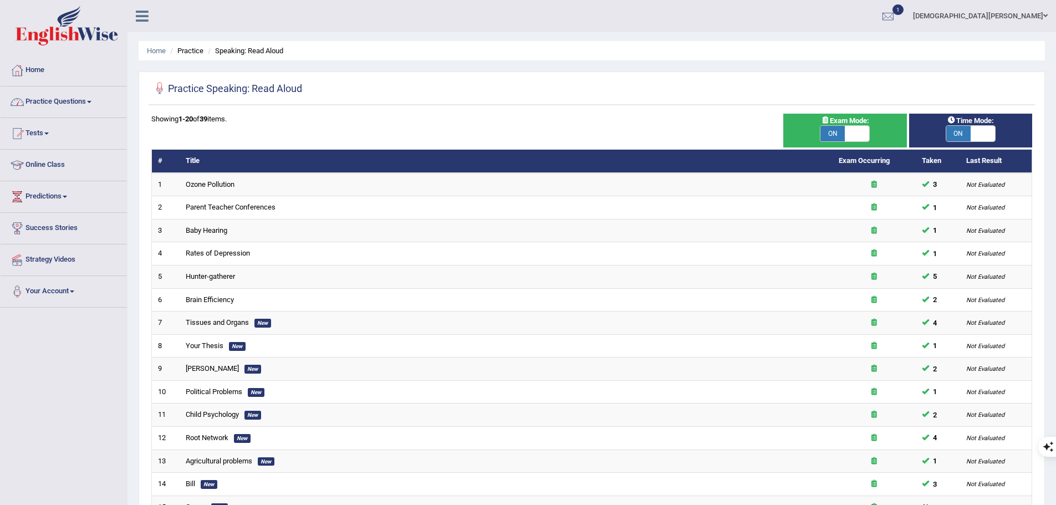
click at [55, 96] on link "Practice Questions" at bounding box center [64, 100] width 126 height 28
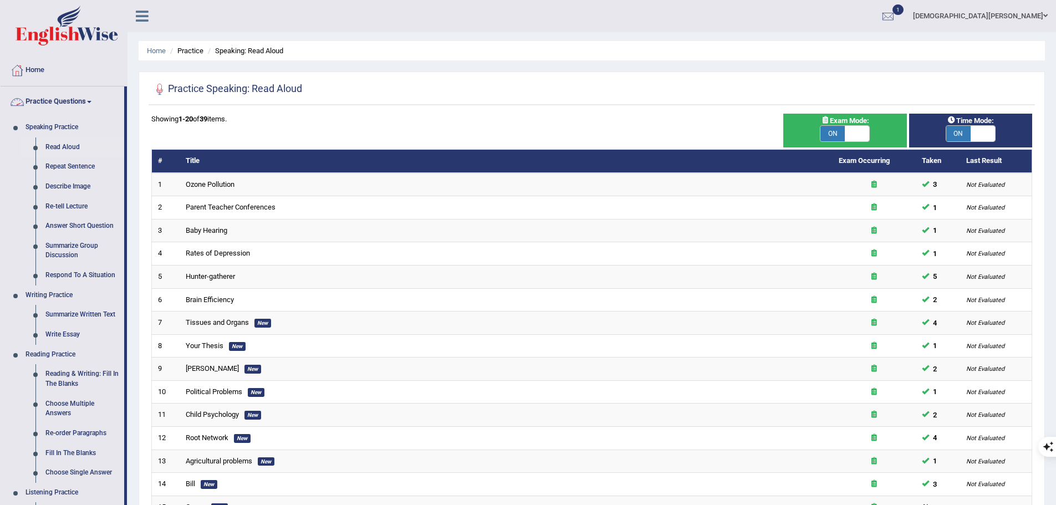
click at [58, 103] on link "Practice Questions" at bounding box center [63, 100] width 124 height 28
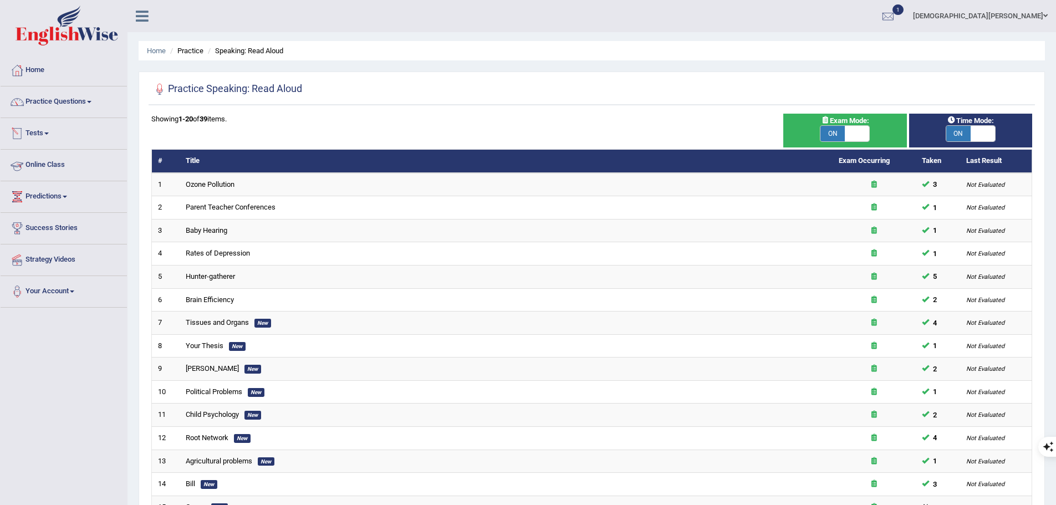
click at [43, 123] on link "Tests" at bounding box center [64, 132] width 126 height 28
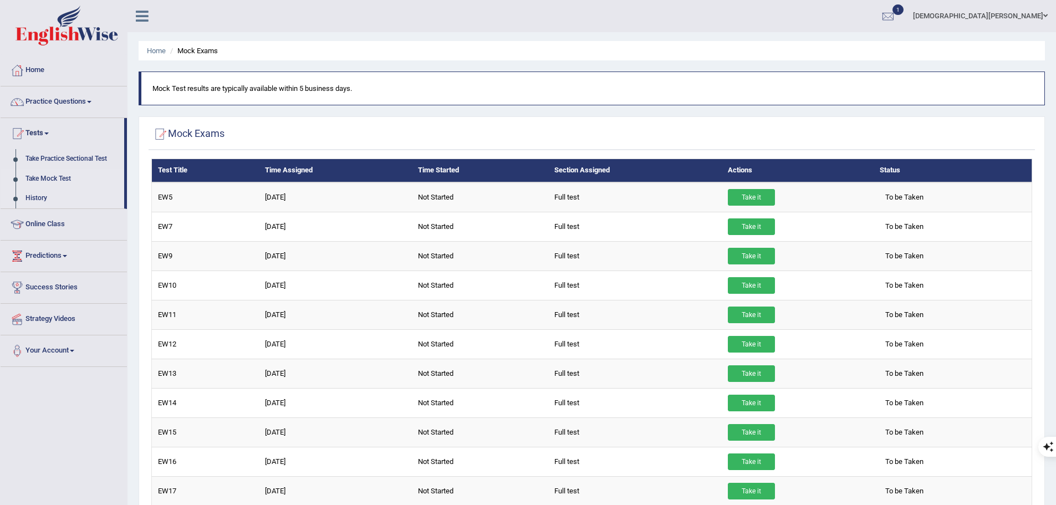
click at [37, 196] on link "History" at bounding box center [73, 199] width 104 height 20
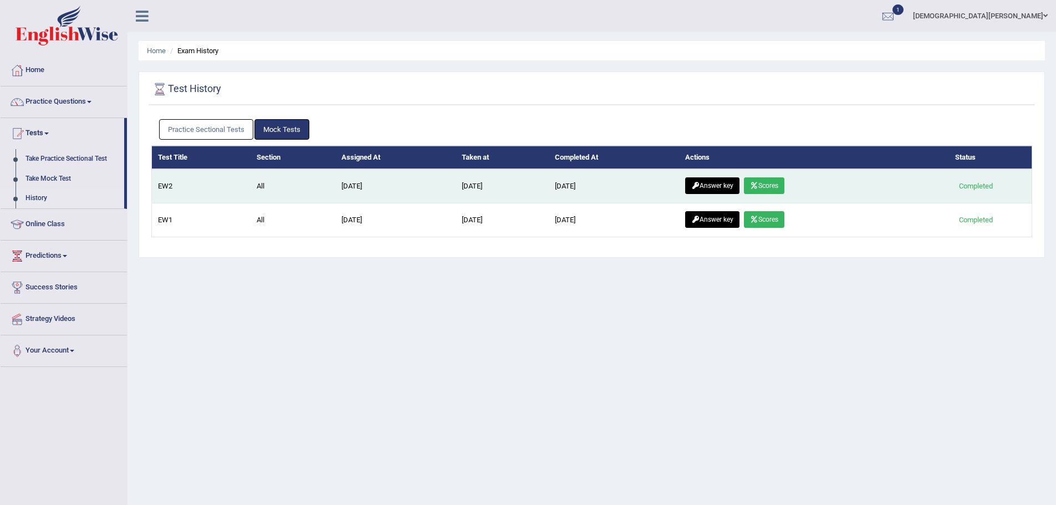
click at [730, 183] on link "Answer key" at bounding box center [712, 185] width 54 height 17
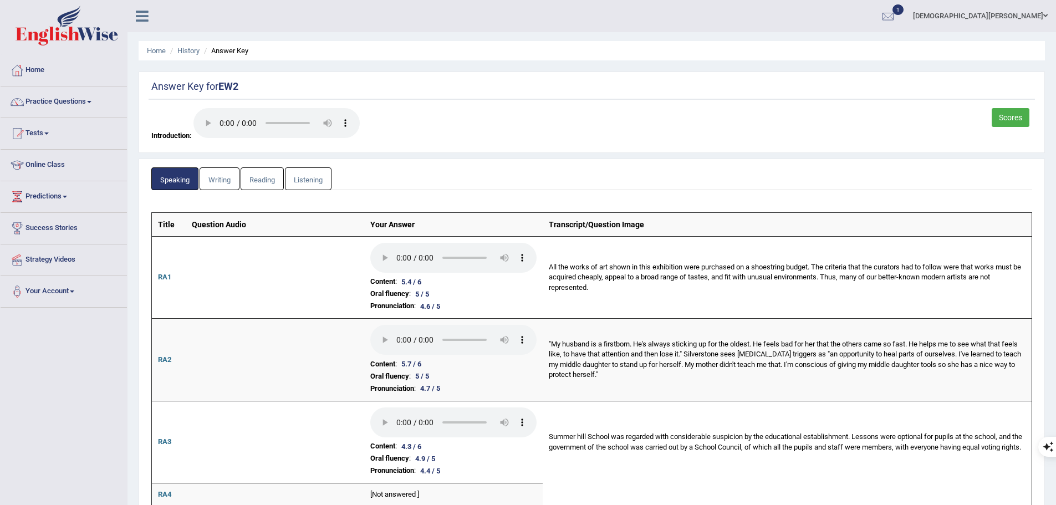
click at [218, 179] on link "Writing" at bounding box center [220, 178] width 40 height 23
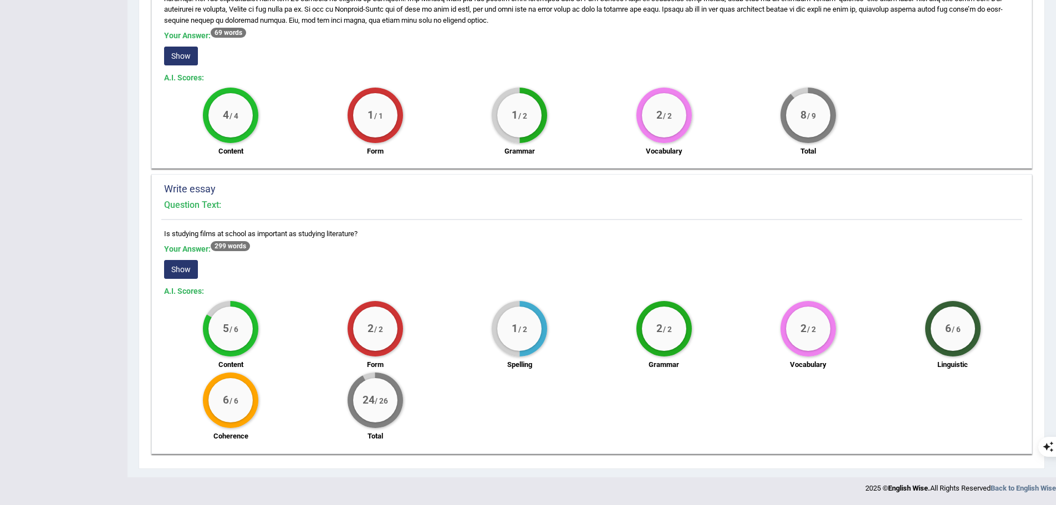
scroll to position [159, 0]
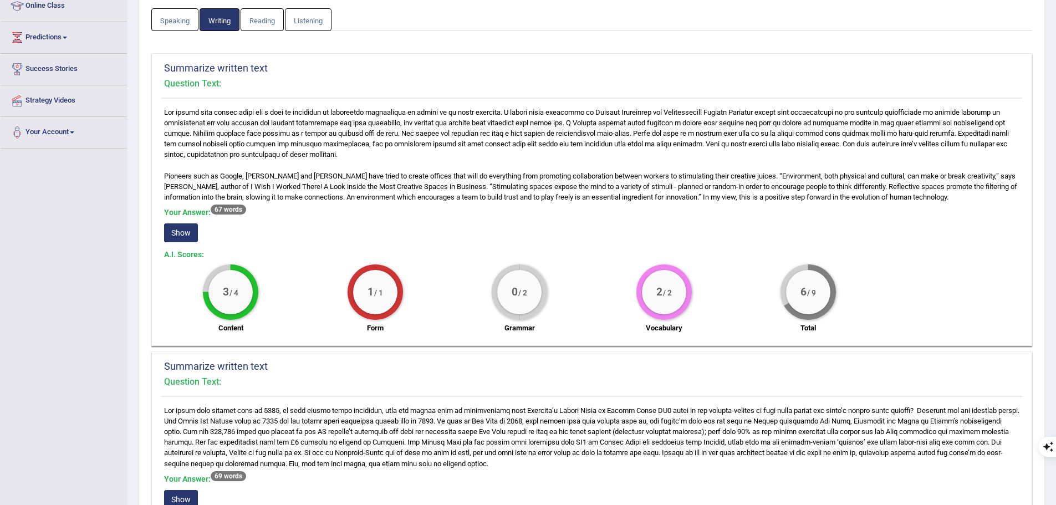
click at [320, 23] on link "Listening" at bounding box center [308, 19] width 47 height 23
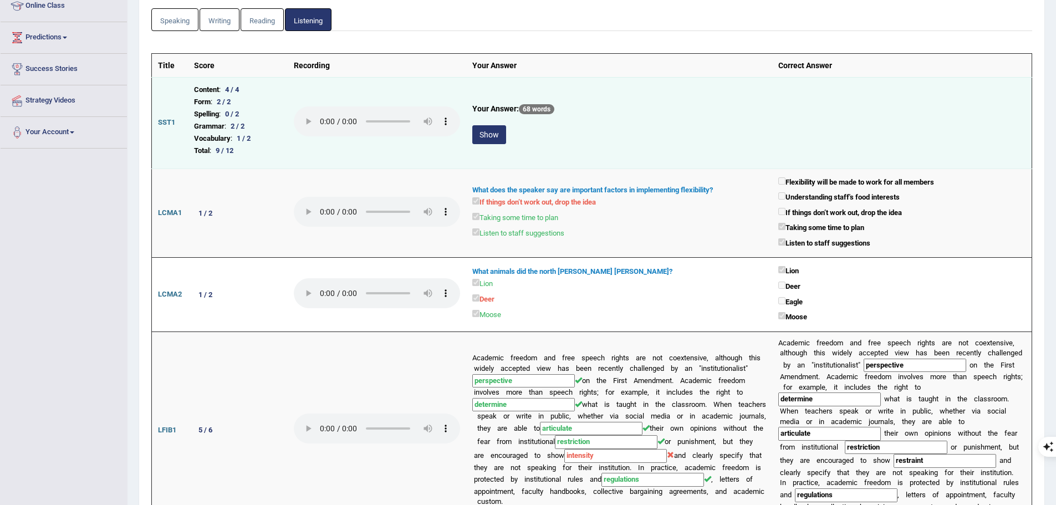
click at [491, 139] on button "Show" at bounding box center [489, 134] width 34 height 19
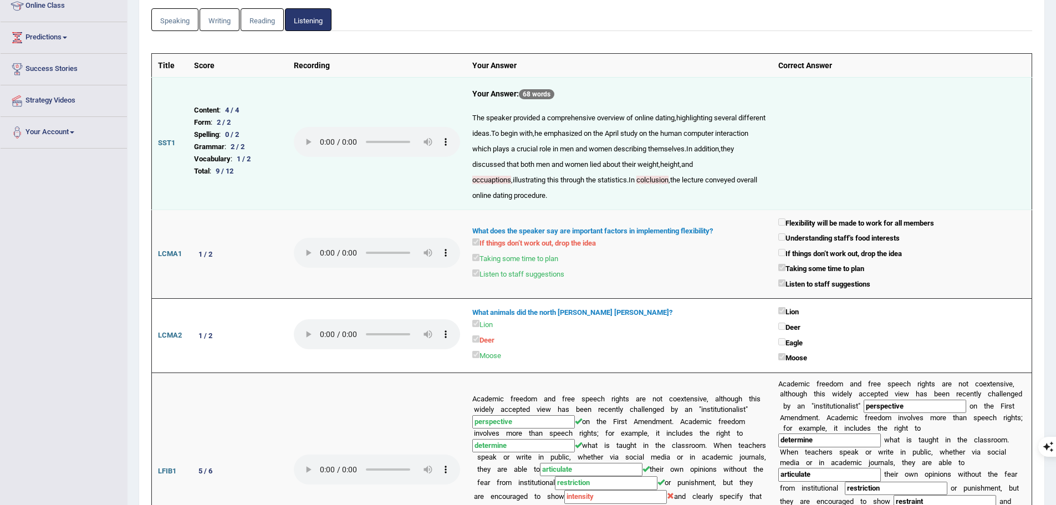
click at [215, 160] on b "Vocabulary" at bounding box center [212, 159] width 37 height 12
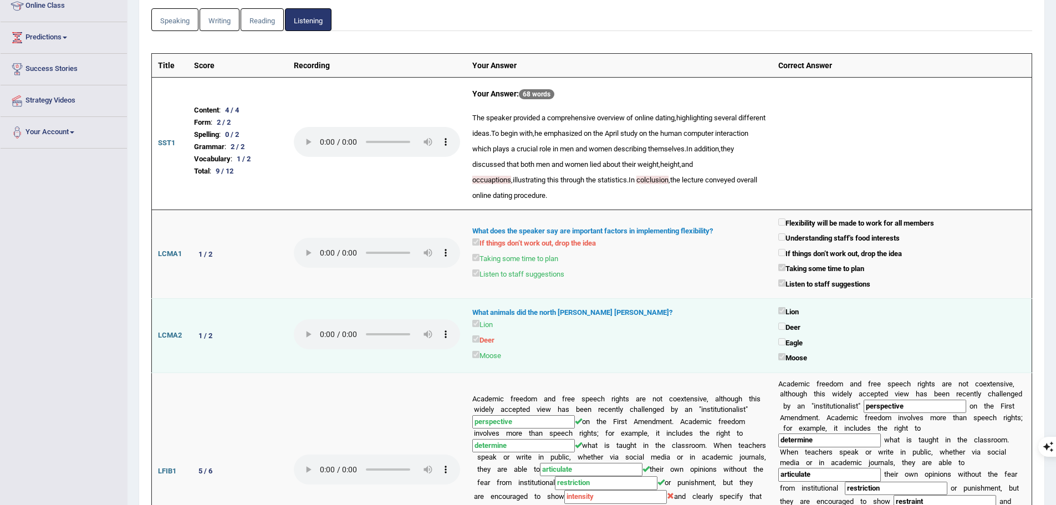
click at [692, 304] on td "What animals did the north woods hunt? Lion Deer Moose" at bounding box center [619, 336] width 306 height 74
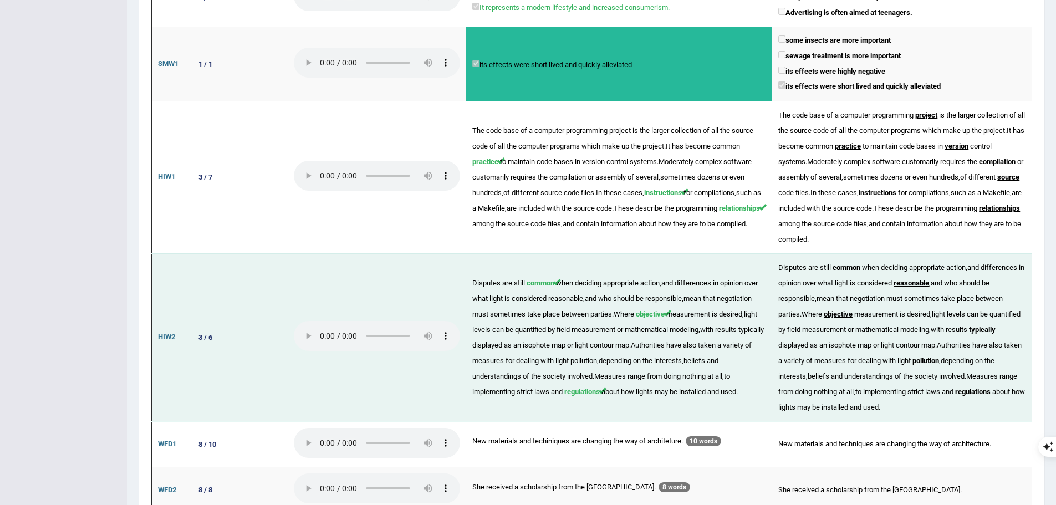
scroll to position [1419, 0]
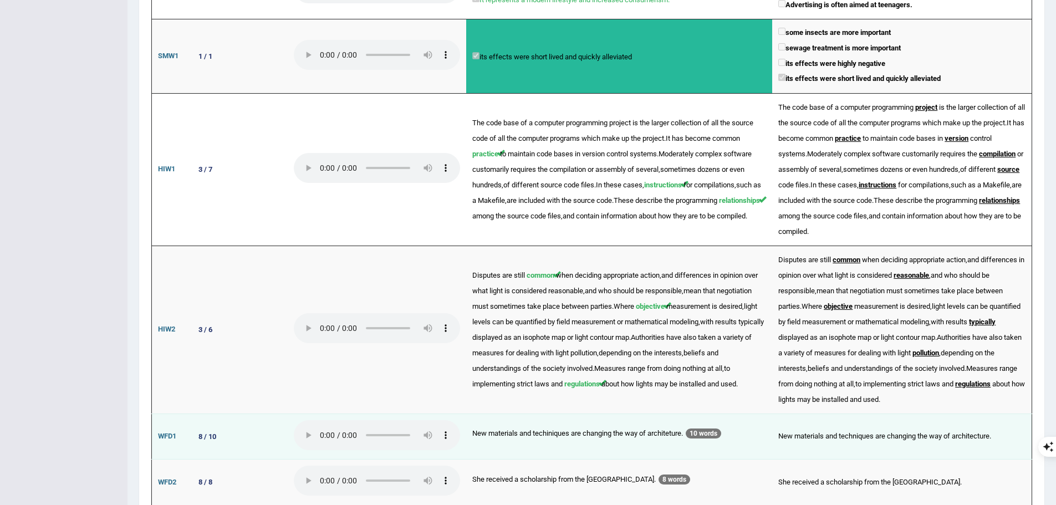
click at [829, 414] on td "New materials and techniques are changing the way of architecture." at bounding box center [901, 437] width 259 height 46
copy td "techniques"
click at [943, 414] on td "New materials and techniques are changing the way of architecture." at bounding box center [901, 437] width 259 height 46
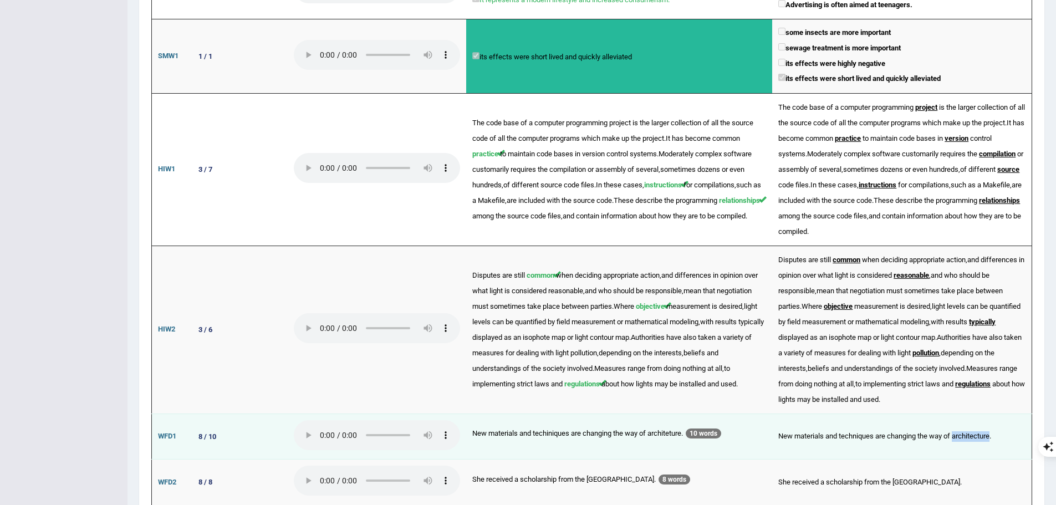
click at [943, 414] on td "New materials and techniques are changing the way of architecture." at bounding box center [901, 437] width 259 height 46
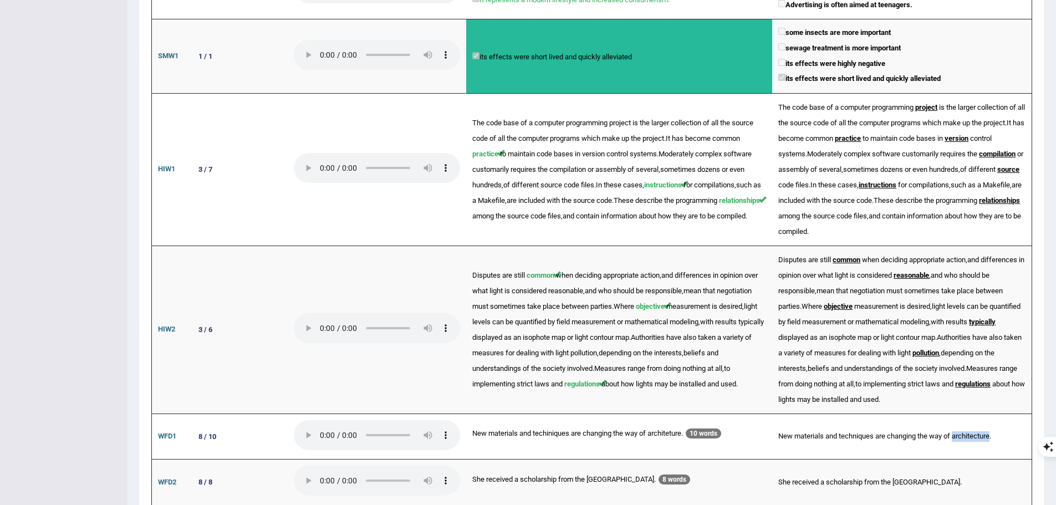
copy td "architecture"
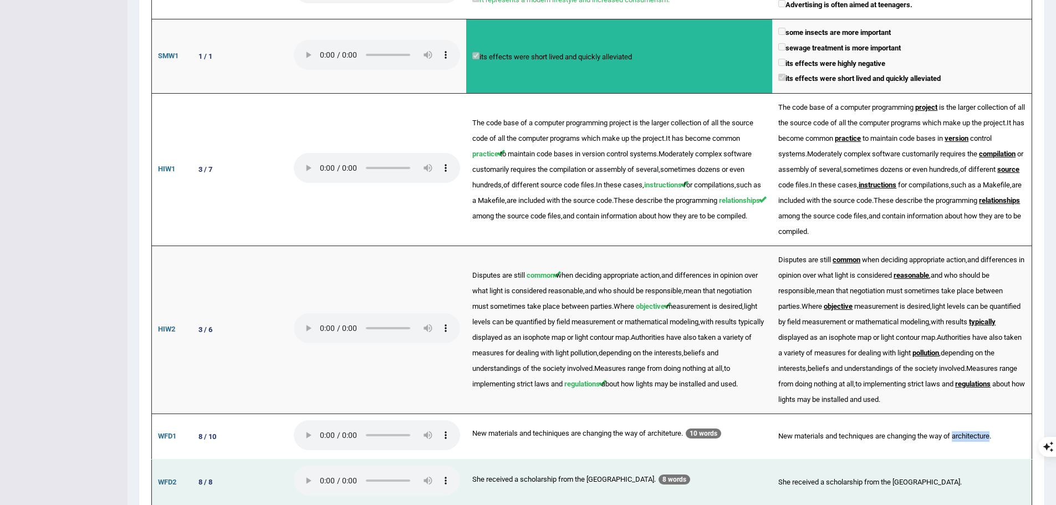
click at [830, 460] on td "She received a scholarship from the state university." at bounding box center [901, 483] width 259 height 46
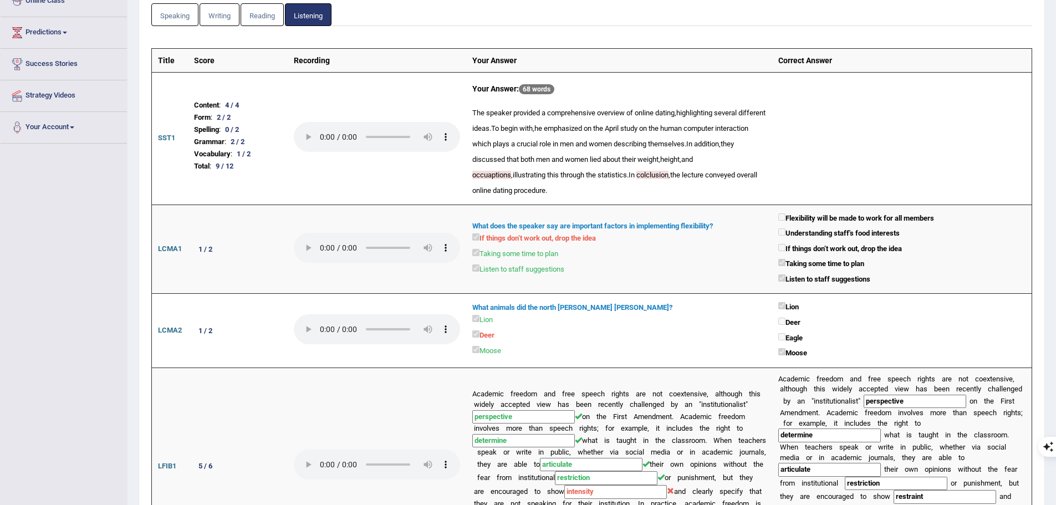
scroll to position [0, 0]
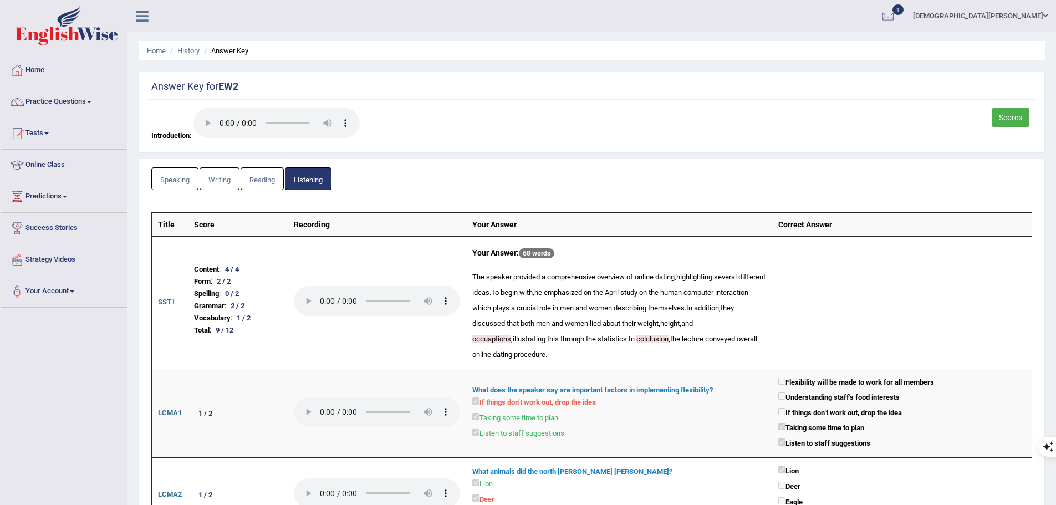
drag, startPoint x: 251, startPoint y: 185, endPoint x: 256, endPoint y: 190, distance: 6.7
click at [251, 185] on link "Reading" at bounding box center [262, 178] width 43 height 23
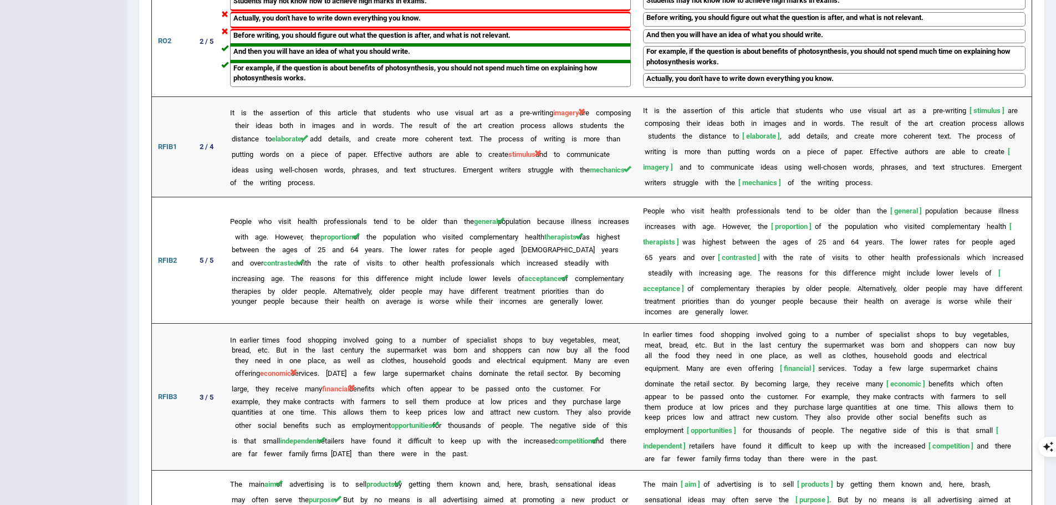
scroll to position [1193, 0]
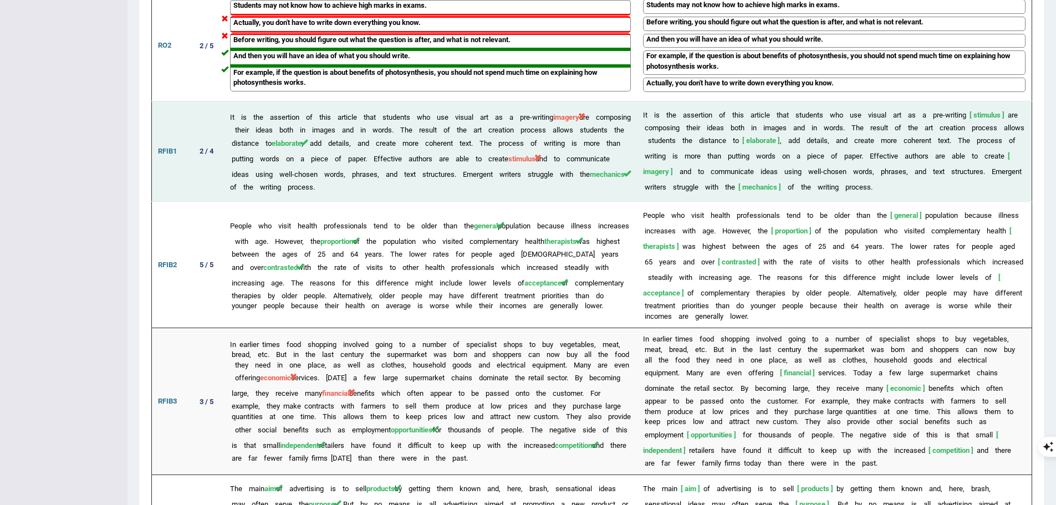
click at [163, 147] on b "RFIB1" at bounding box center [167, 151] width 19 height 8
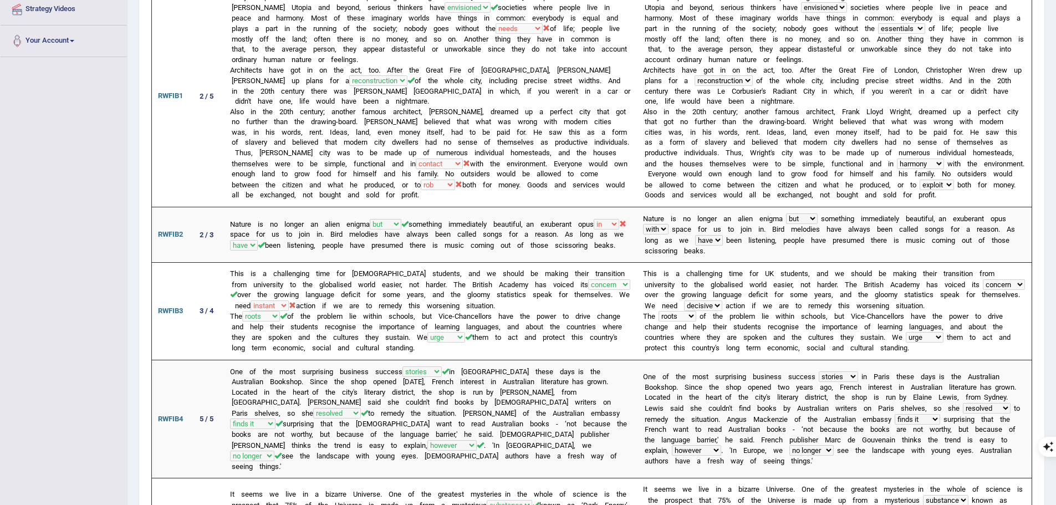
scroll to position [0, 0]
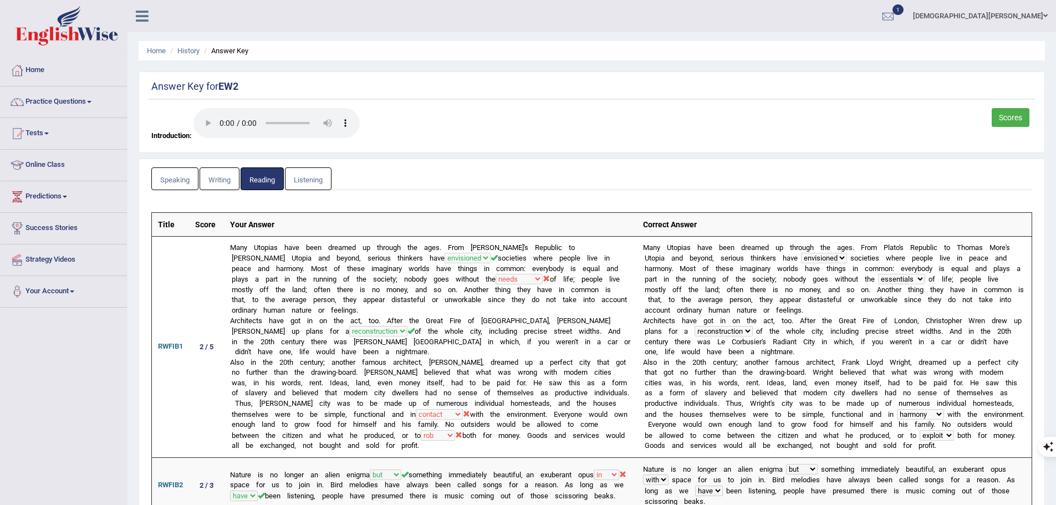
click at [997, 116] on link "Scores" at bounding box center [1011, 117] width 38 height 19
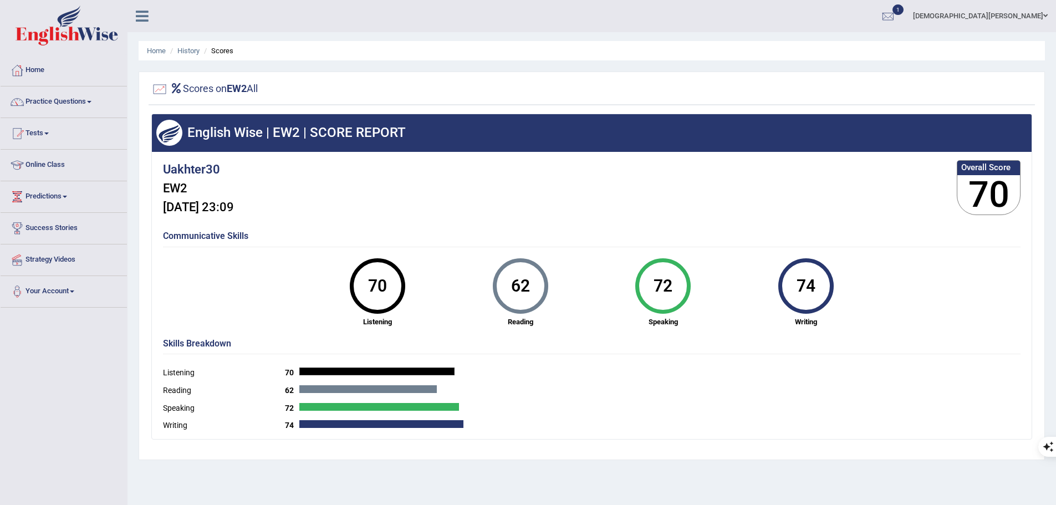
click at [664, 289] on div "72" at bounding box center [663, 286] width 41 height 47
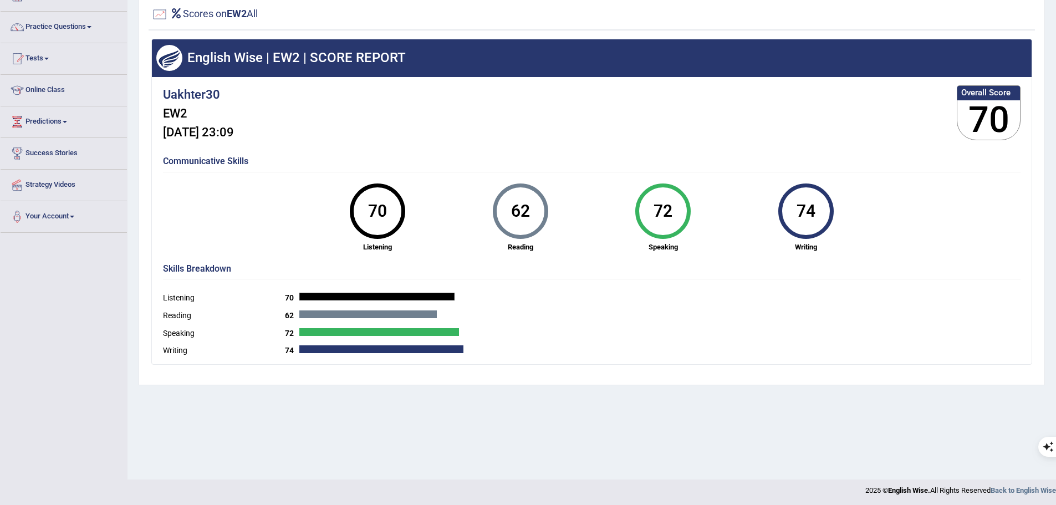
scroll to position [77, 0]
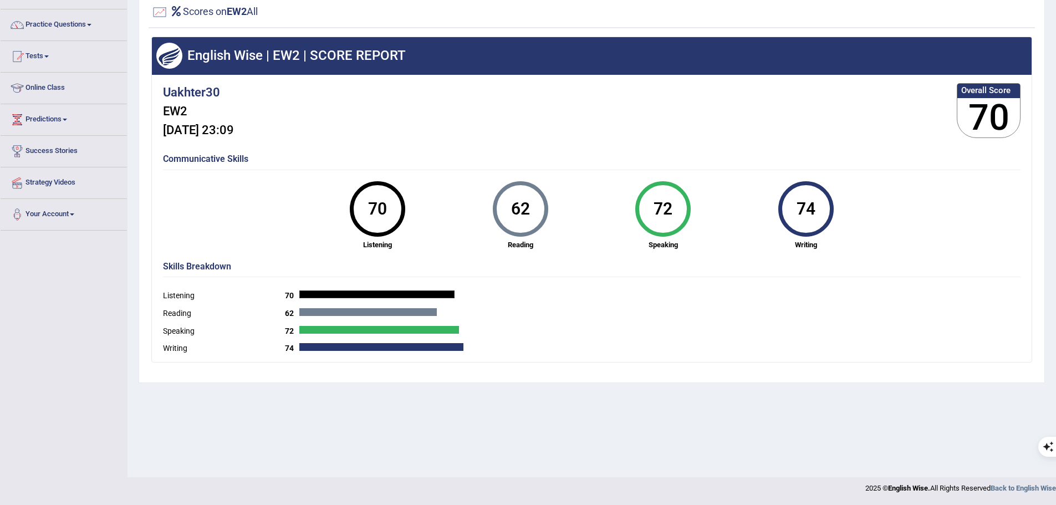
drag, startPoint x: 650, startPoint y: 223, endPoint x: 660, endPoint y: 218, distance: 11.7
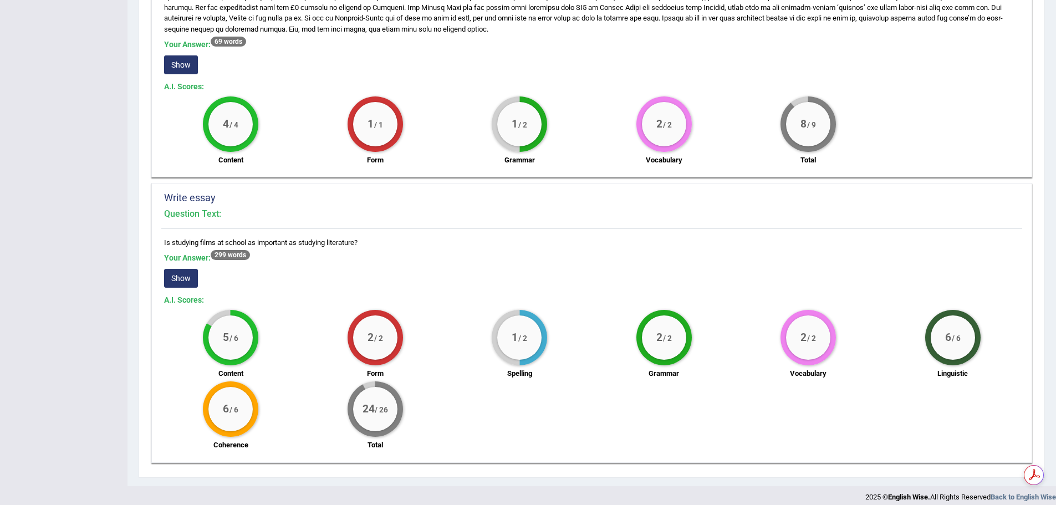
scroll to position [603, 0]
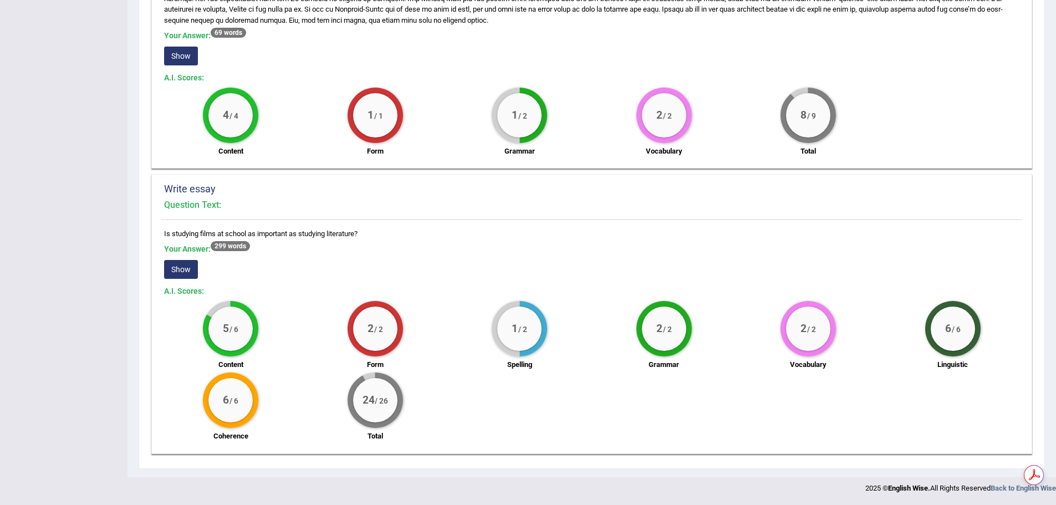
drag, startPoint x: 359, startPoint y: 399, endPoint x: 401, endPoint y: 402, distance: 42.2
click at [401, 402] on div "24 / 26" at bounding box center [375, 400] width 55 height 55
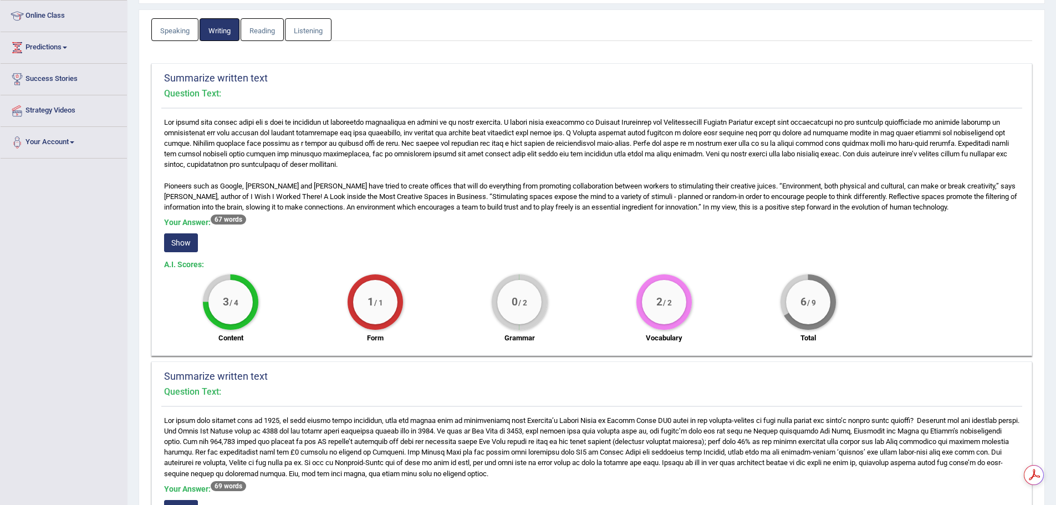
scroll to position [215, 0]
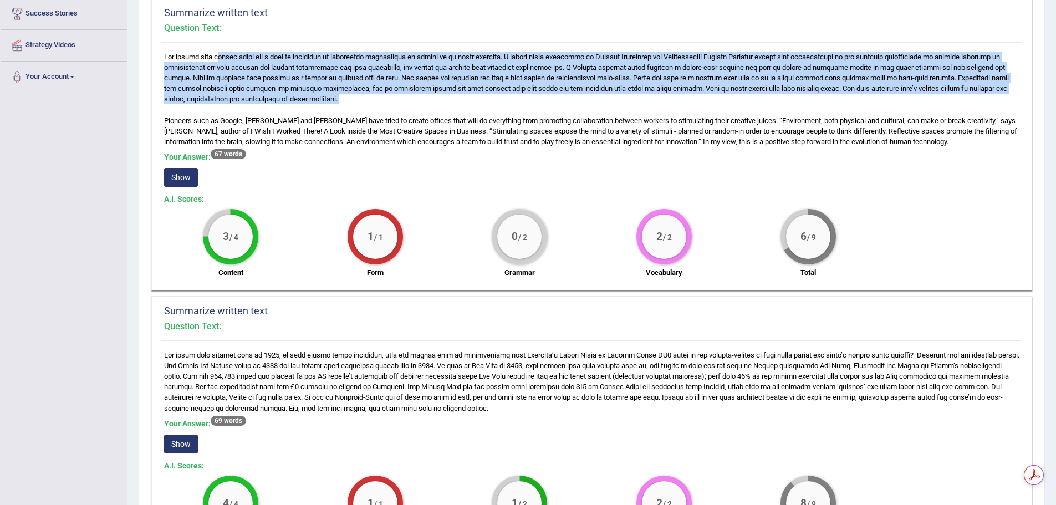
drag, startPoint x: 186, startPoint y: 59, endPoint x: 225, endPoint y: 114, distance: 67.5
click at [225, 114] on div "Pioneers such as Google, Walt Disney and Dyson have tried to create offices tha…" at bounding box center [591, 168] width 861 height 233
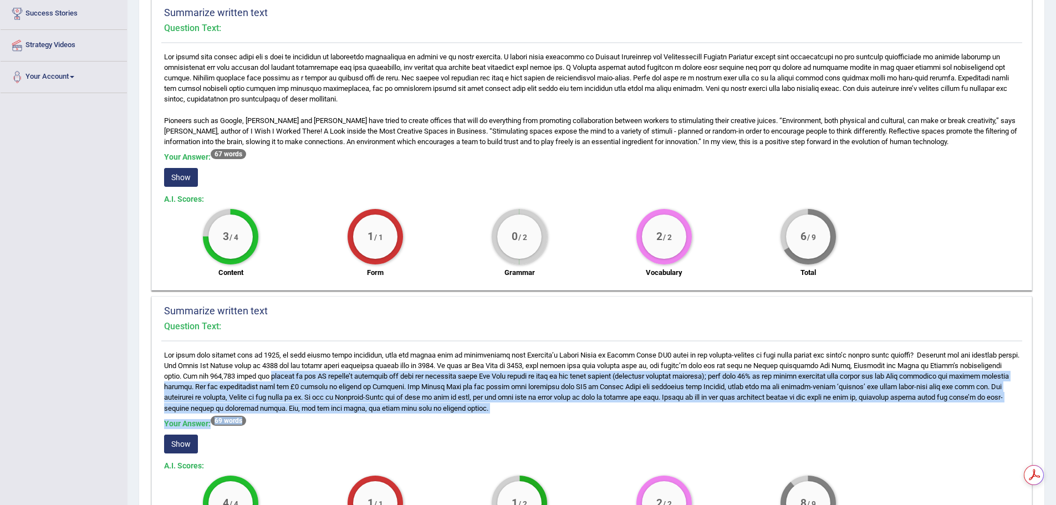
drag, startPoint x: 436, startPoint y: 415, endPoint x: 314, endPoint y: 381, distance: 126.6
click at [314, 381] on div "Your Answer: 69 words Show A.I. Scores: 4 / 4 Content 1 / 1 Form 1 / 2 Grammar …" at bounding box center [591, 450] width 861 height 201
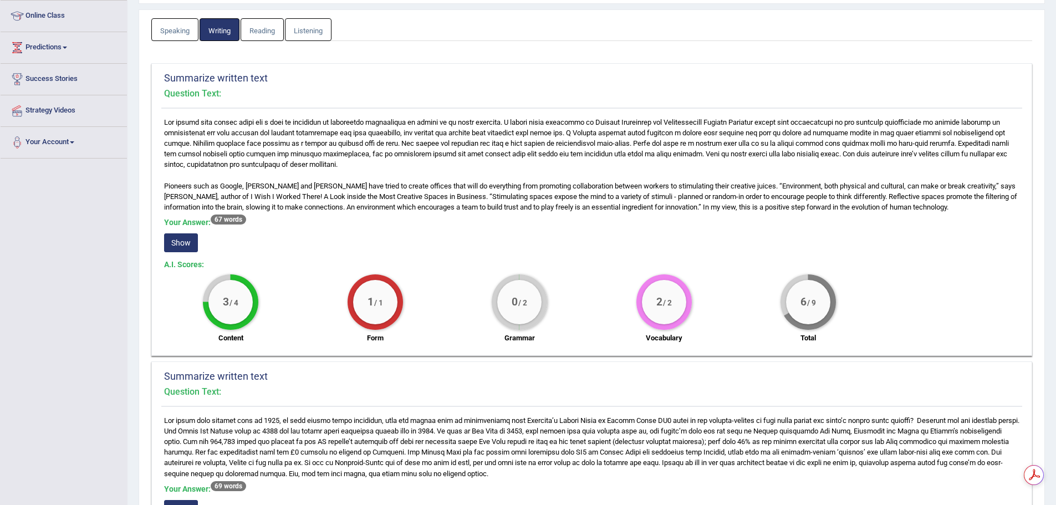
scroll to position [0, 0]
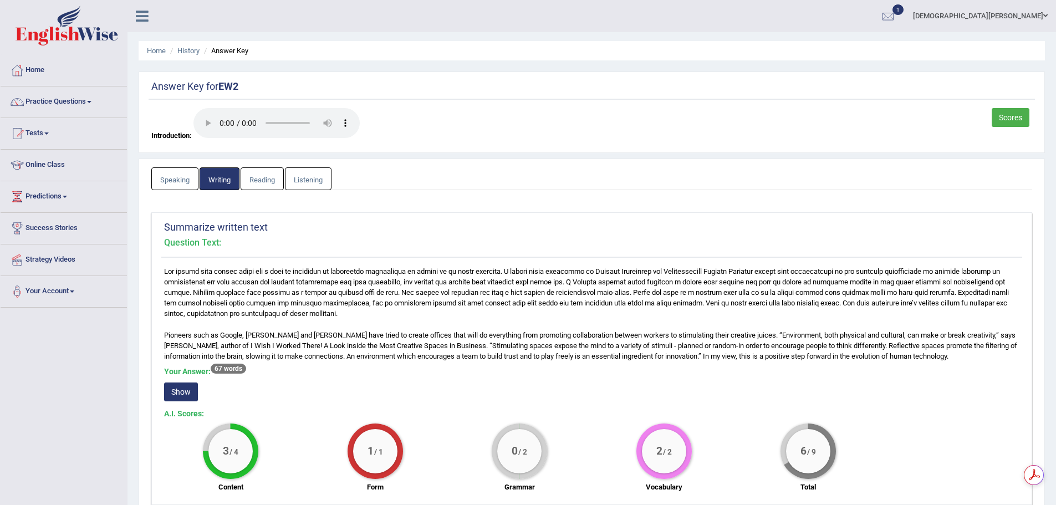
click at [165, 176] on link "Speaking" at bounding box center [174, 178] width 47 height 23
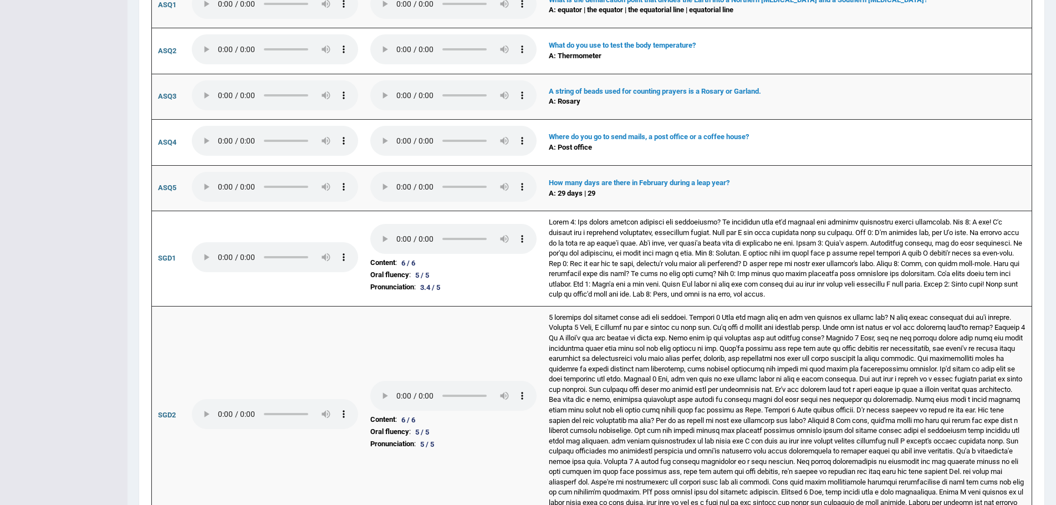
scroll to position [1699, 0]
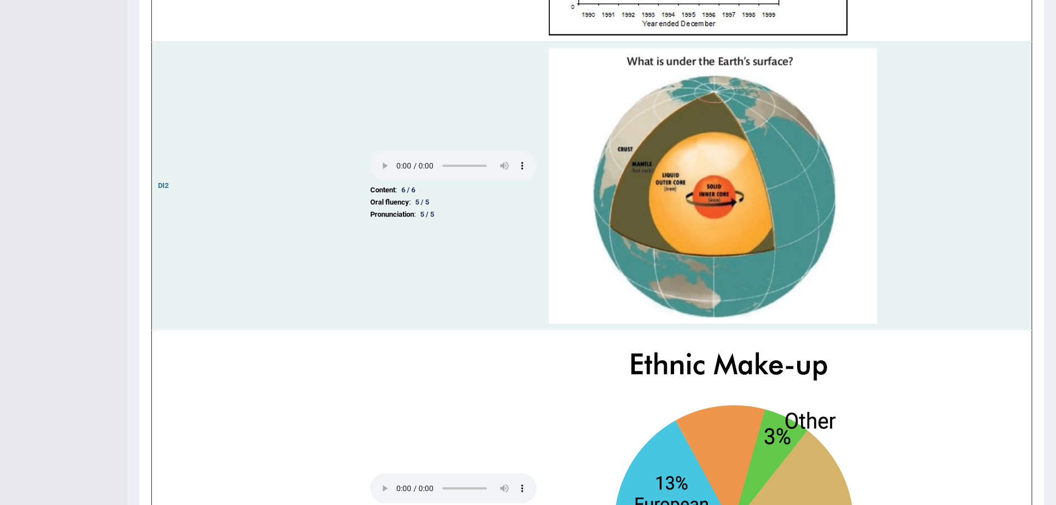
drag, startPoint x: 707, startPoint y: 422, endPoint x: 637, endPoint y: 182, distance: 250.0
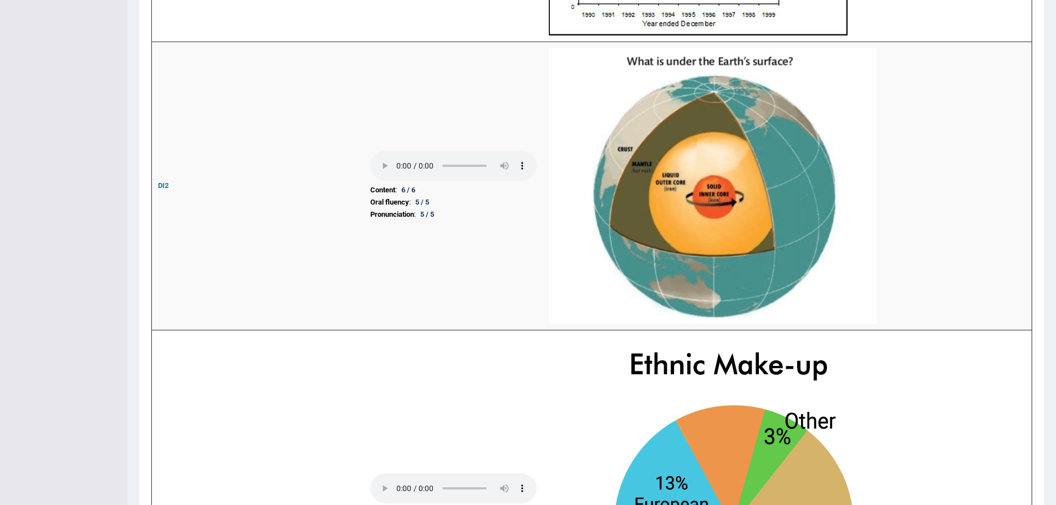
scroll to position [0, 0]
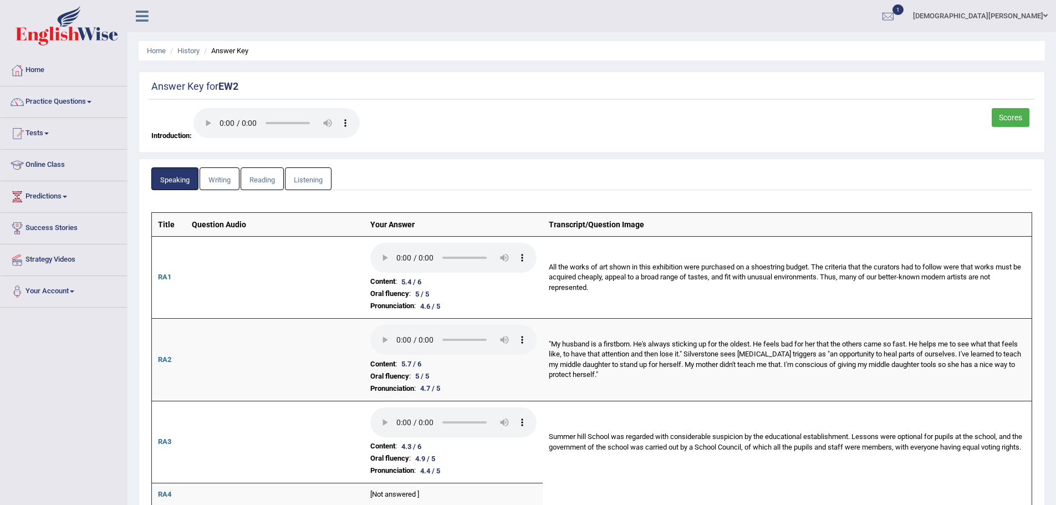
click at [260, 181] on link "Reading" at bounding box center [262, 178] width 43 height 23
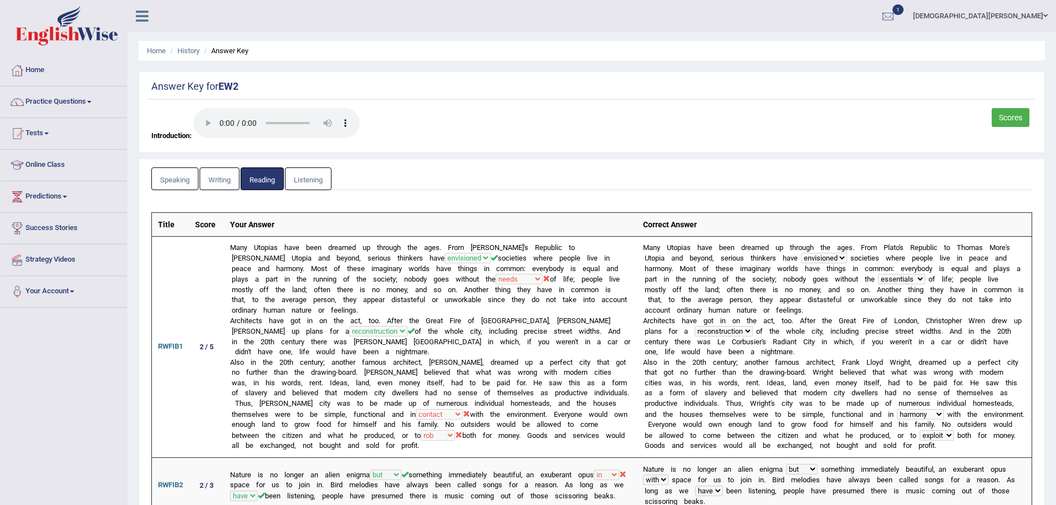
drag, startPoint x: 835, startPoint y: 343, endPoint x: 594, endPoint y: 116, distance: 331.4
click at [298, 183] on link "Listening" at bounding box center [308, 178] width 47 height 23
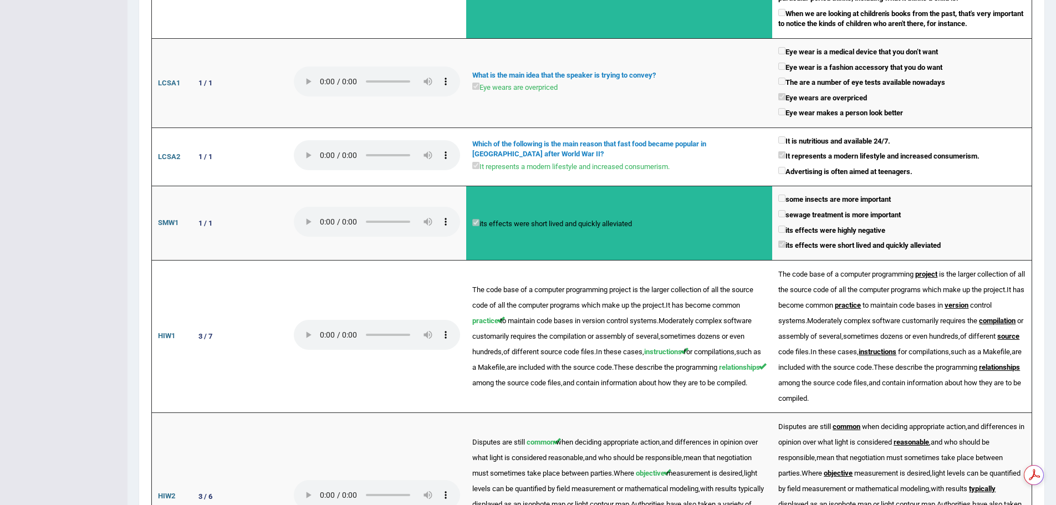
scroll to position [1378, 0]
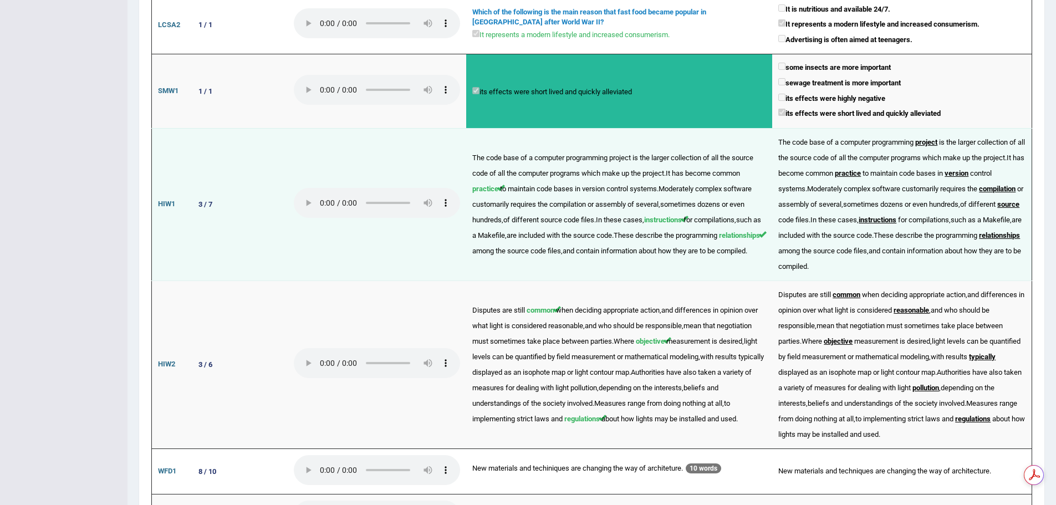
drag, startPoint x: 861, startPoint y: 425, endPoint x: 719, endPoint y: 245, distance: 229.0
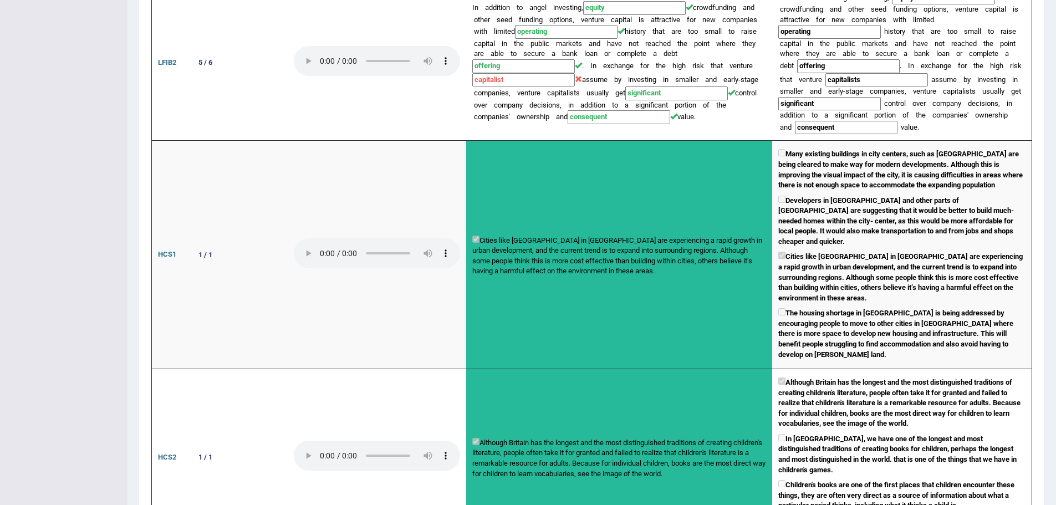
scroll to position [0, 0]
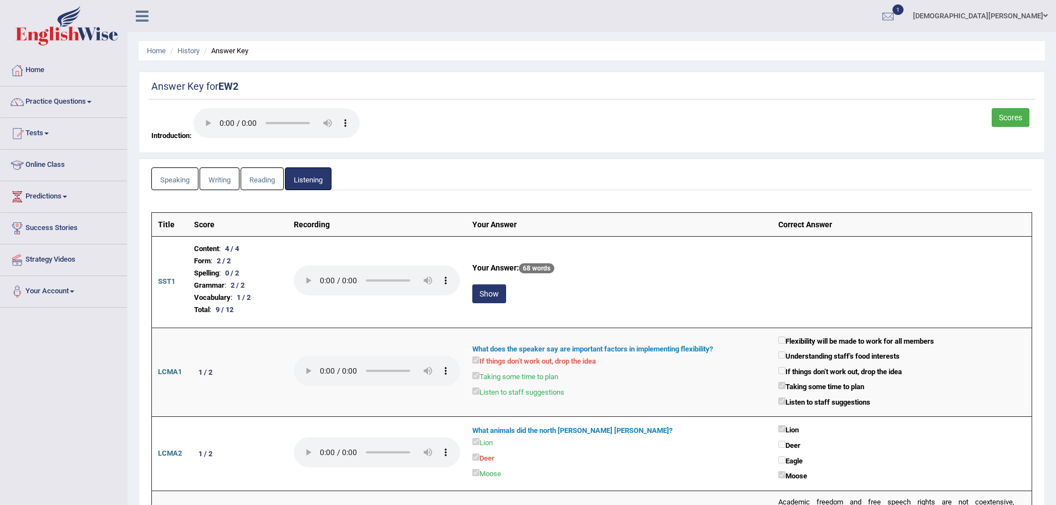
drag, startPoint x: 719, startPoint y: 245, endPoint x: 449, endPoint y: 98, distance: 307.7
click at [1021, 120] on link "Scores" at bounding box center [1011, 117] width 38 height 19
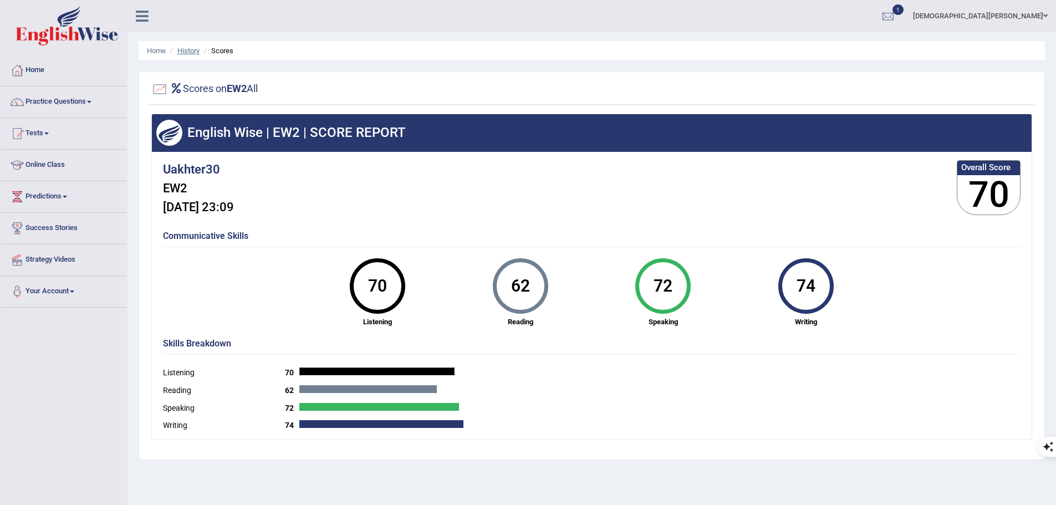
click at [189, 49] on link "History" at bounding box center [188, 51] width 22 height 8
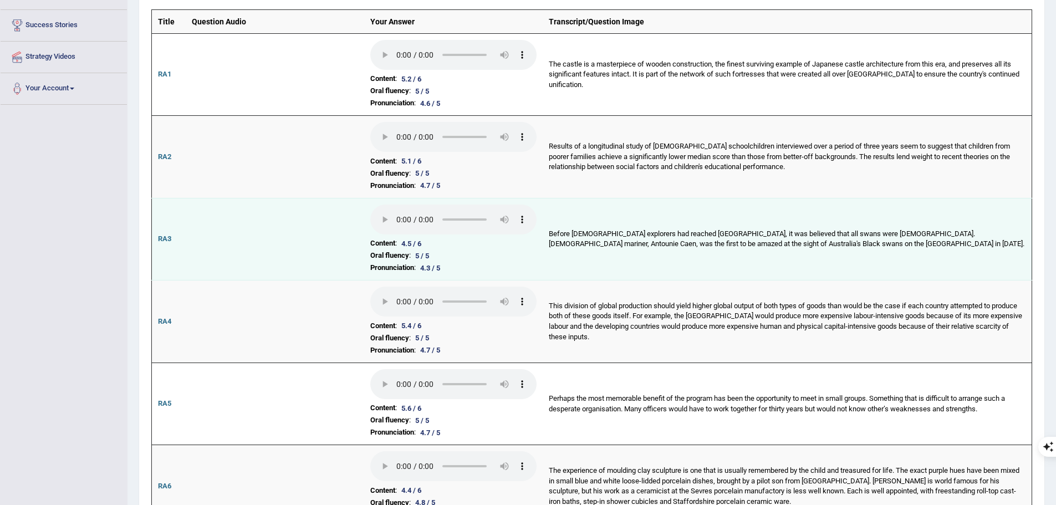
scroll to position [222, 0]
